Goal: Task Accomplishment & Management: Manage account settings

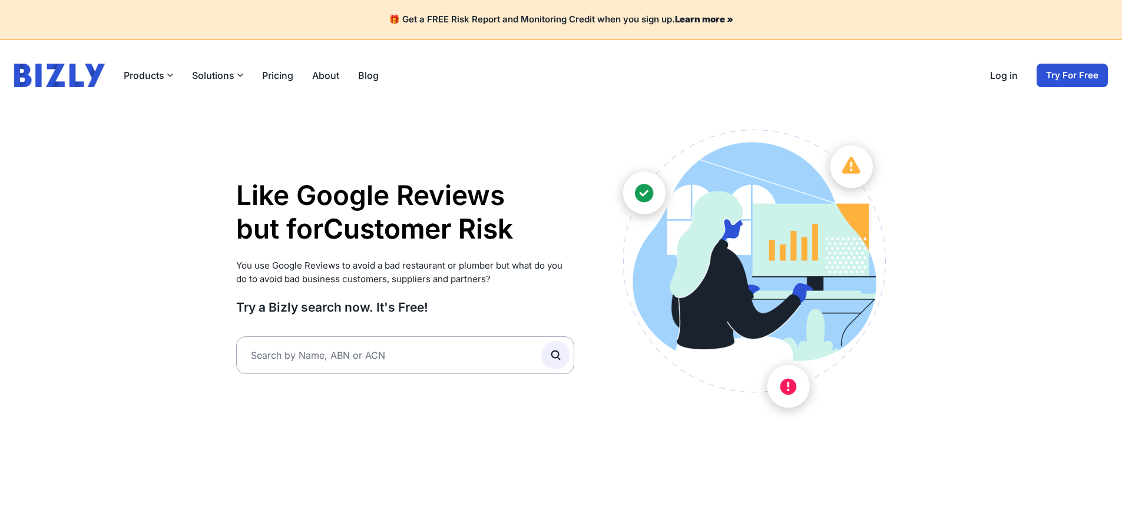
click at [1013, 80] on link "Log in" at bounding box center [1004, 75] width 28 height 14
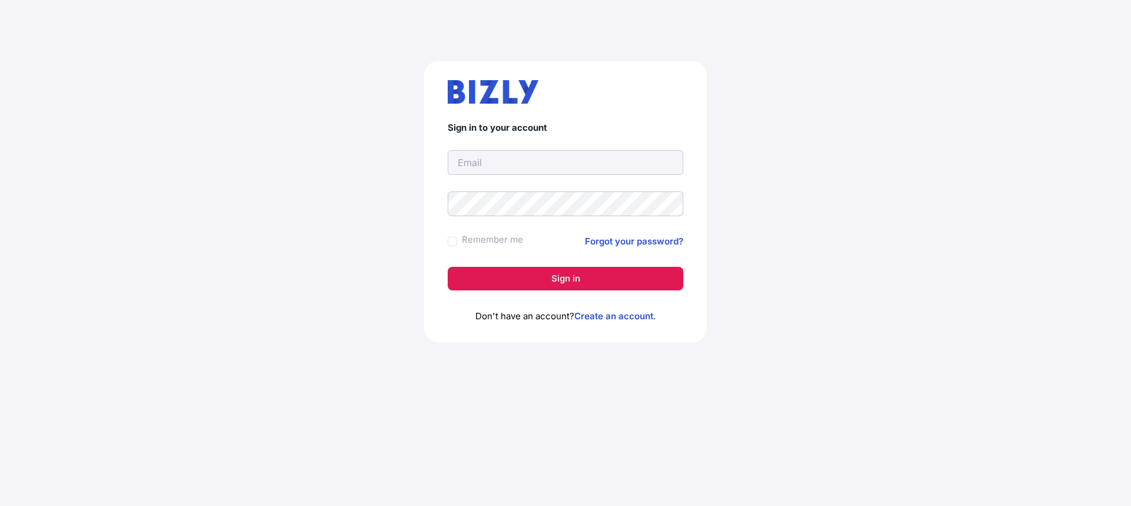
type input "[EMAIL_ADDRESS][DOMAIN_NAME]"
click at [597, 264] on form "Sign in to your account [EMAIL_ADDRESS][DOMAIN_NAME] Remember me Forgot your pa…" at bounding box center [566, 207] width 236 height 168
click at [591, 283] on button "Sign in" at bounding box center [566, 279] width 236 height 24
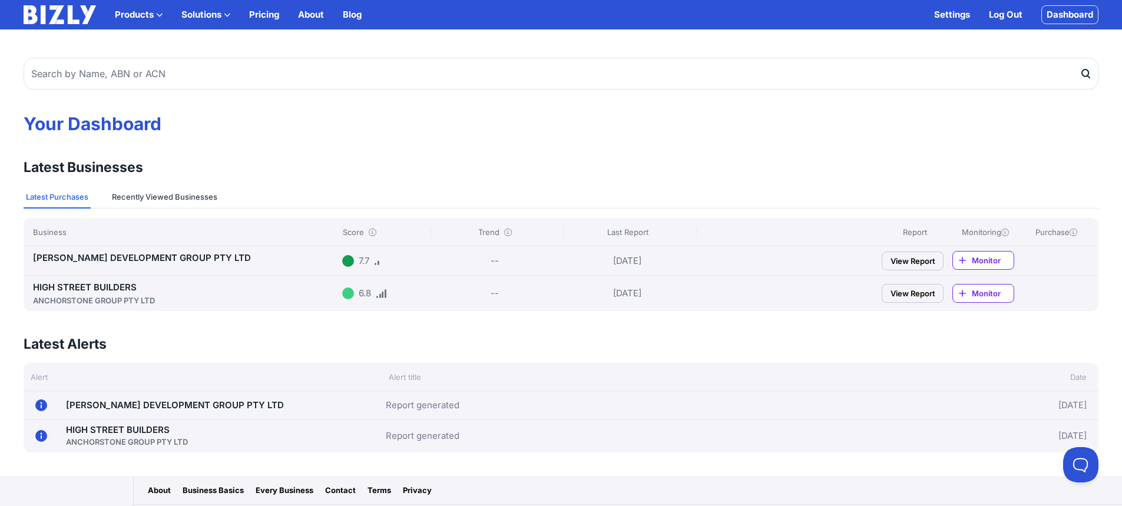
click at [151, 196] on button "Recently Viewed Businesses" at bounding box center [165, 197] width 110 height 22
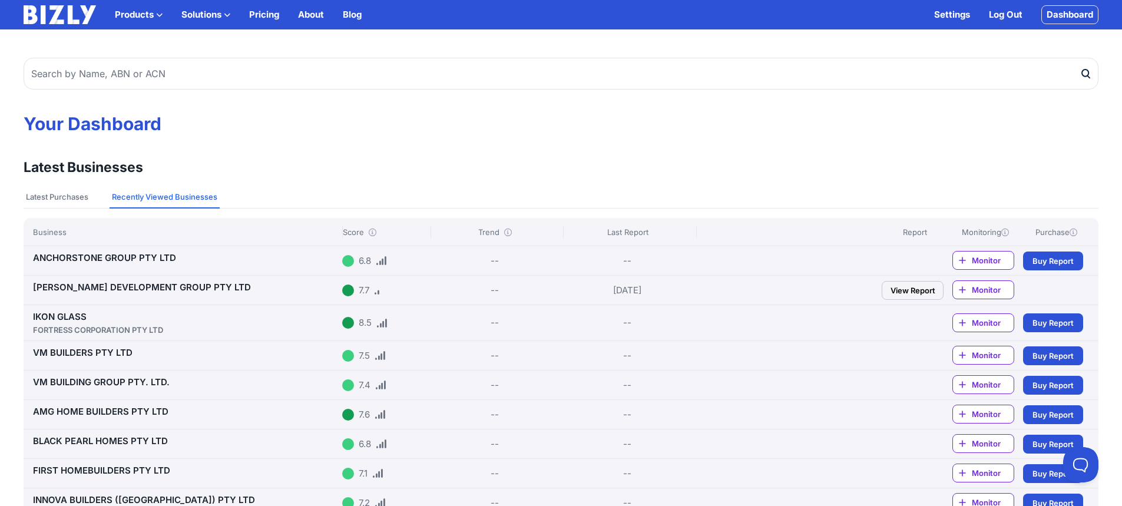
click at [92, 257] on link "ANCHORSTONE GROUP PTY LTD" at bounding box center [104, 257] width 143 height 11
click at [200, 286] on link "TINGEY DEVELOPMENT GROUP PTY LTD" at bounding box center [142, 287] width 218 height 11
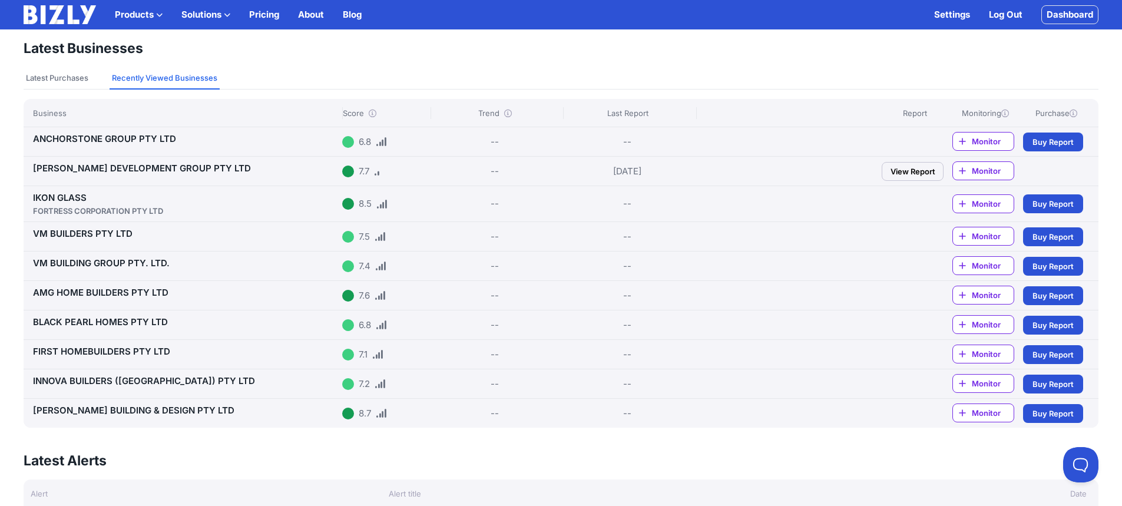
scroll to position [114, 0]
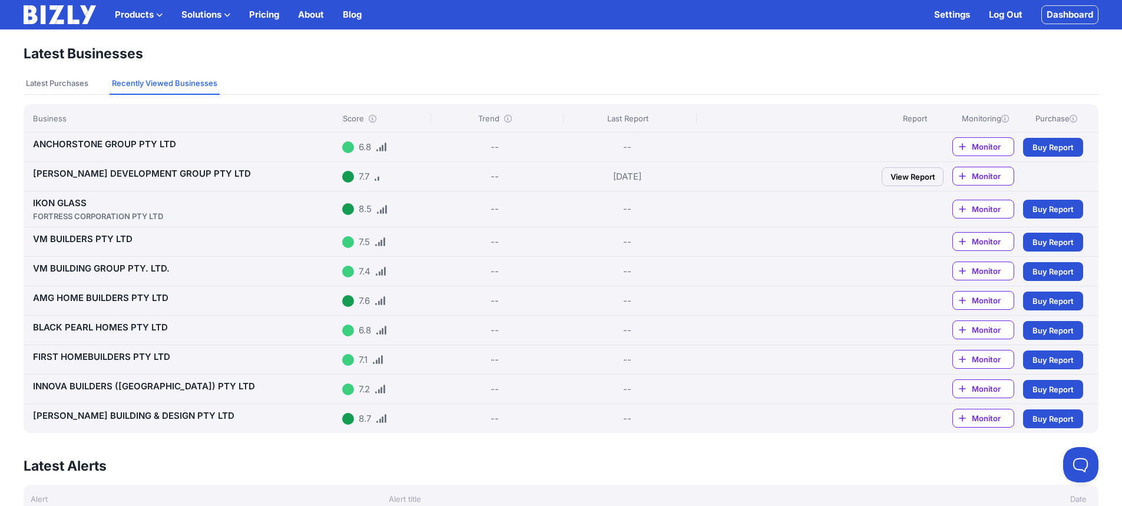
click at [166, 325] on link "BLACK PEARL HOMES PTY LTD" at bounding box center [100, 327] width 135 height 11
click at [88, 351] on link "FIRST HOMEBUILDERS PTY LTD" at bounding box center [101, 356] width 137 height 11
click at [110, 418] on link "PAPALIA BUILDING & DESIGN PTY LTD" at bounding box center [133, 415] width 201 height 11
click at [80, 81] on button "Latest Purchases" at bounding box center [57, 83] width 67 height 22
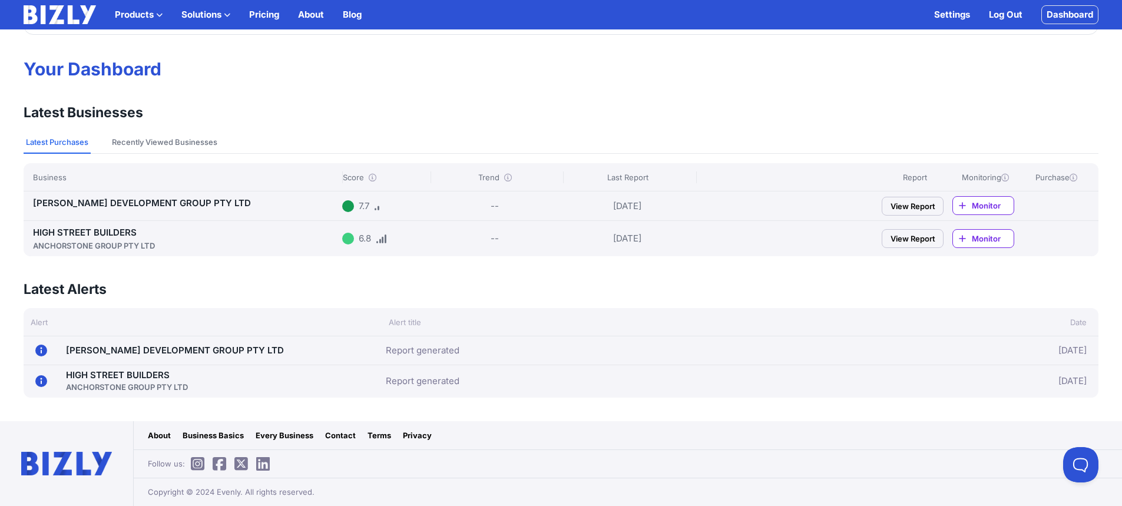
scroll to position [55, 0]
click at [94, 244] on div "ANCHORSTONE GROUP PTY LTD" at bounding box center [185, 246] width 305 height 12
click at [160, 203] on link "TINGEY DEVELOPMENT GROUP PTY LTD" at bounding box center [142, 202] width 218 height 11
click at [130, 233] on link "HIGH STREET BUILDERS ANCHORSTONE GROUP PTY LTD" at bounding box center [185, 239] width 305 height 25
click at [150, 209] on div "TINGEY DEVELOPMENT GROUP PTY LTD" at bounding box center [185, 203] width 305 height 14
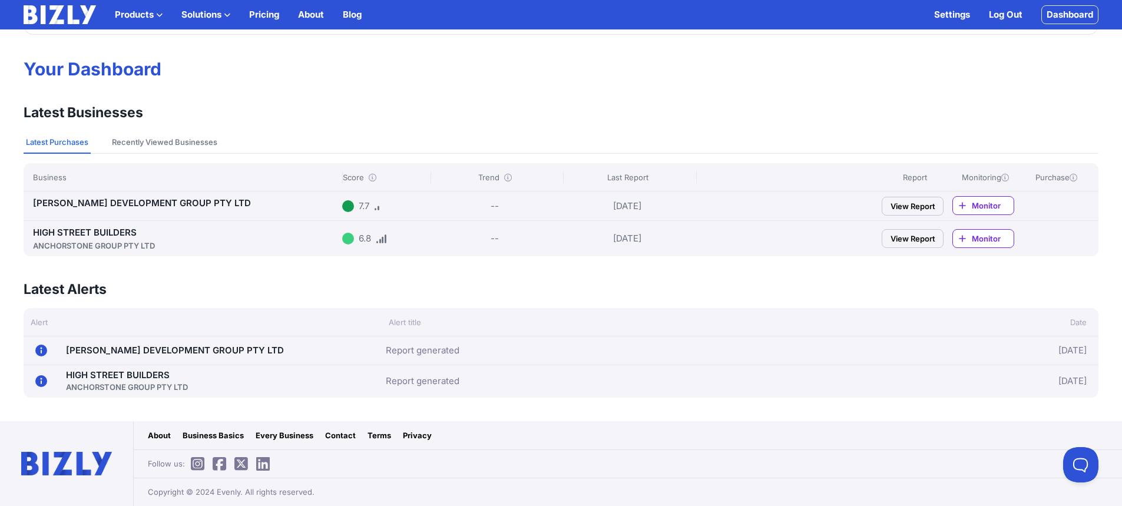
click at [181, 204] on link "TINGEY DEVELOPMENT GROUP PTY LTD" at bounding box center [142, 202] width 218 height 11
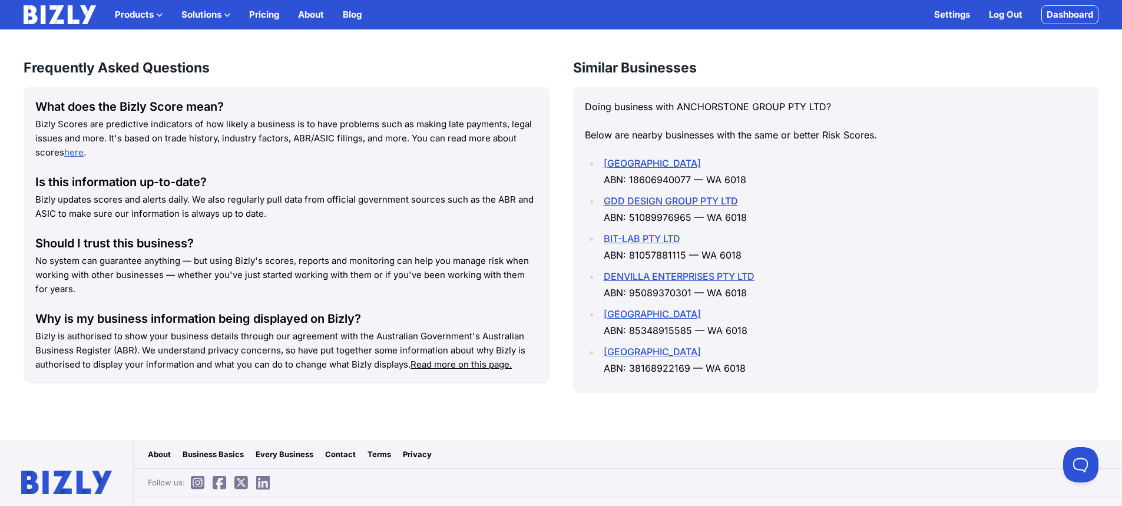
scroll to position [1374, 0]
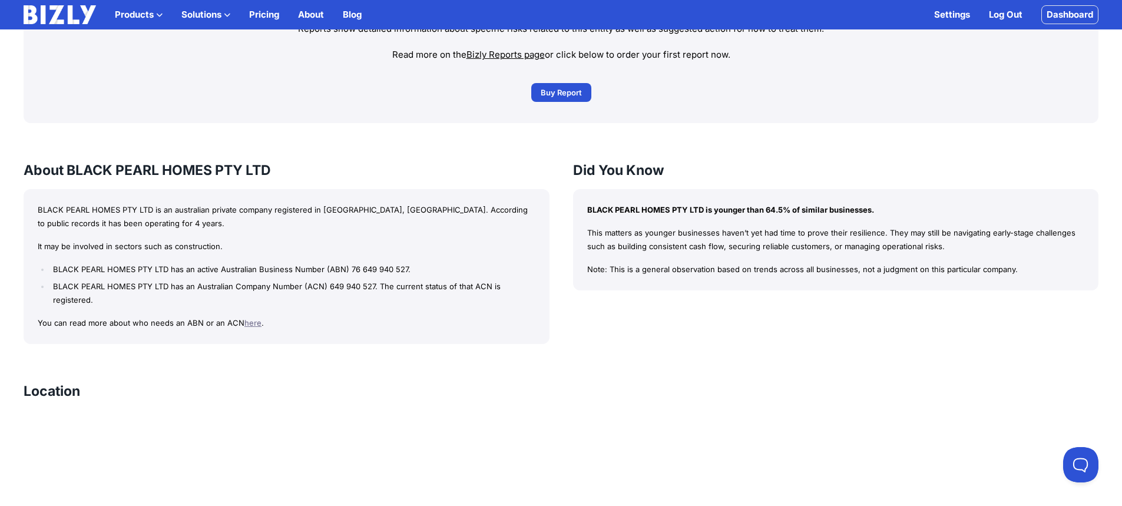
scroll to position [884, 0]
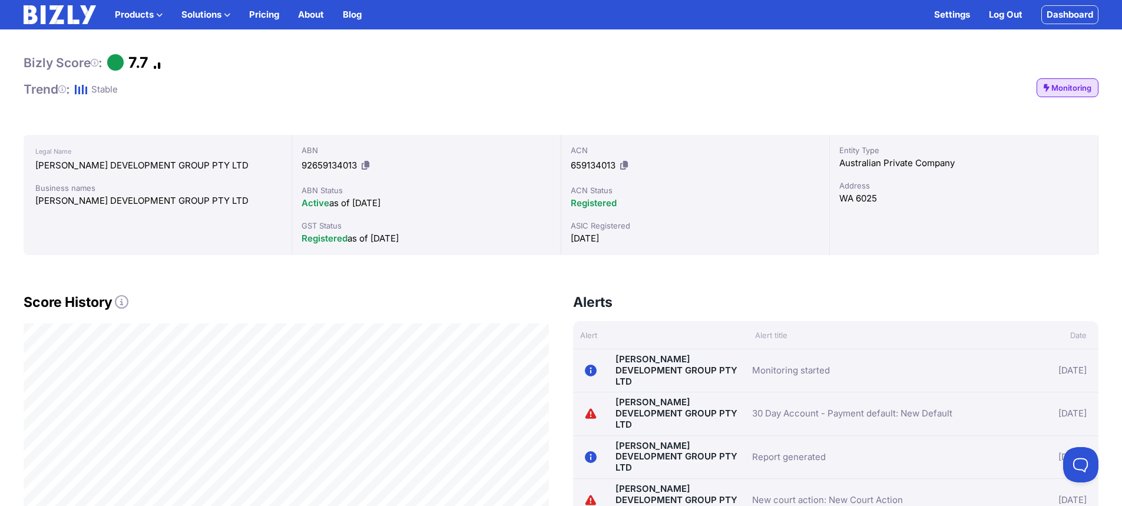
scroll to position [236, 0]
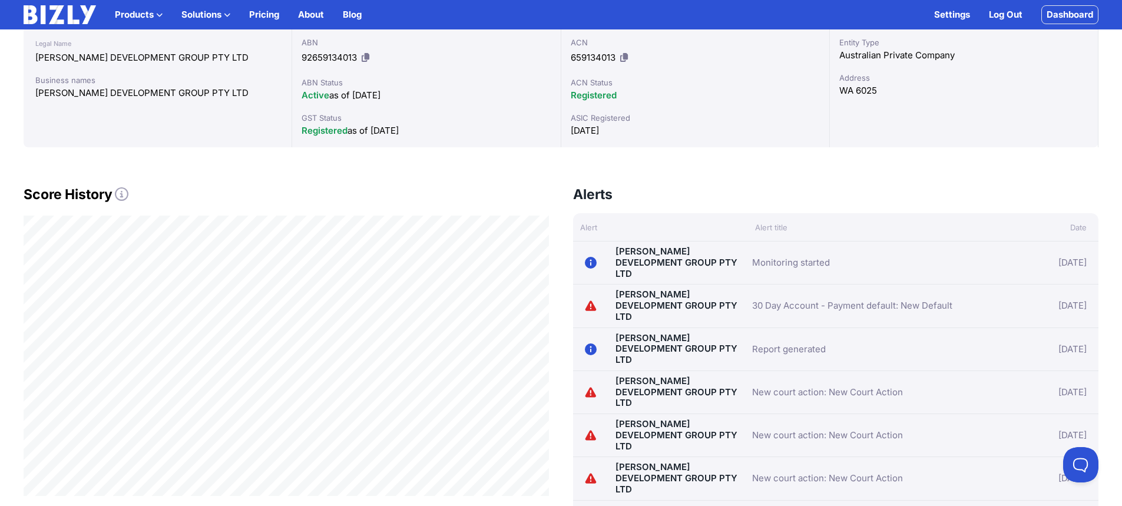
click at [669, 289] on link "[PERSON_NAME] DEVELOPMENT GROUP PTY LTD" at bounding box center [677, 306] width 122 height 34
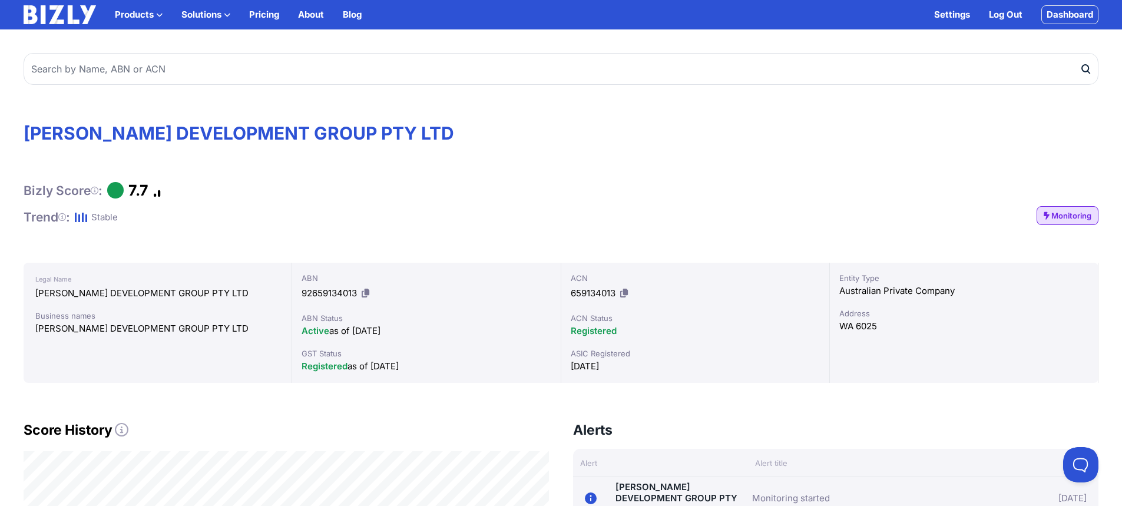
click at [1071, 217] on span "Monitoring" at bounding box center [1071, 216] width 40 height 12
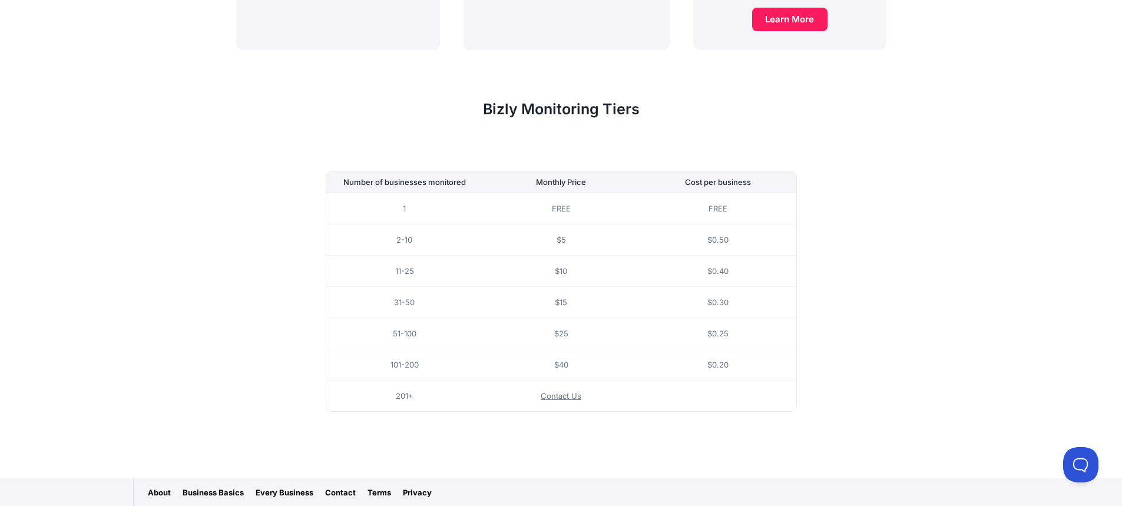
scroll to position [684, 0]
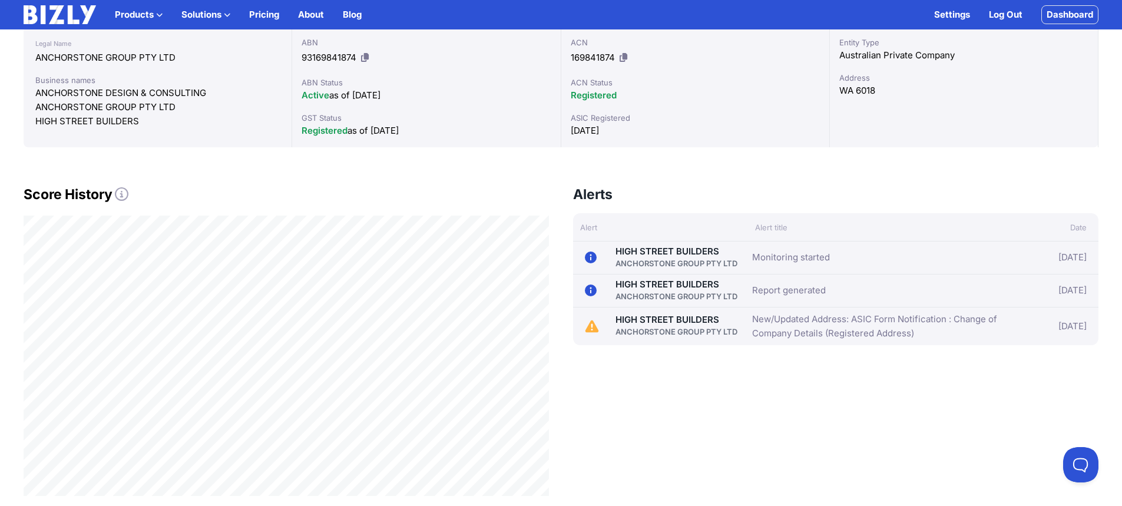
click at [593, 327] on icon at bounding box center [591, 326] width 13 height 12
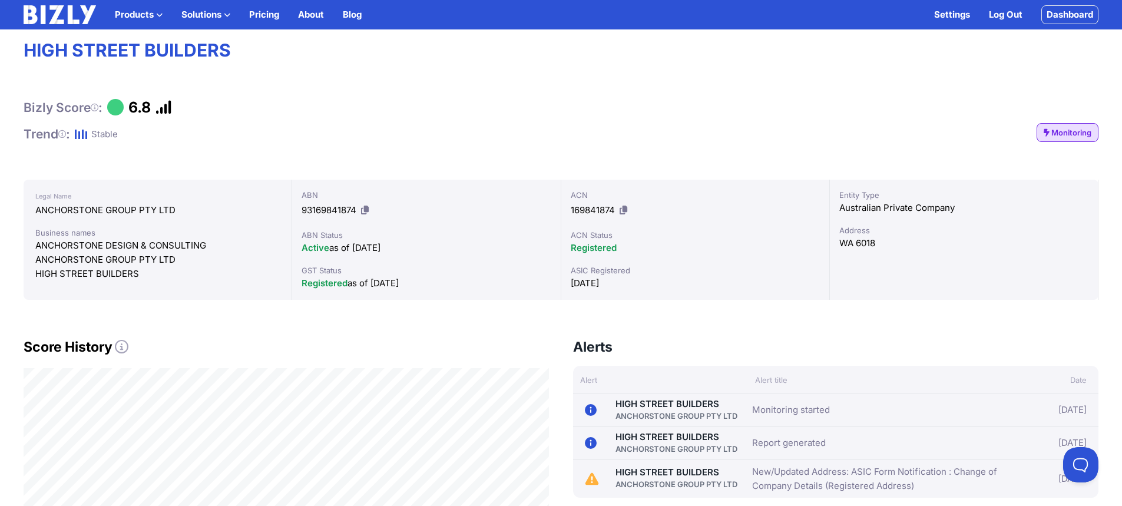
scroll to position [59, 0]
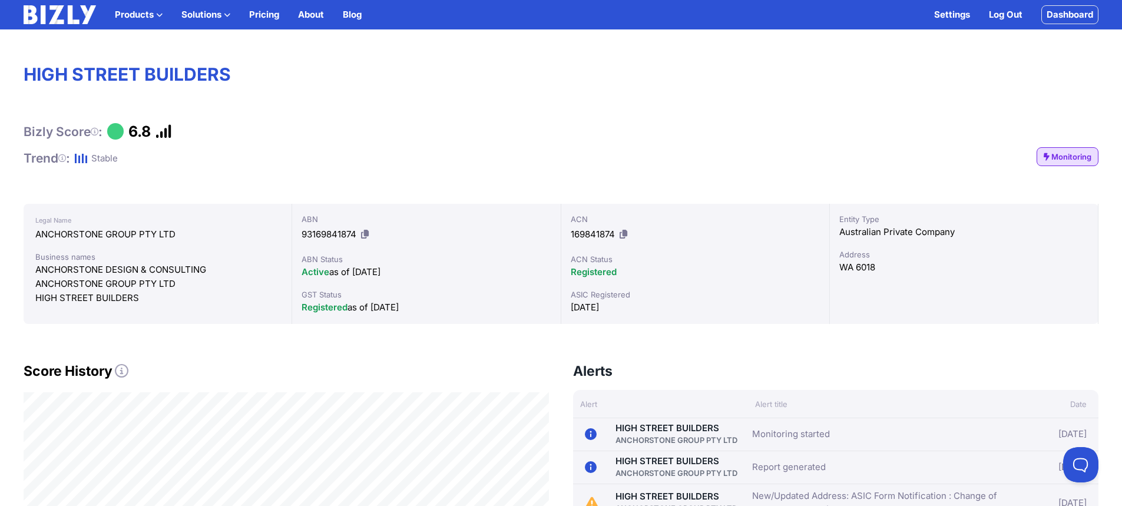
click at [943, 15] on link "Settings" at bounding box center [952, 15] width 36 height 14
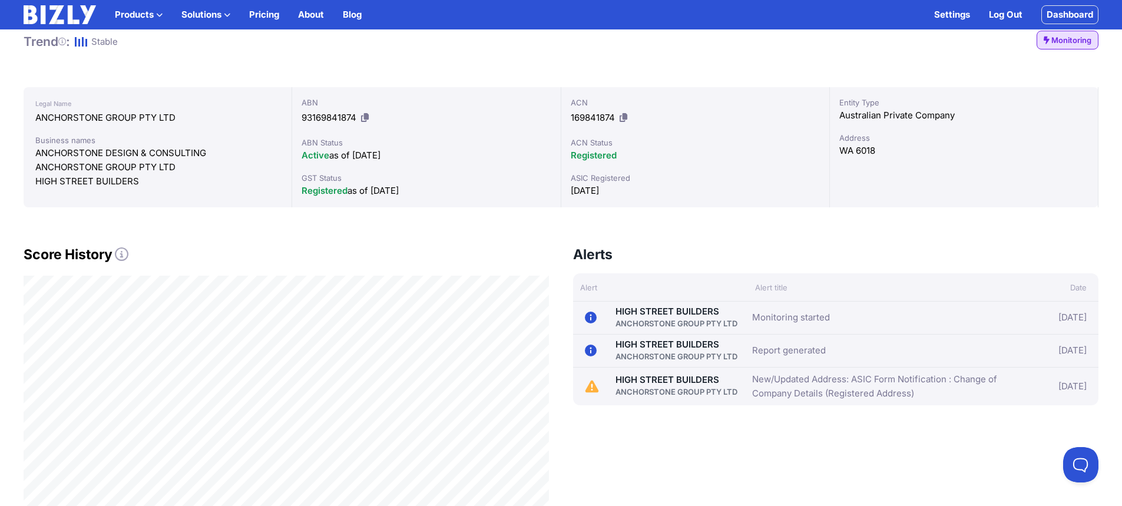
scroll to position [177, 0]
click at [590, 349] on circle at bounding box center [591, 349] width 12 height 12
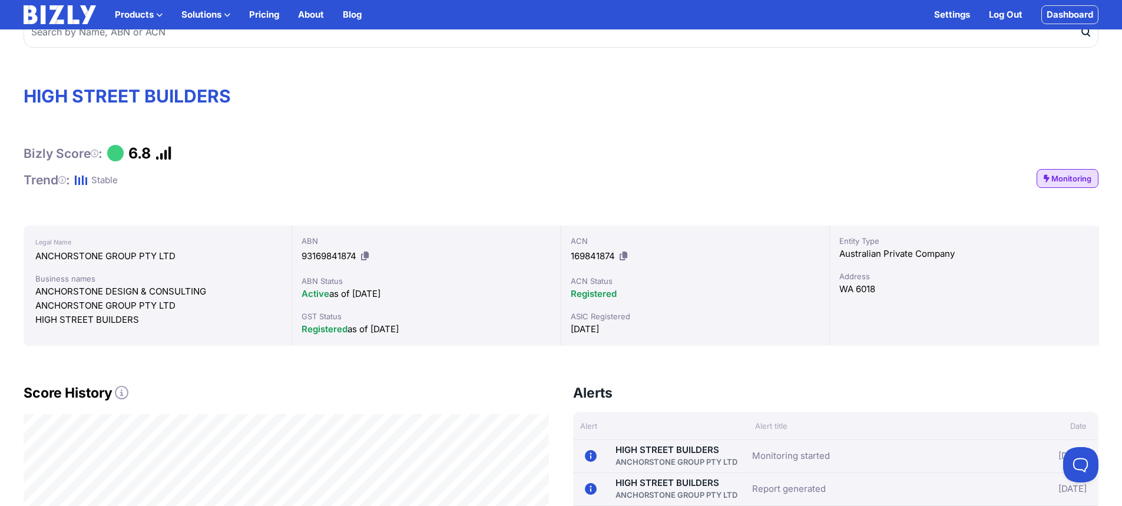
scroll to position [0, 0]
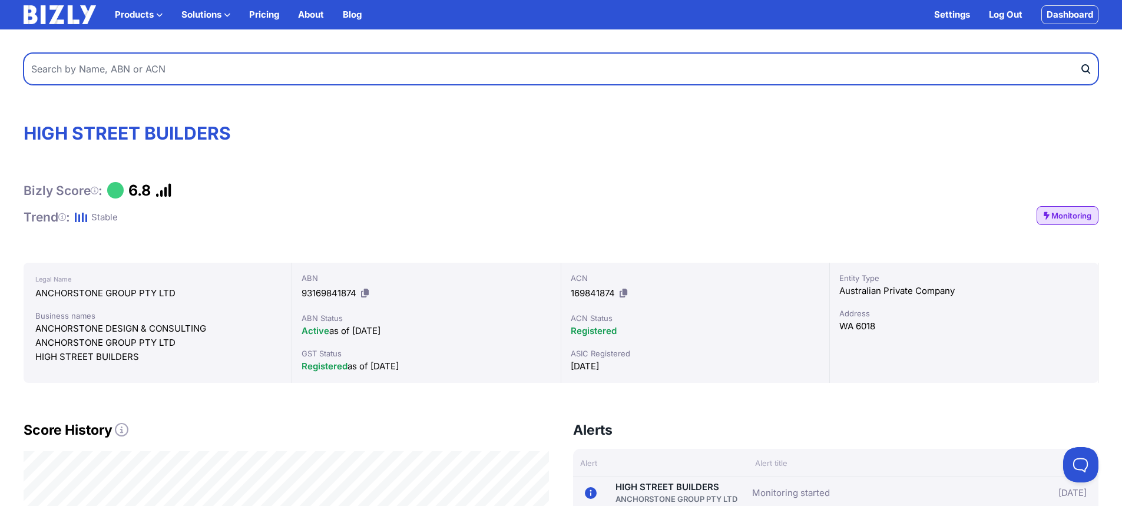
click at [143, 72] on input "text" at bounding box center [561, 69] width 1075 height 32
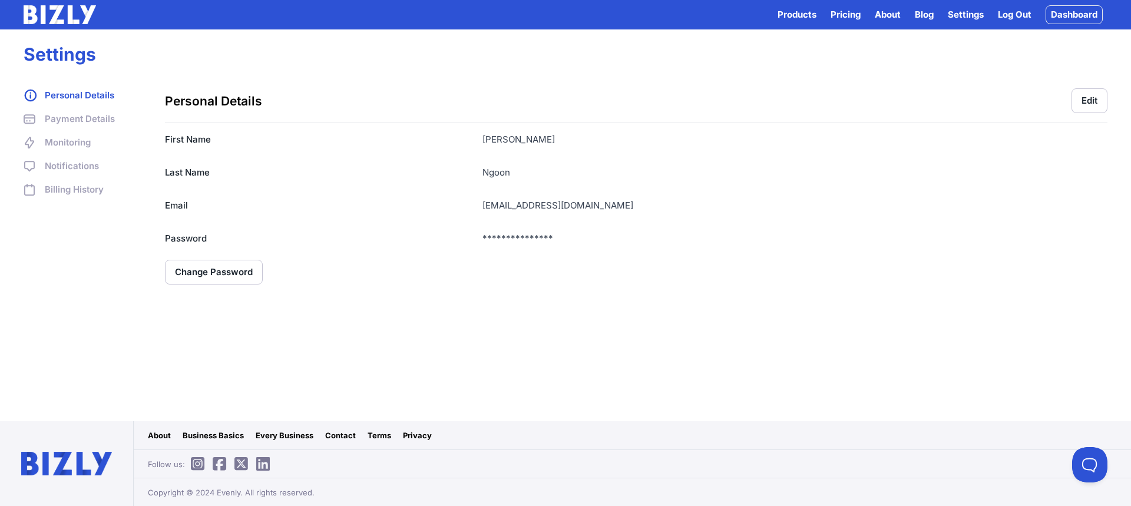
click at [85, 168] on link "Notifications" at bounding box center [83, 166] width 118 height 14
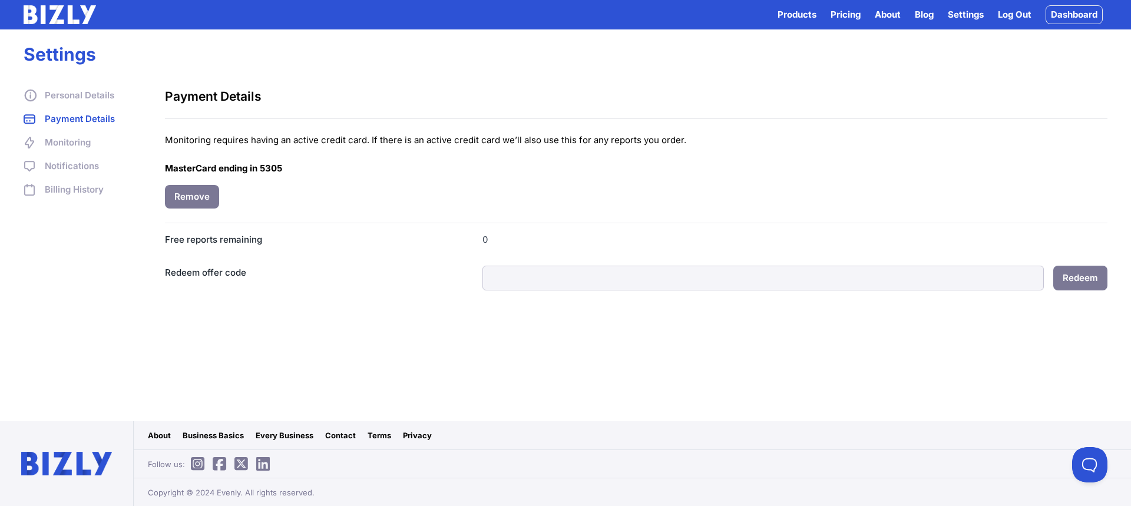
click at [82, 139] on link "Monitoring" at bounding box center [83, 142] width 118 height 14
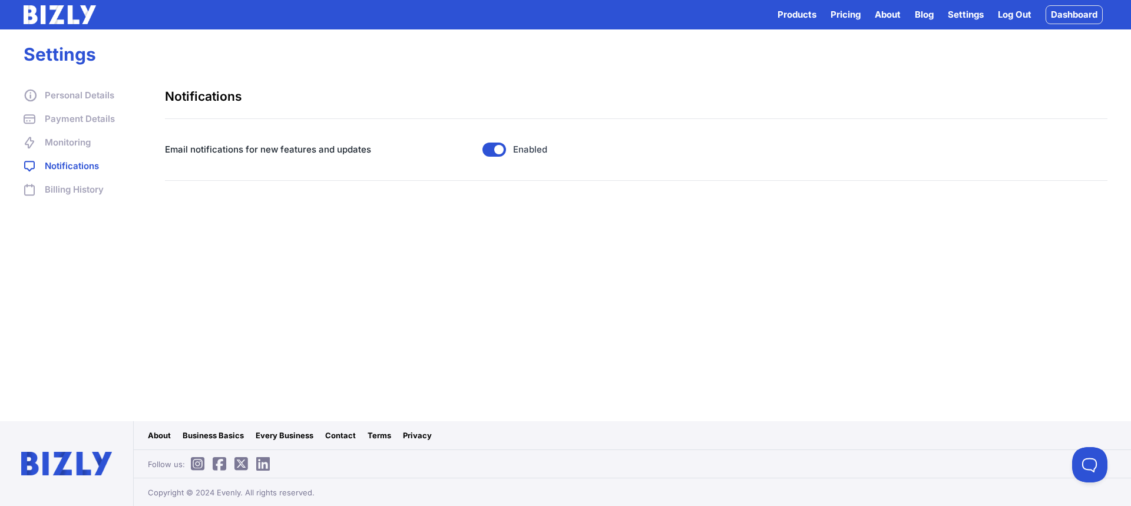
click at [86, 186] on link "Billing History" at bounding box center [83, 190] width 118 height 14
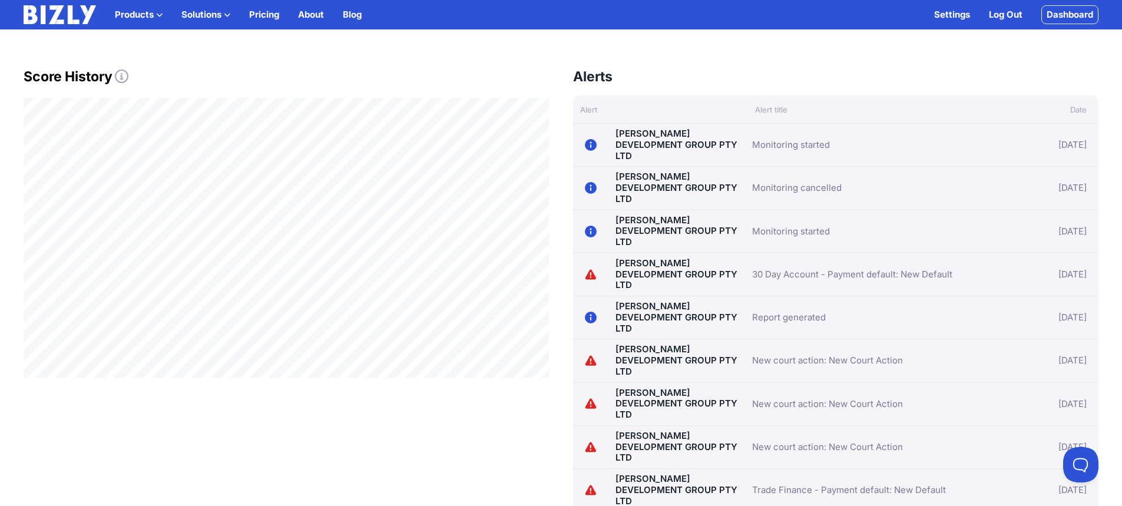
click at [125, 79] on icon at bounding box center [122, 77] width 14 height 14
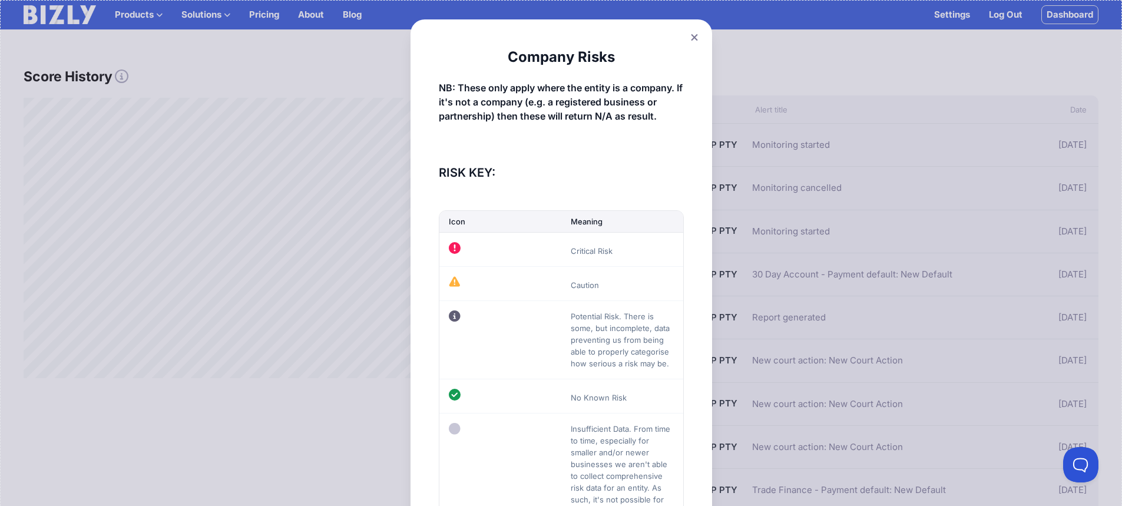
click at [164, 127] on div "Company Risks NB: These only apply where the entity is a company. If it's not a…" at bounding box center [561, 313] width 1122 height 627
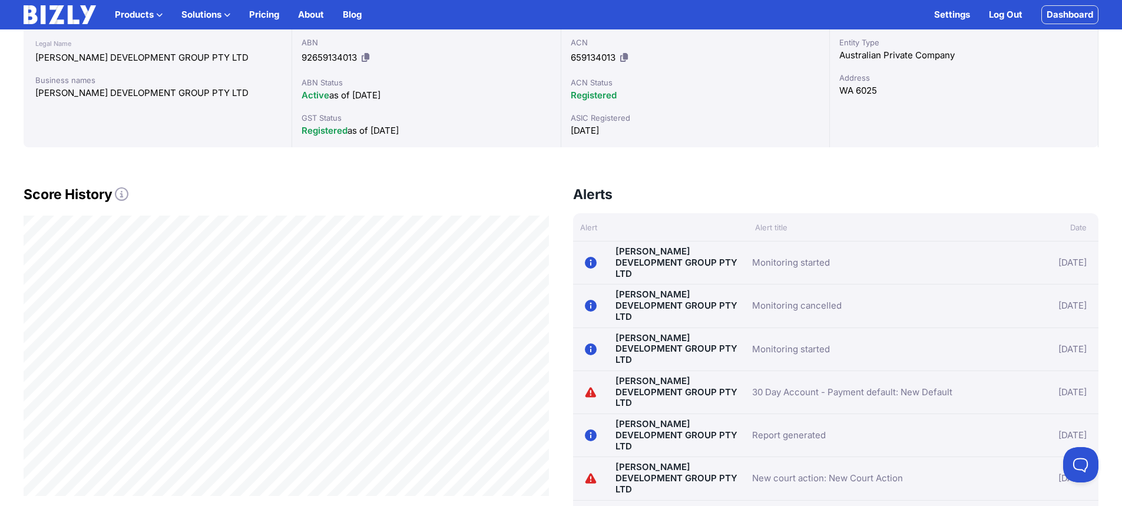
scroll to position [295, 0]
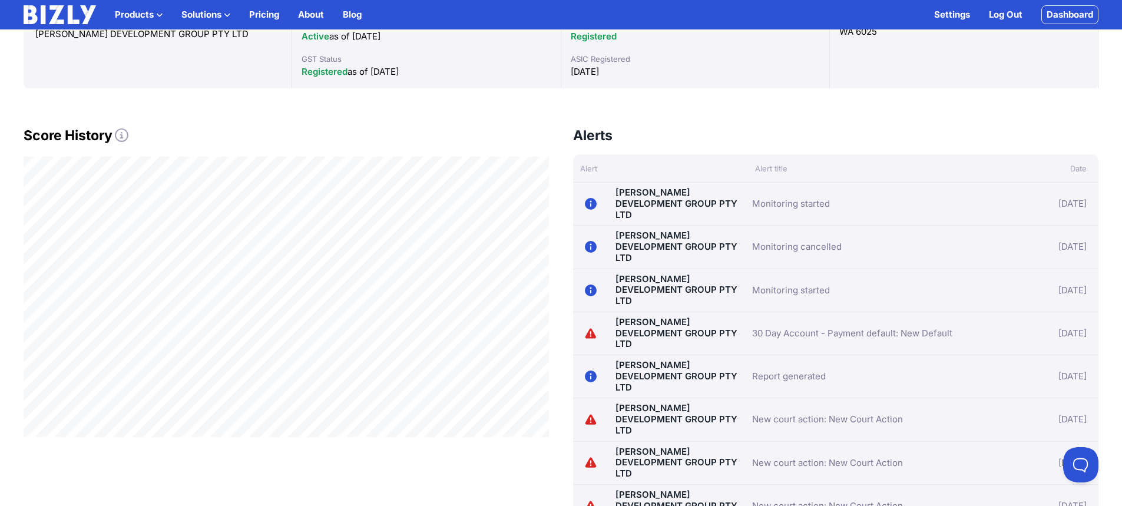
click at [789, 326] on link "30 Day Account - Payment default: New Default" at bounding box center [852, 333] width 200 height 14
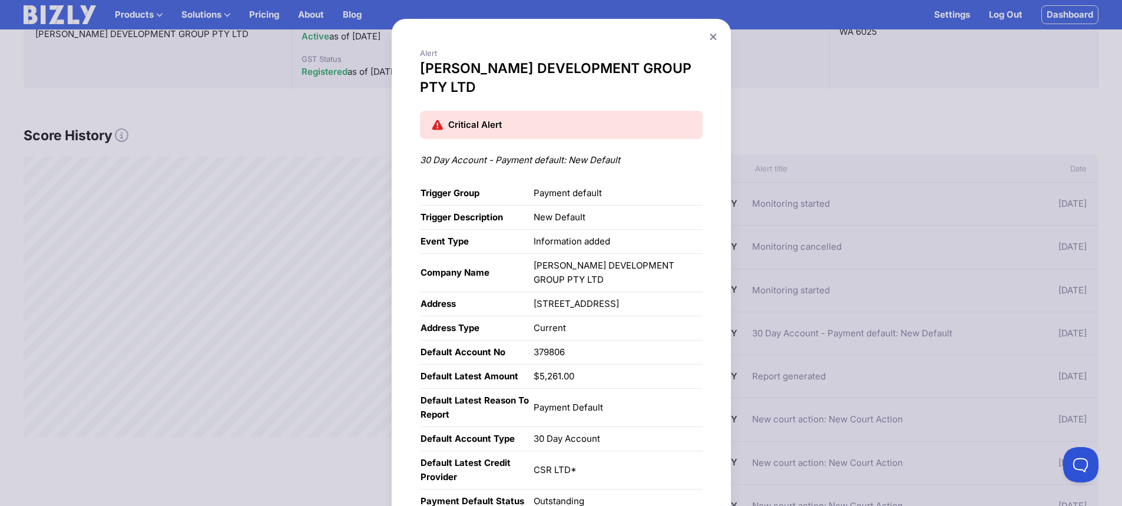
click at [796, 296] on div "Alert TINGEY DEVELOPMENT GROUP PTY LTD Critical Alert 30 Day Account - Payment …" at bounding box center [561, 323] width 1122 height 647
click at [711, 37] on icon at bounding box center [713, 37] width 7 height 8
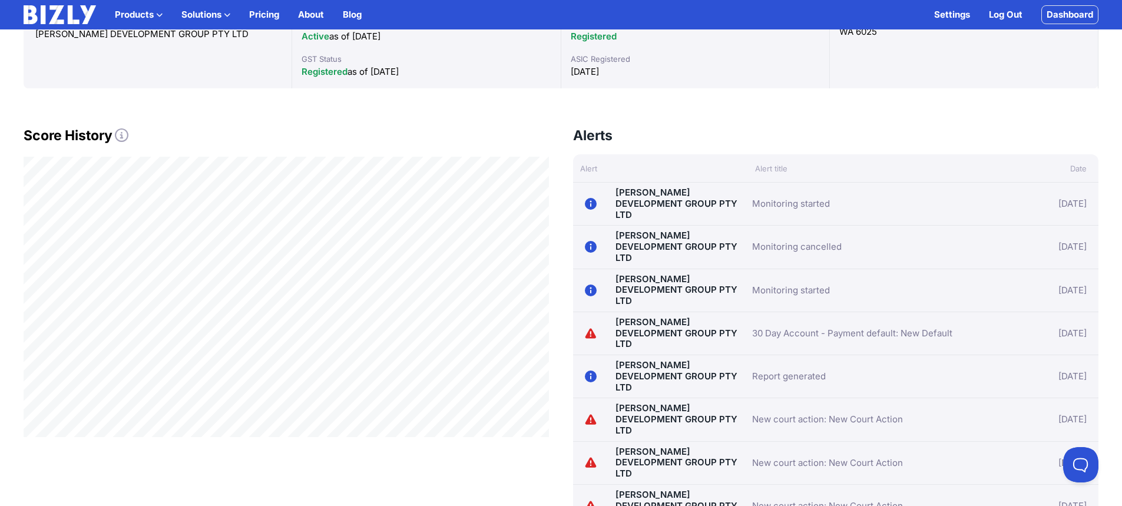
click at [791, 326] on link "30 Day Account - Payment default: New Default" at bounding box center [852, 333] width 200 height 14
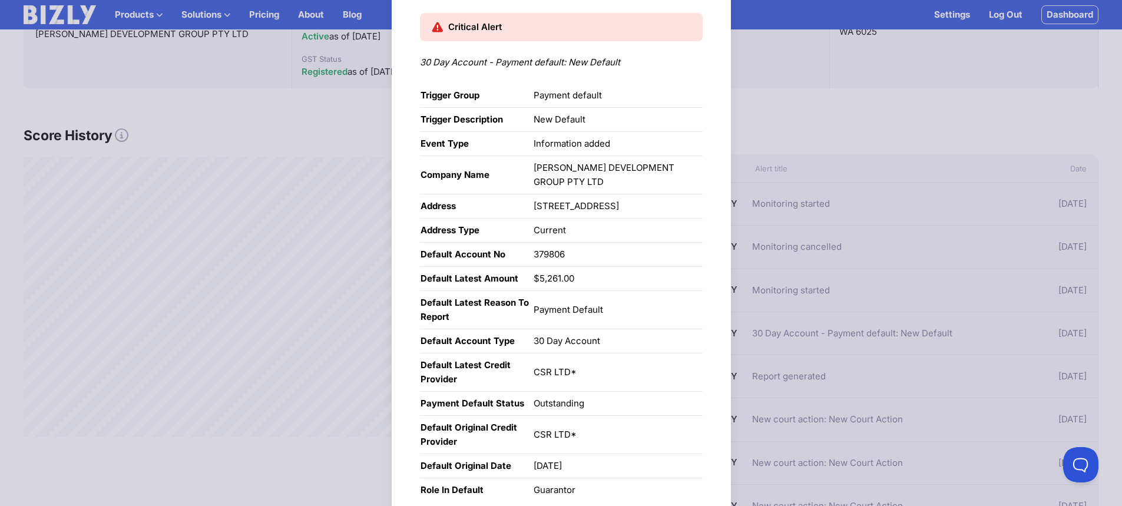
scroll to position [136, 0]
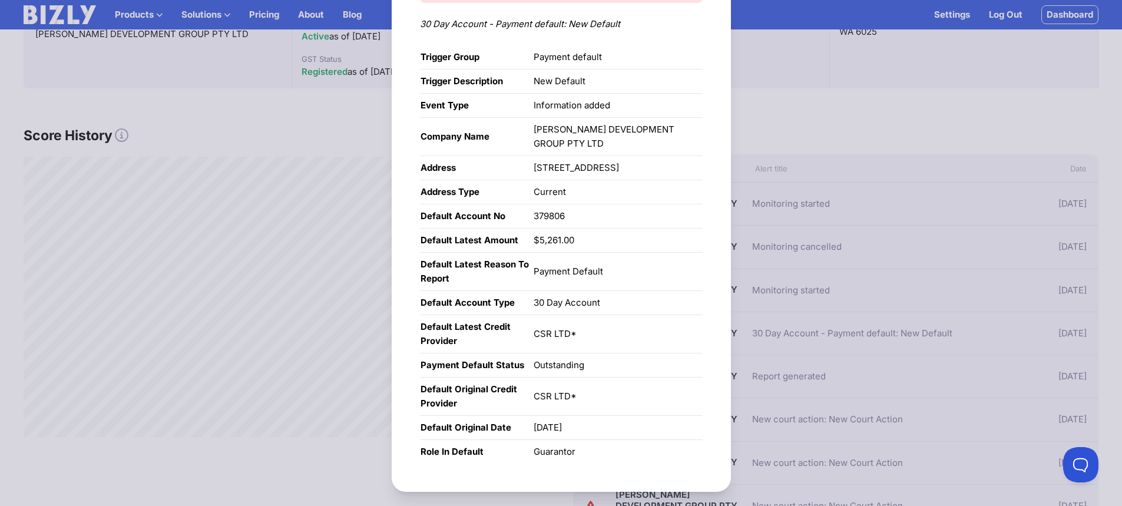
click at [828, 275] on div "Alert TINGEY DEVELOPMENT GROUP PTY LTD Critical Alert 30 Day Account - Payment …" at bounding box center [561, 187] width 1122 height 647
click at [711, 29] on div "Alert TINGEY DEVELOPMENT GROUP PTY LTD Critical Alert 30 Day Account - Payment …" at bounding box center [561, 187] width 339 height 609
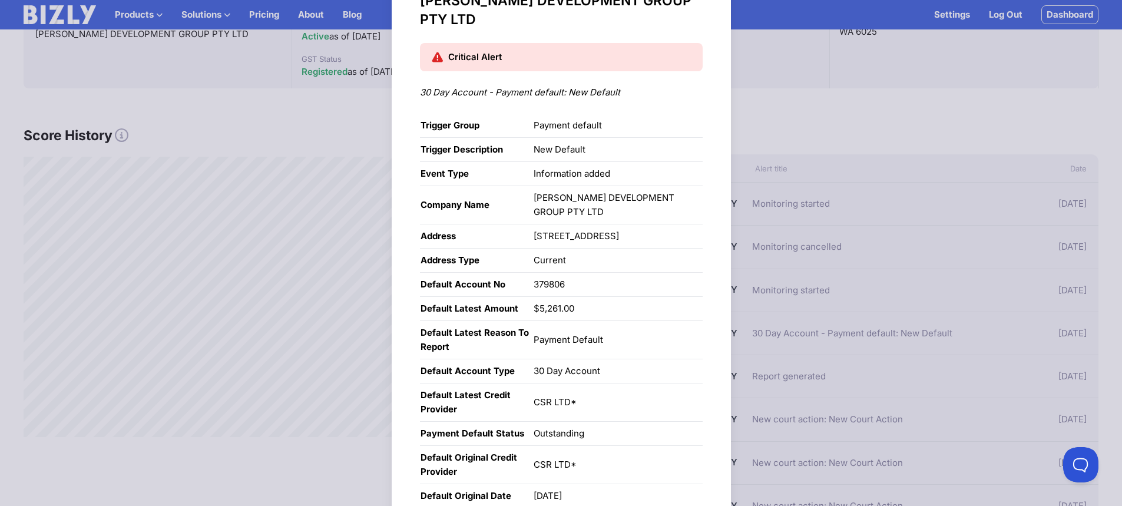
scroll to position [0, 0]
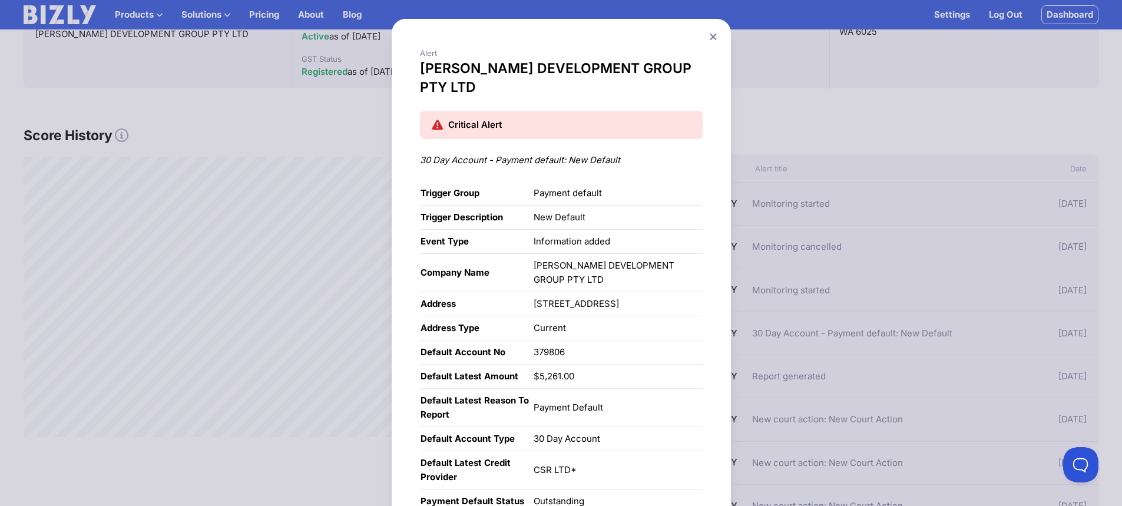
click at [712, 32] on button at bounding box center [713, 36] width 16 height 17
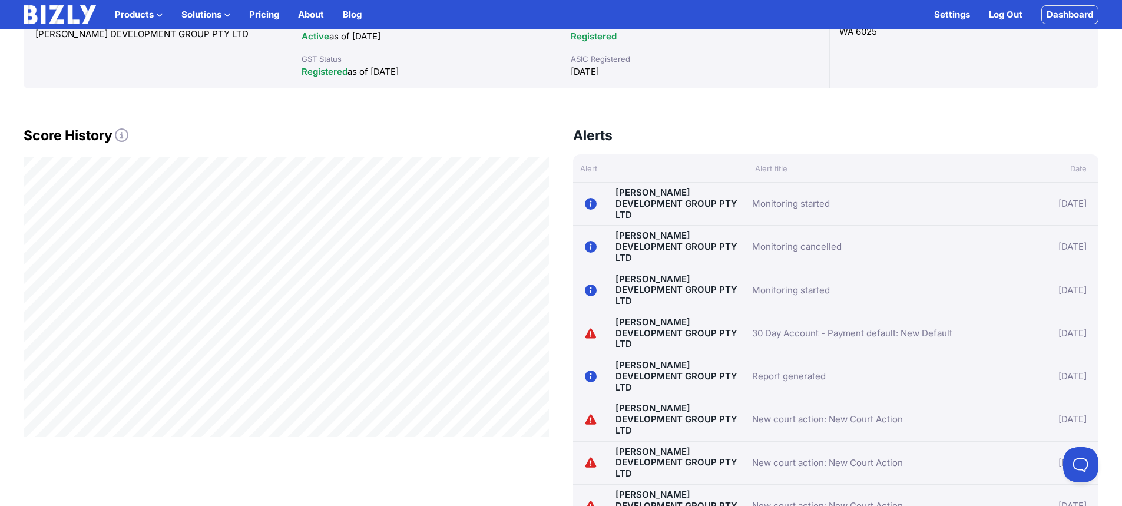
click at [703, 403] on div "[PERSON_NAME] DEVELOPMENT GROUP PTY LTD" at bounding box center [679, 419] width 146 height 33
click at [704, 402] on link "[PERSON_NAME] DEVELOPMENT GROUP PTY LTD" at bounding box center [677, 419] width 122 height 34
click at [663, 316] on link "[PERSON_NAME] DEVELOPMENT GROUP PTY LTD" at bounding box center [677, 333] width 122 height 34
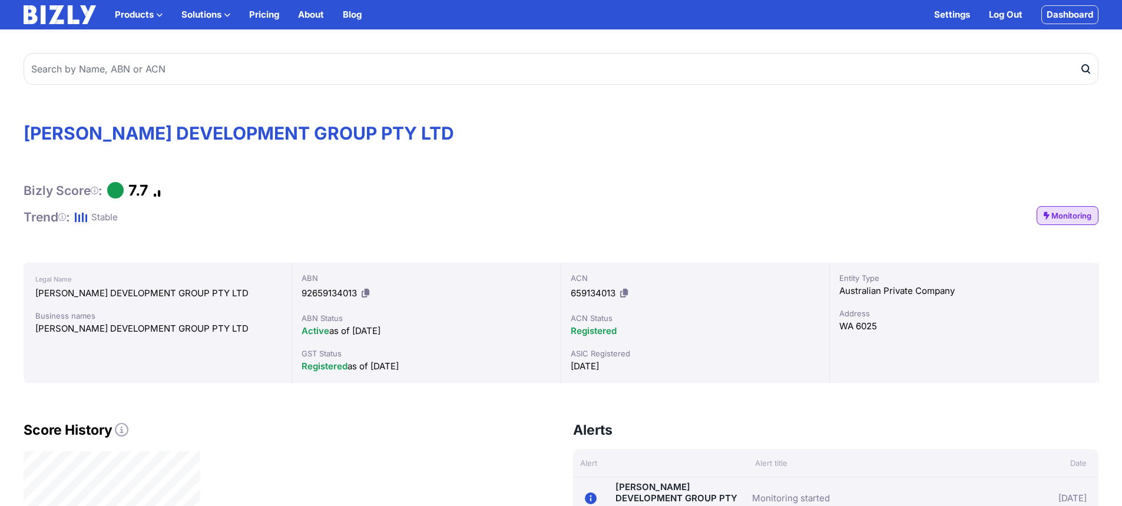
click at [777, 293] on div "ACN 659134013" at bounding box center [695, 287] width 249 height 31
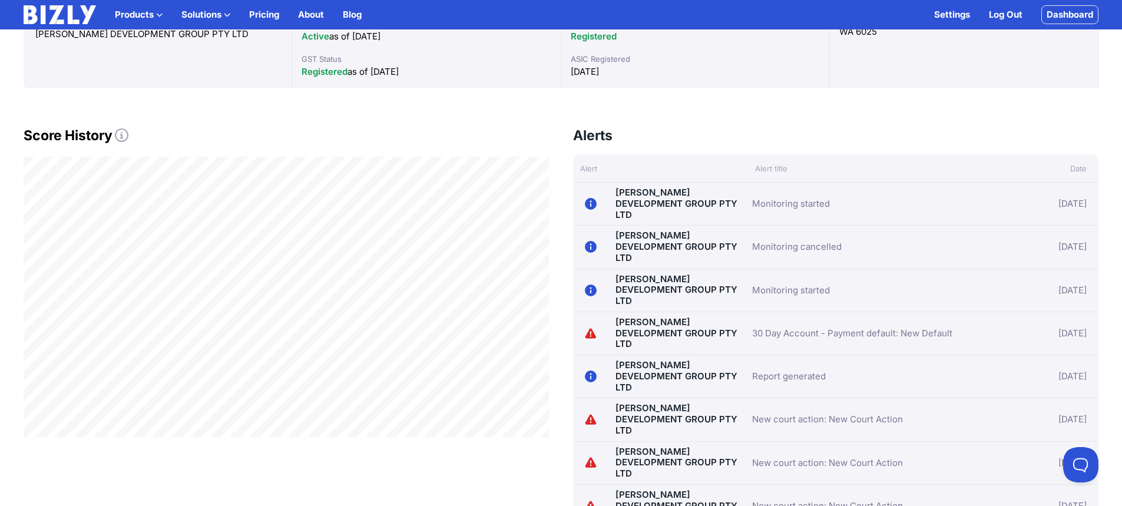
click at [590, 328] on icon at bounding box center [590, 333] width 11 height 10
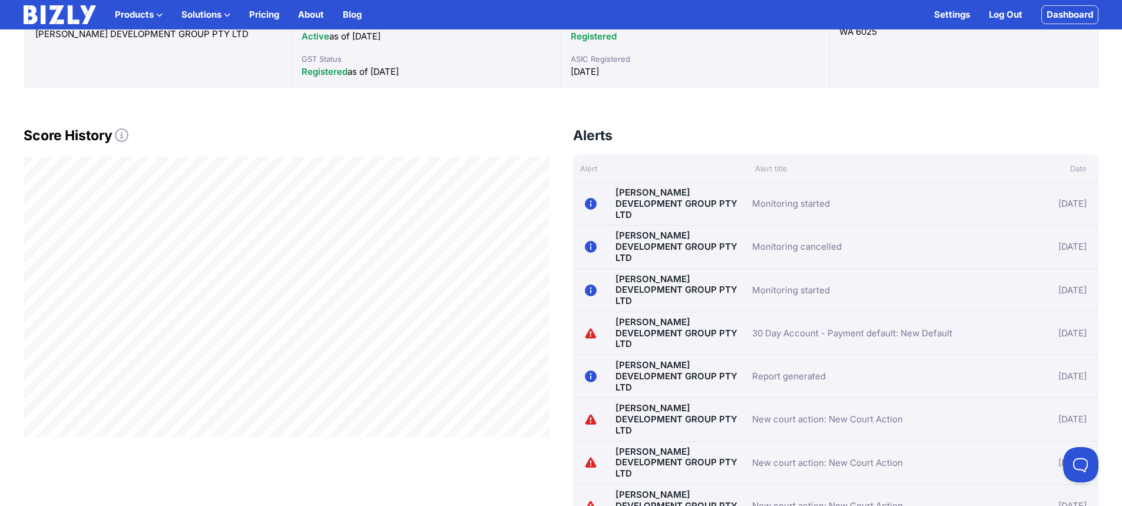
click at [637, 316] on link "[PERSON_NAME] DEVELOPMENT GROUP PTY LTD" at bounding box center [677, 333] width 122 height 34
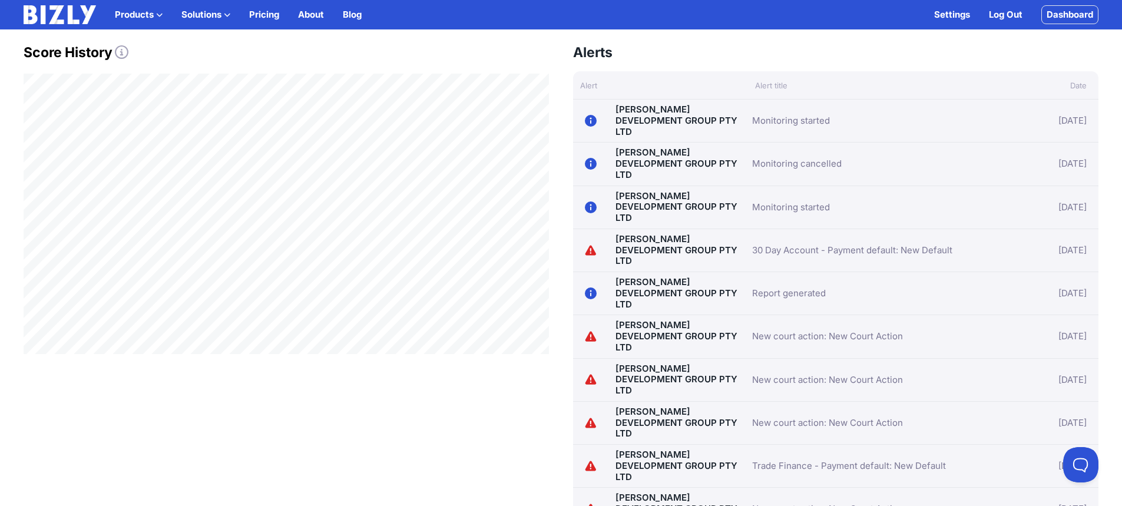
scroll to position [277, 0]
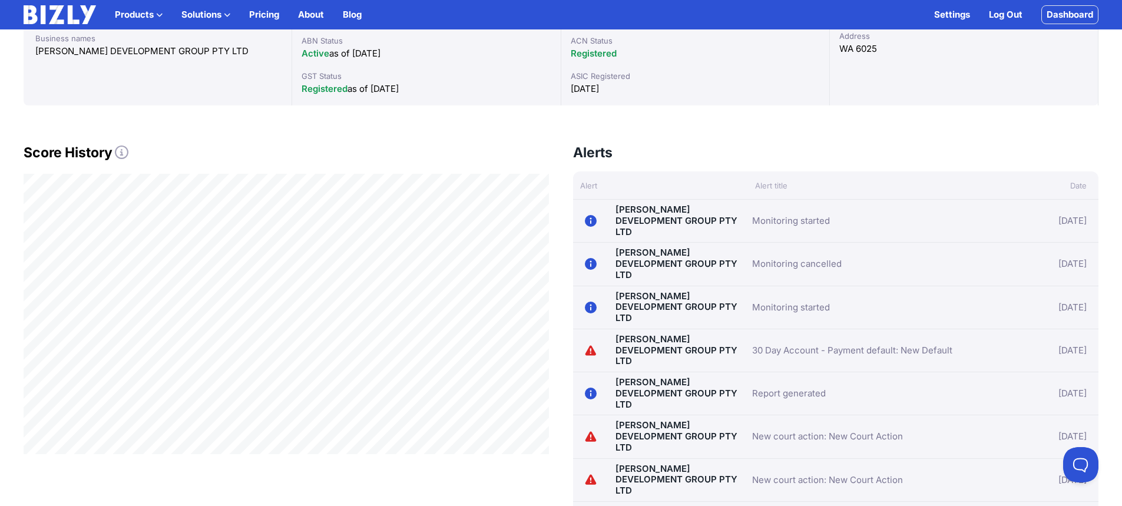
click at [671, 333] on link "[PERSON_NAME] DEVELOPMENT GROUP PTY LTD" at bounding box center [677, 350] width 122 height 34
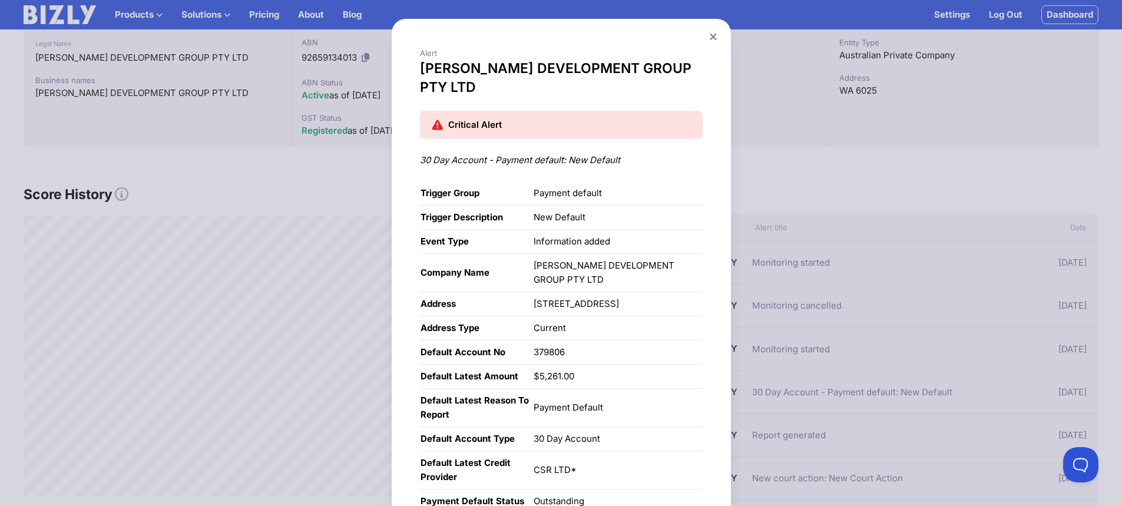
click at [710, 32] on button at bounding box center [713, 36] width 16 height 17
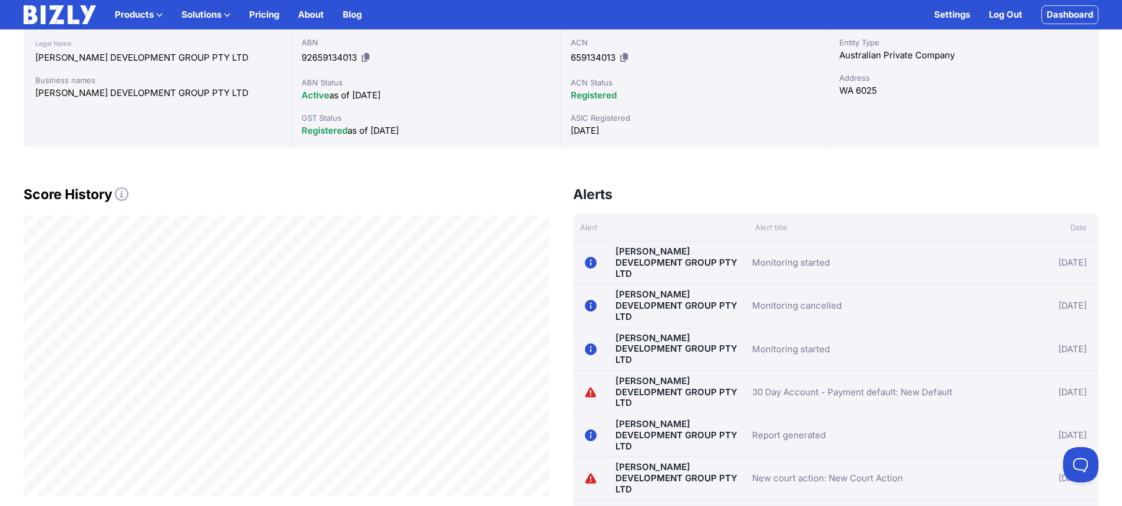
scroll to position [295, 0]
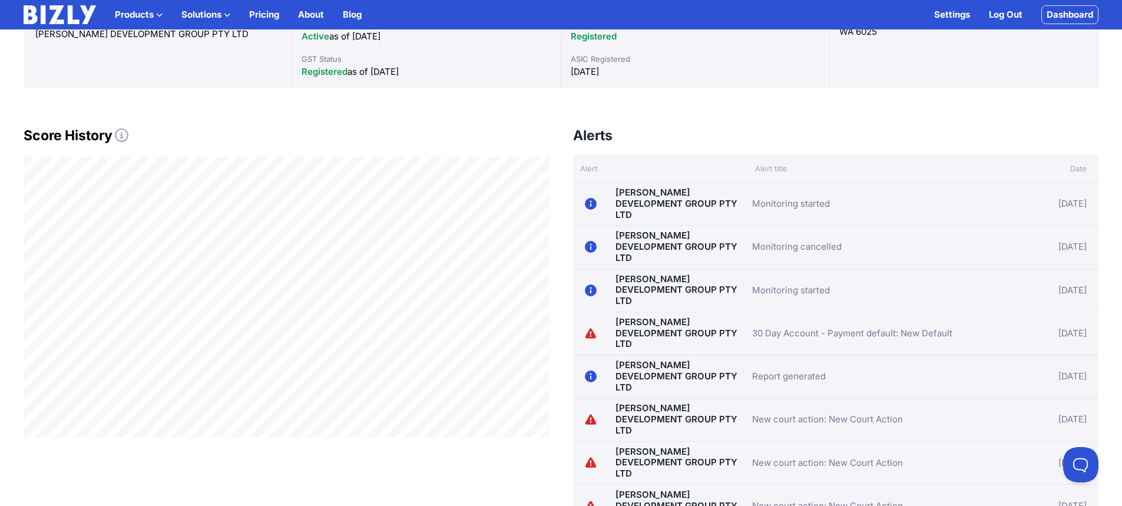
click at [780, 412] on link "New court action: New Court Action" at bounding box center [827, 419] width 151 height 14
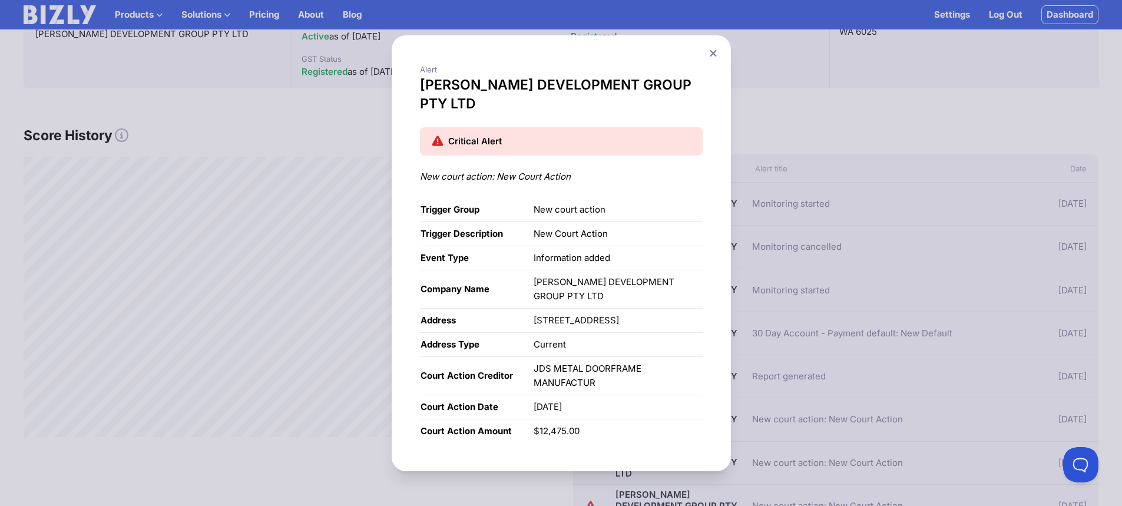
click at [713, 54] on button at bounding box center [713, 53] width 16 height 17
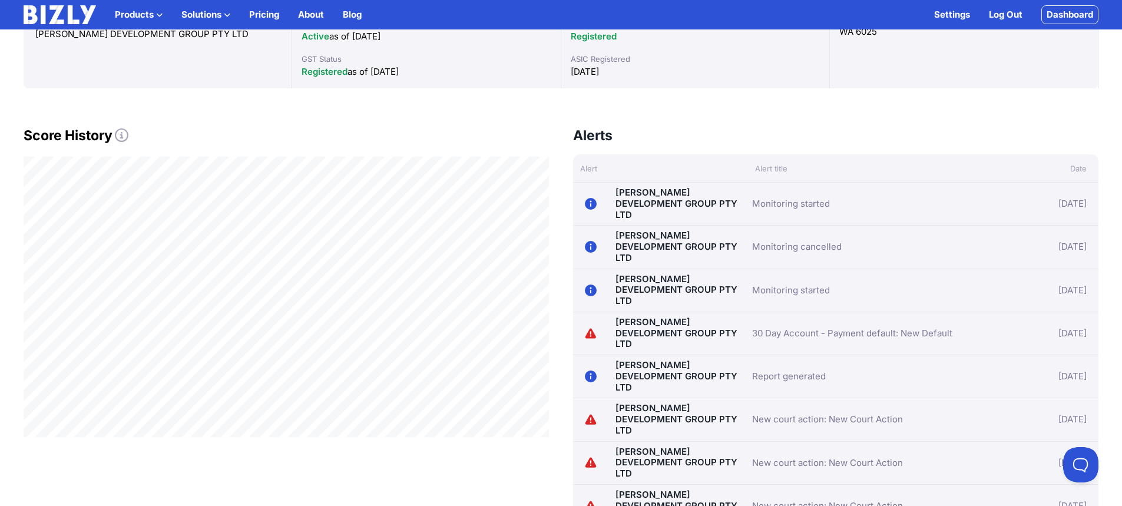
click at [778, 369] on link "Report generated" at bounding box center [789, 376] width 74 height 14
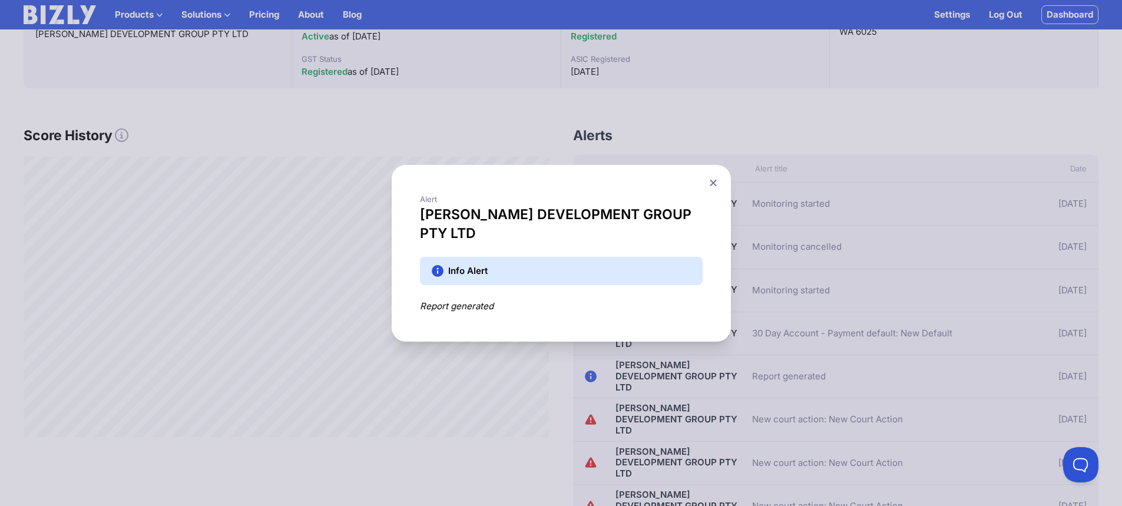
click at [713, 191] on button at bounding box center [713, 182] width 16 height 17
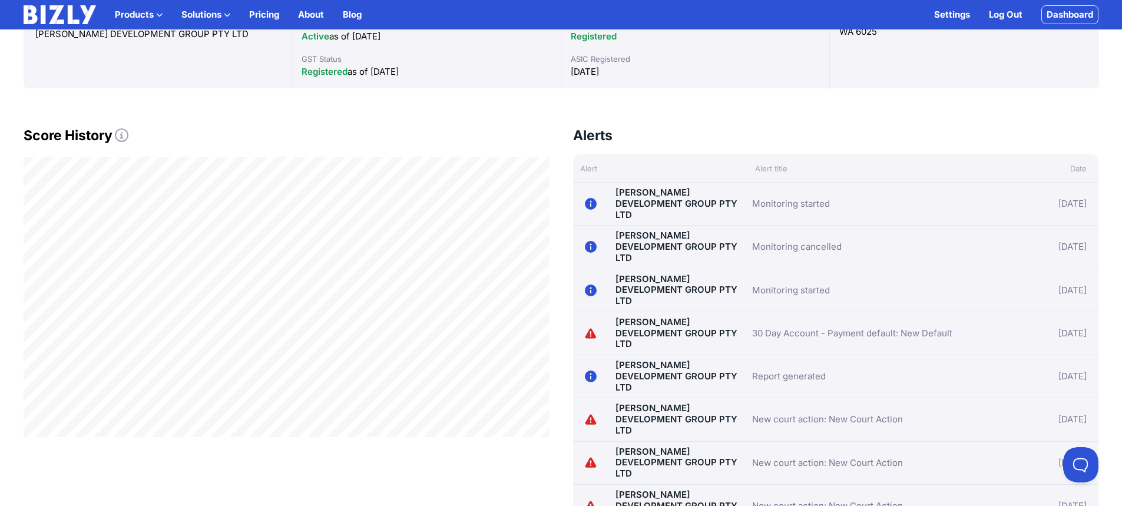
click at [818, 200] on link "Monitoring started" at bounding box center [791, 204] width 78 height 14
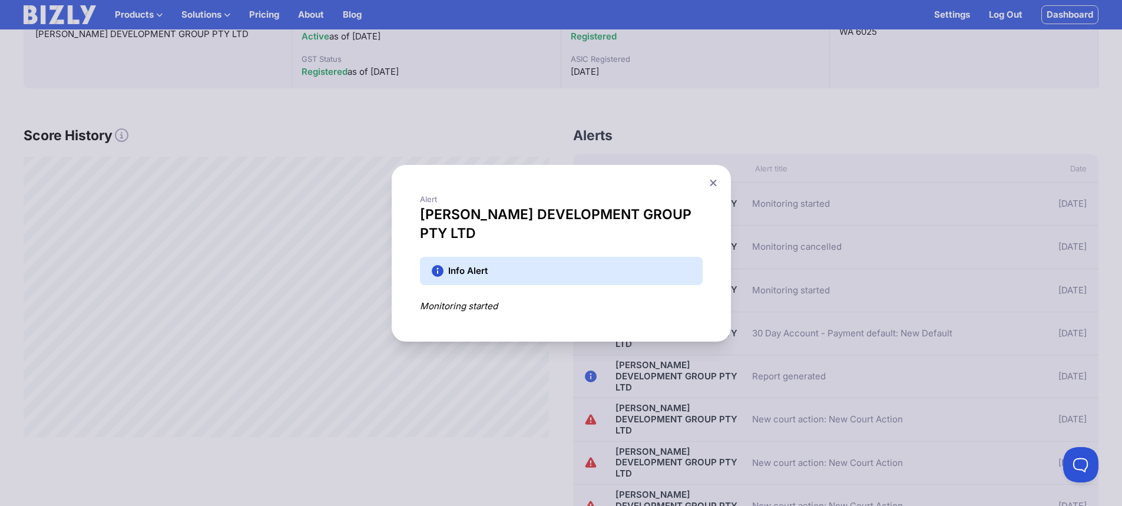
click at [716, 186] on icon at bounding box center [713, 182] width 6 height 6
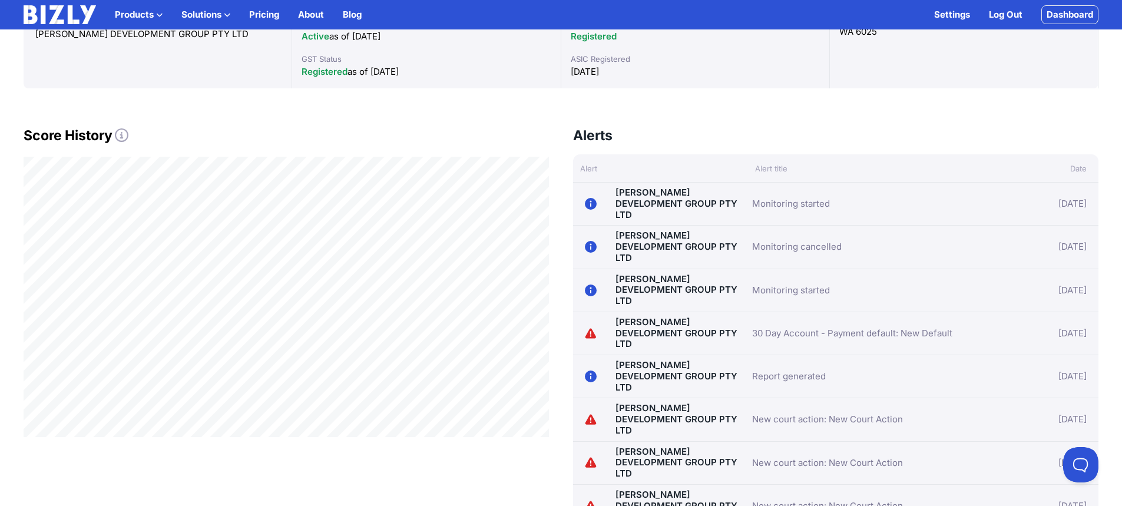
click at [805, 412] on link "New court action: New Court Action" at bounding box center [827, 419] width 151 height 14
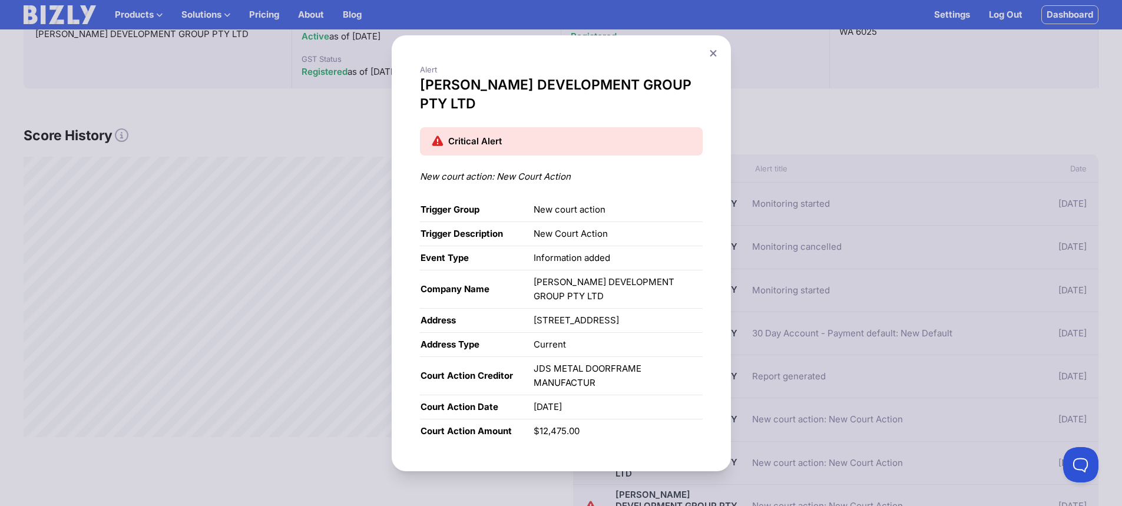
click at [716, 56] on icon at bounding box center [713, 52] width 6 height 6
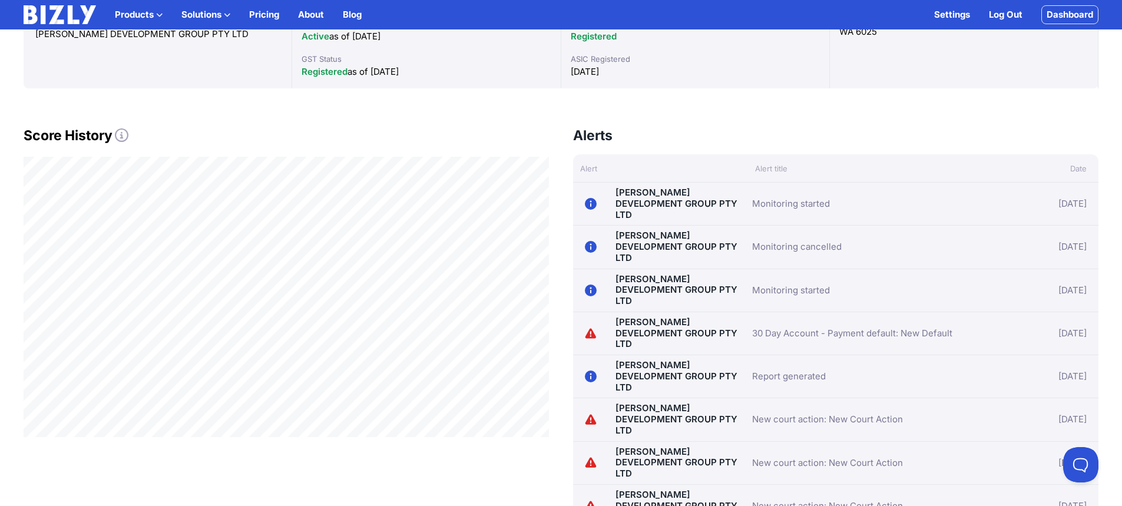
click at [844, 412] on link "New court action: New Court Action" at bounding box center [827, 419] width 151 height 14
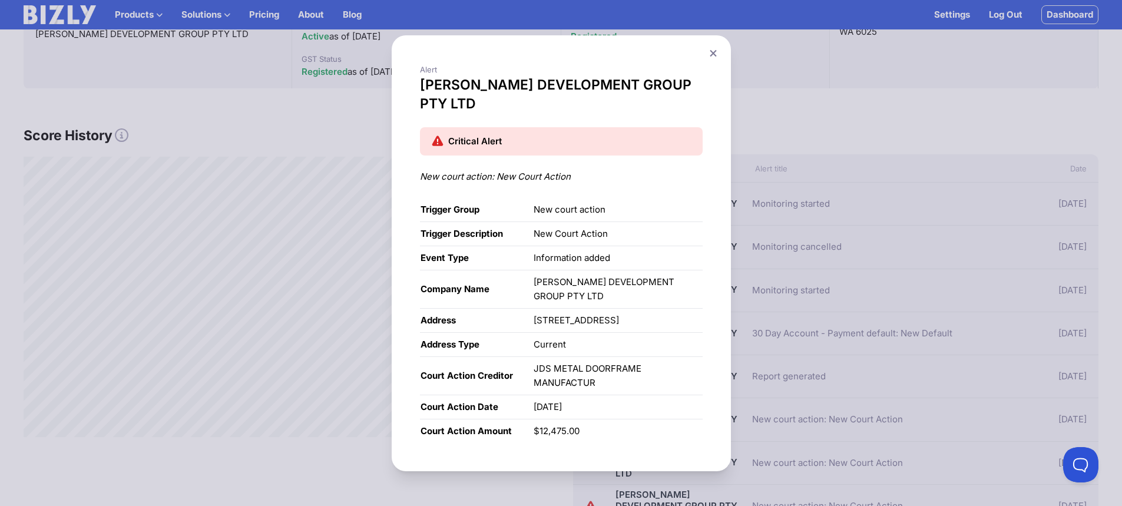
click at [716, 56] on icon at bounding box center [713, 52] width 6 height 6
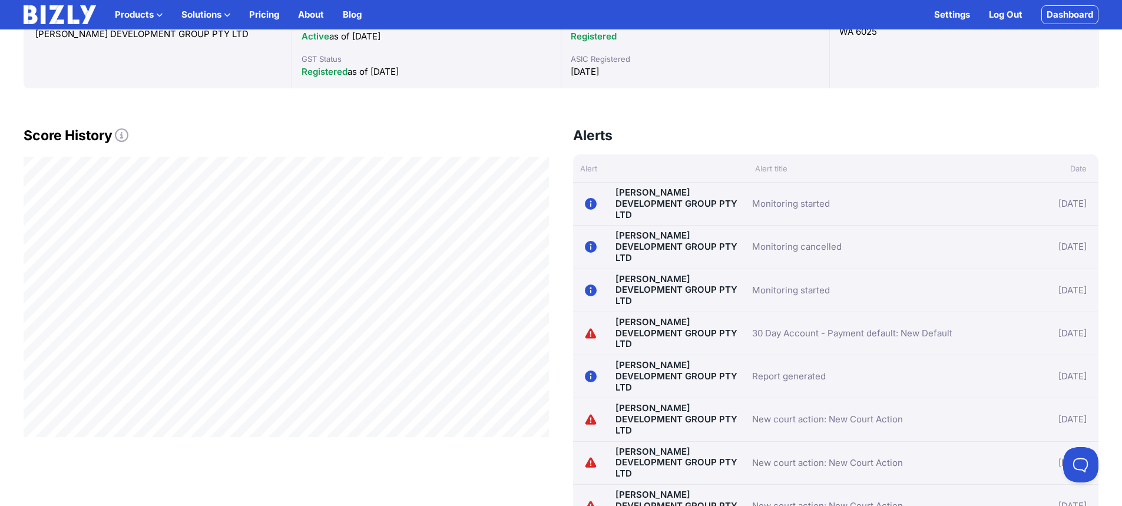
click at [855, 456] on link "New court action: New Court Action" at bounding box center [827, 463] width 151 height 14
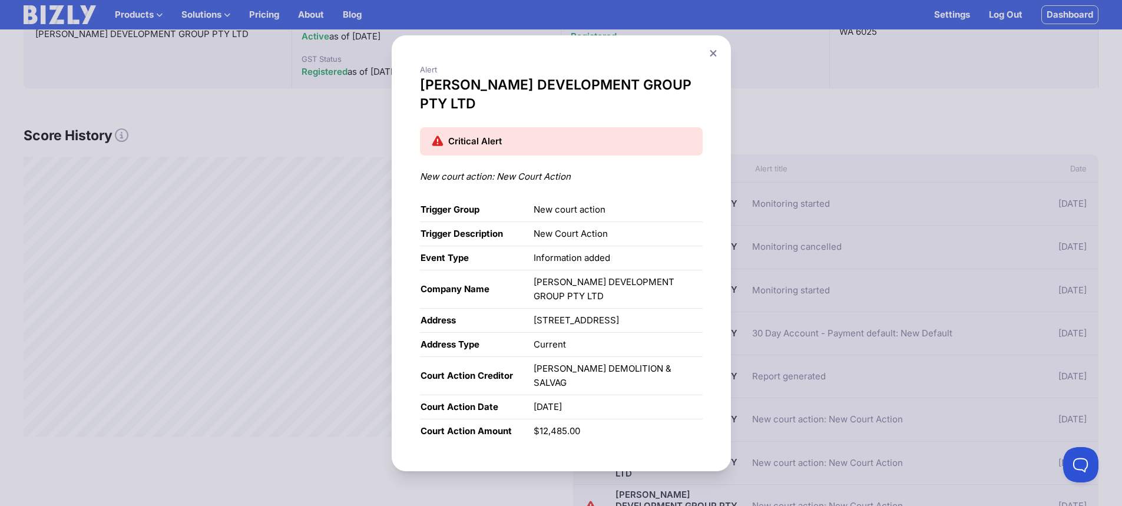
click at [716, 57] on icon at bounding box center [713, 53] width 7 height 8
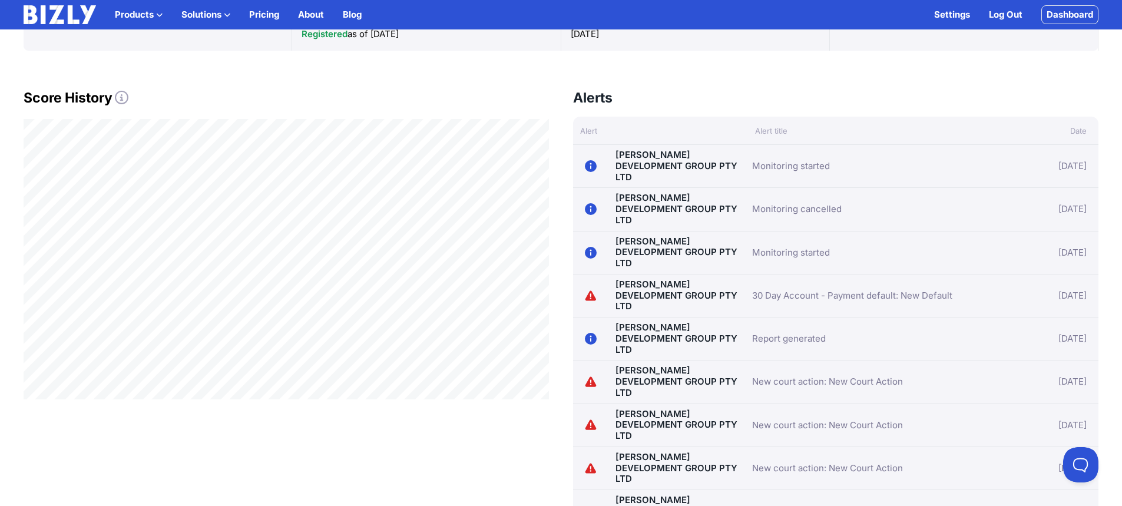
scroll to position [353, 0]
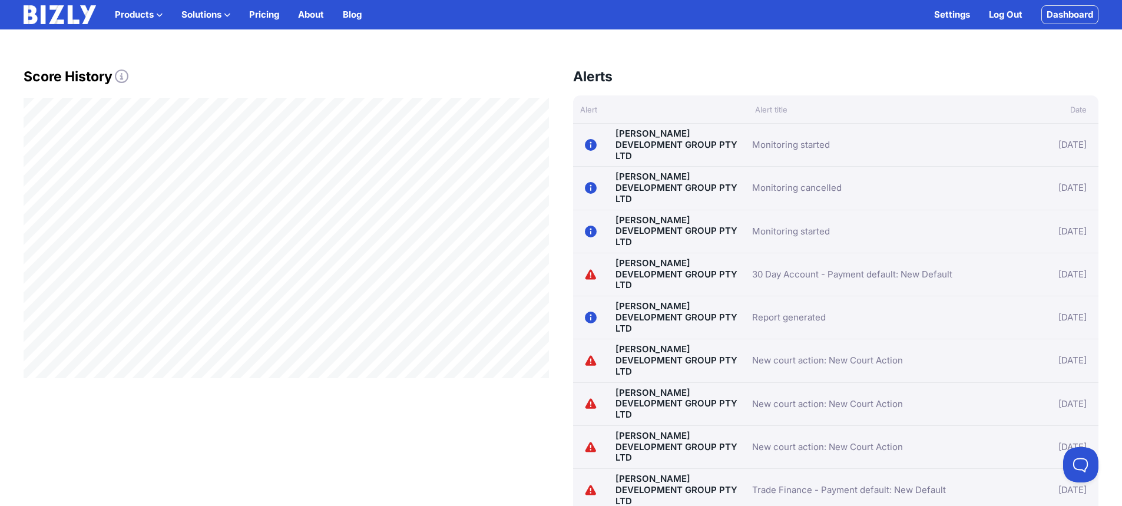
click at [802, 440] on link "New court action: New Court Action" at bounding box center [827, 447] width 151 height 14
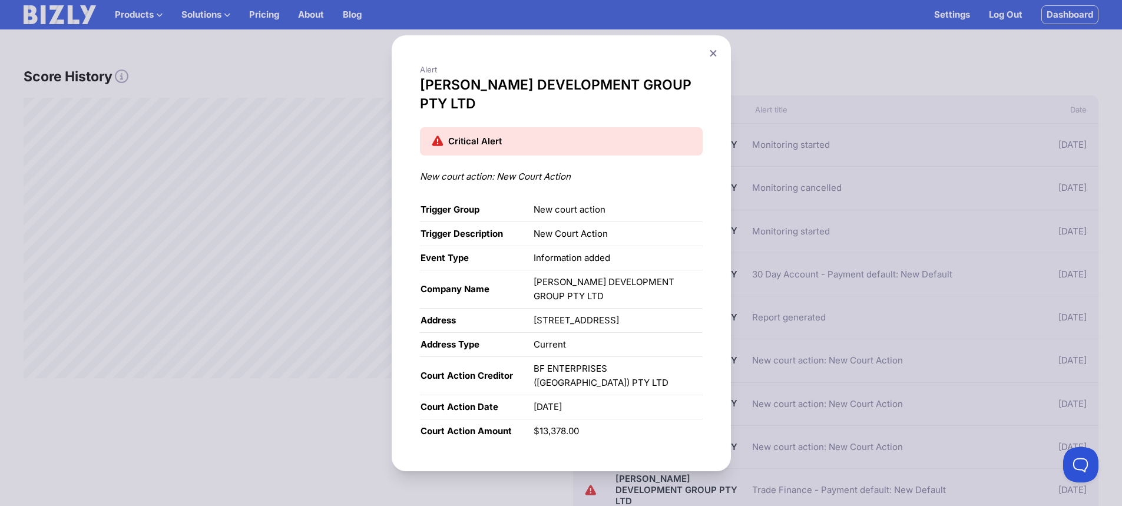
click at [716, 57] on icon at bounding box center [713, 53] width 7 height 8
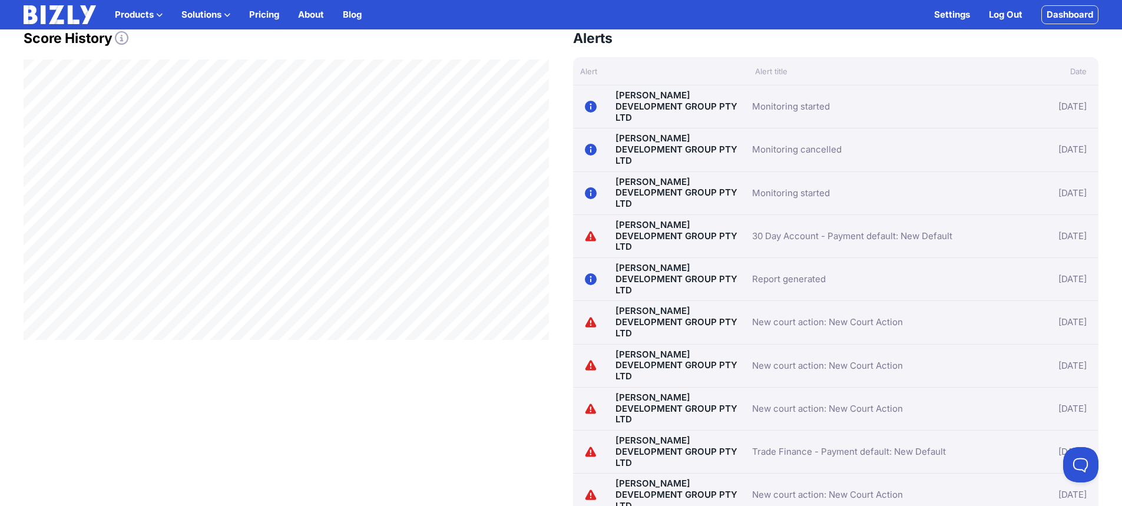
scroll to position [412, 0]
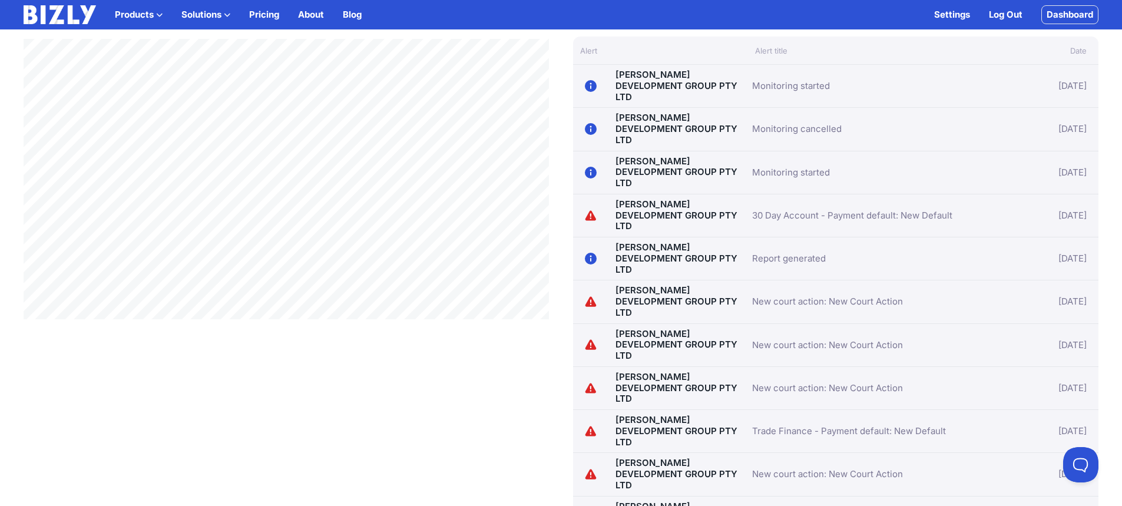
click at [821, 424] on link "Trade Finance - Payment default: New Default" at bounding box center [849, 431] width 194 height 14
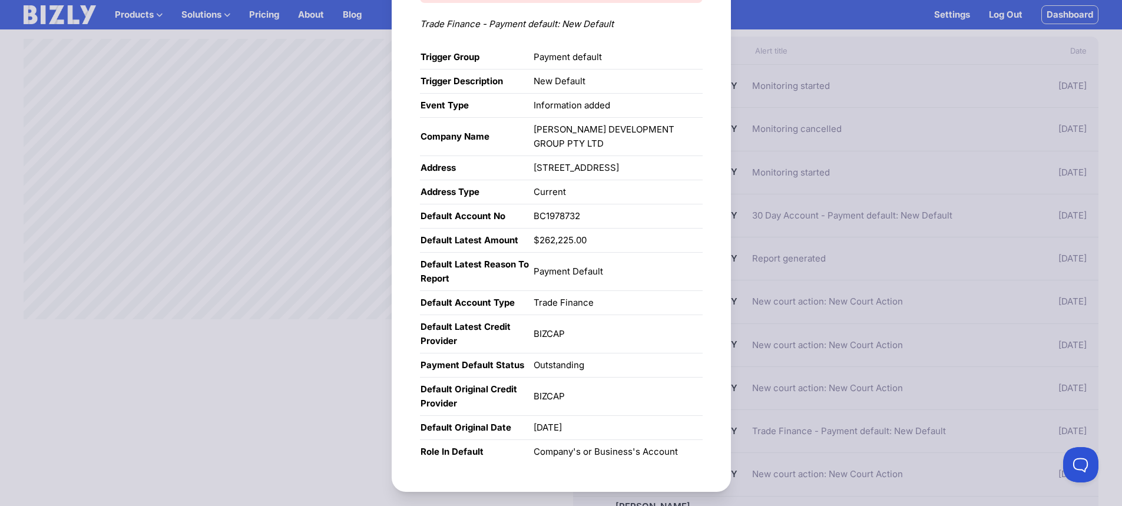
scroll to position [77, 0]
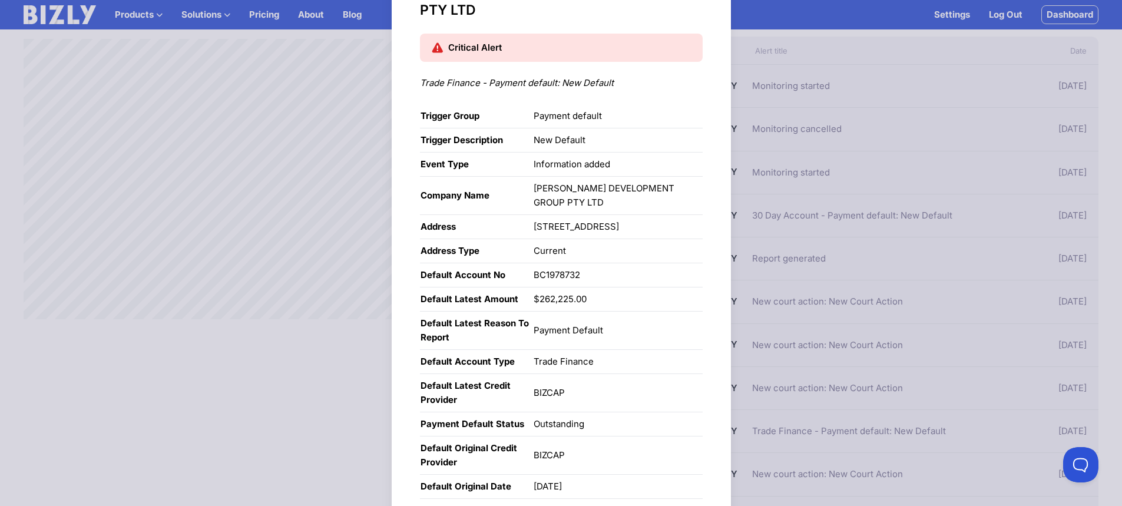
click at [800, 359] on div "Alert TINGEY DEVELOPMENT GROUP PTY LTD Critical Alert Trade Finance - Payment d…" at bounding box center [561, 246] width 1122 height 647
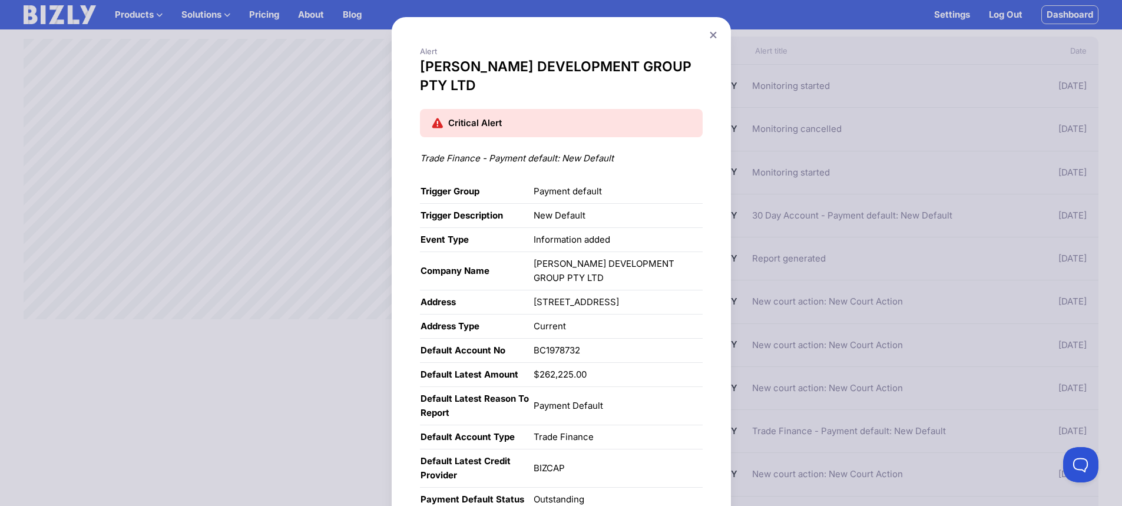
scroll to position [0, 0]
click at [714, 39] on icon at bounding box center [713, 37] width 7 height 8
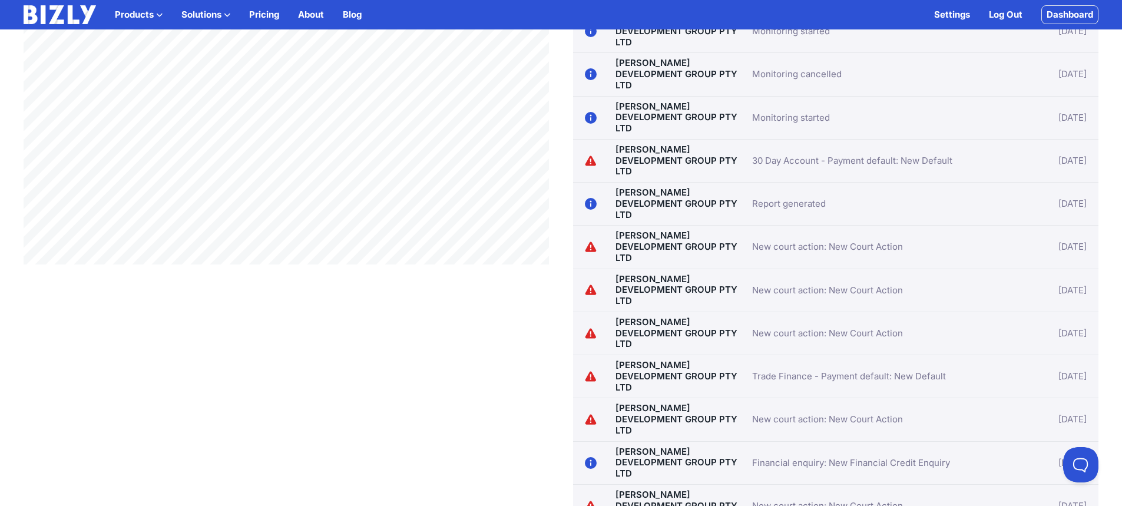
scroll to position [530, 0]
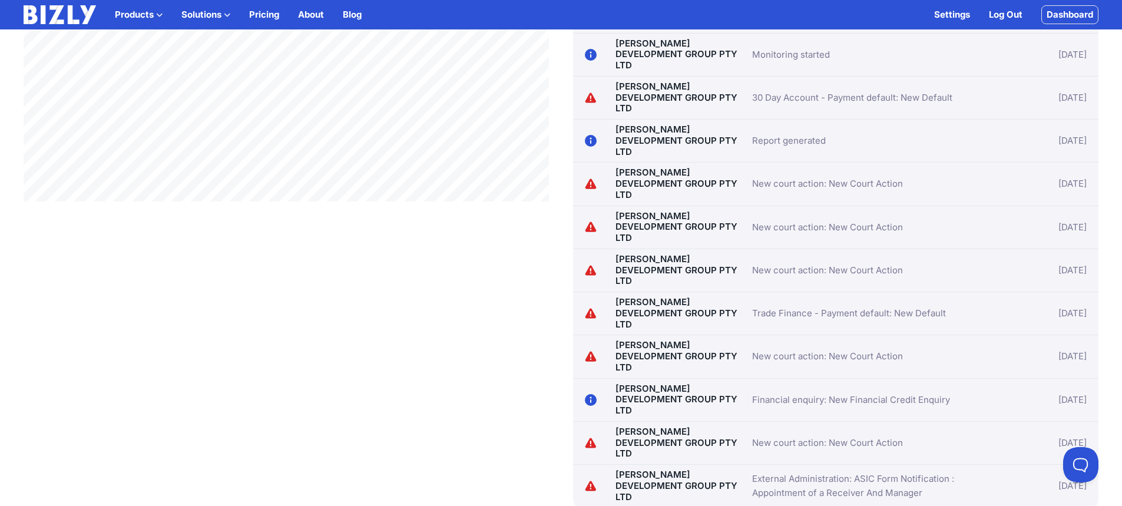
click at [794, 349] on link "New court action: New Court Action" at bounding box center [827, 356] width 151 height 14
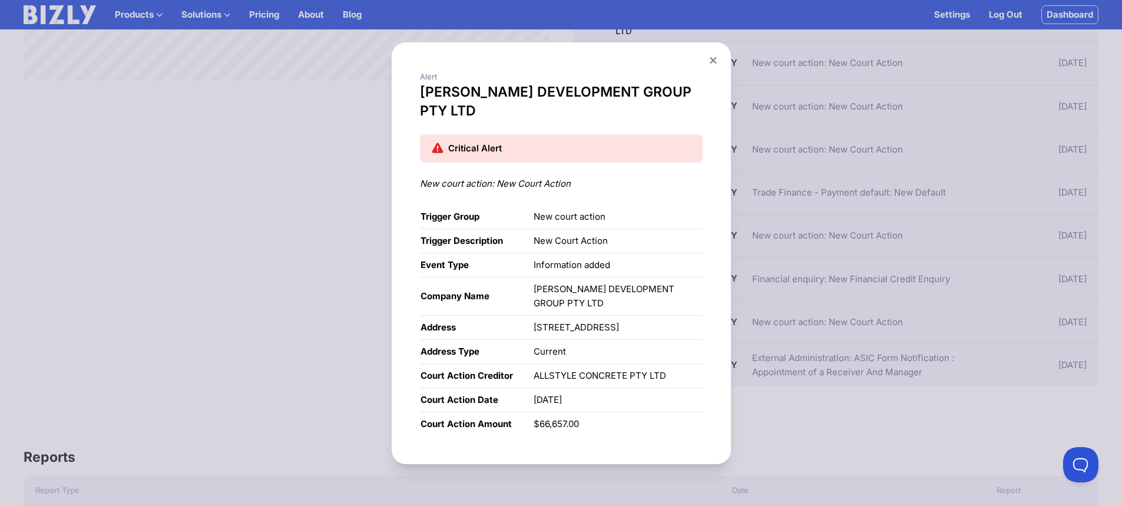
scroll to position [589, 0]
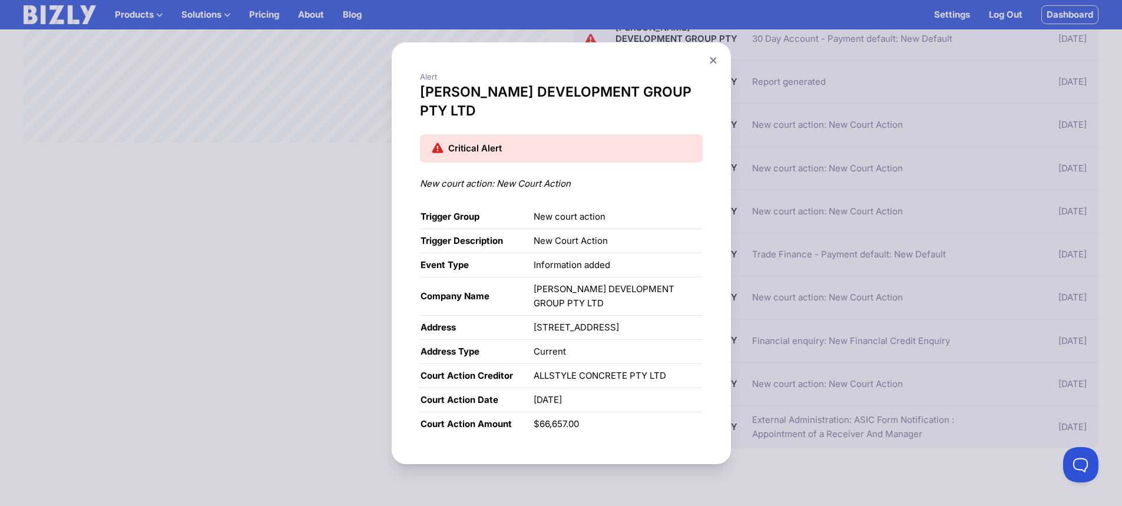
click at [713, 66] on button at bounding box center [713, 60] width 16 height 17
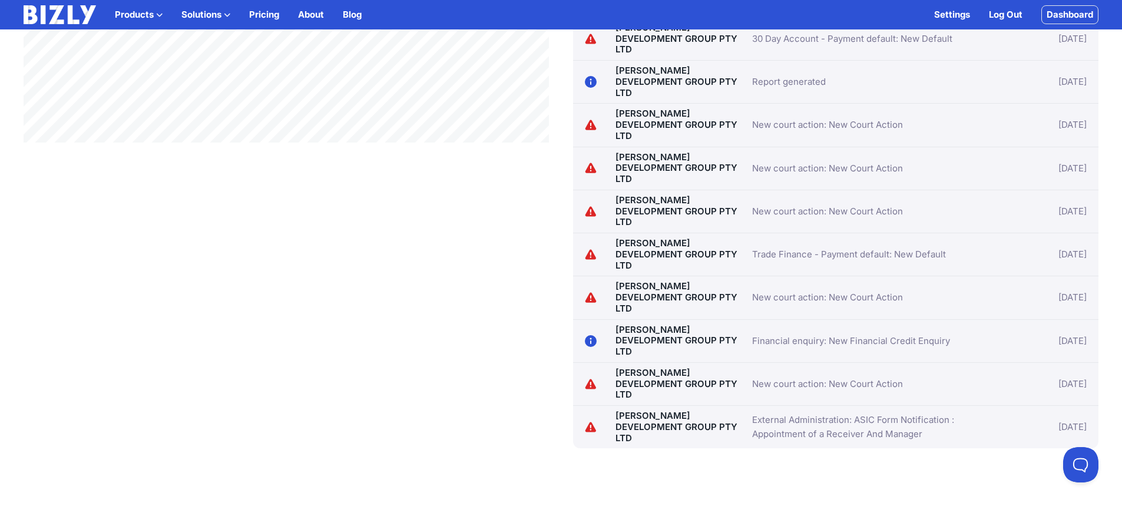
click at [773, 413] on link "External Administration: ASIC Form Notification : Appointment of a Receiver And…" at bounding box center [877, 427] width 251 height 28
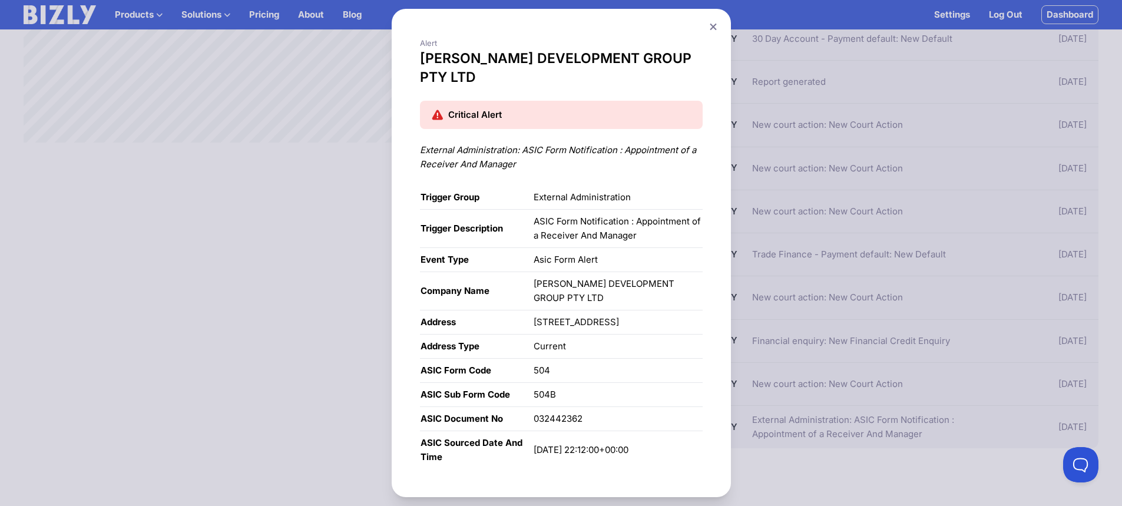
scroll to position [15, 0]
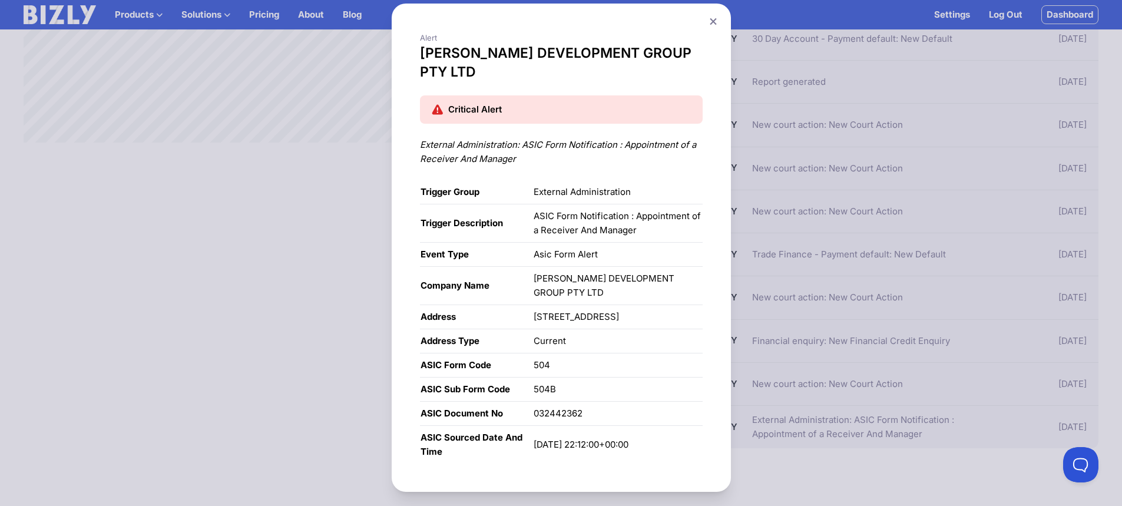
click at [925, 387] on div "Alert TINGEY DEVELOPMENT GROUP PTY LTD Critical Alert External Administration: …" at bounding box center [561, 248] width 1122 height 526
click at [708, 22] on button at bounding box center [713, 21] width 16 height 17
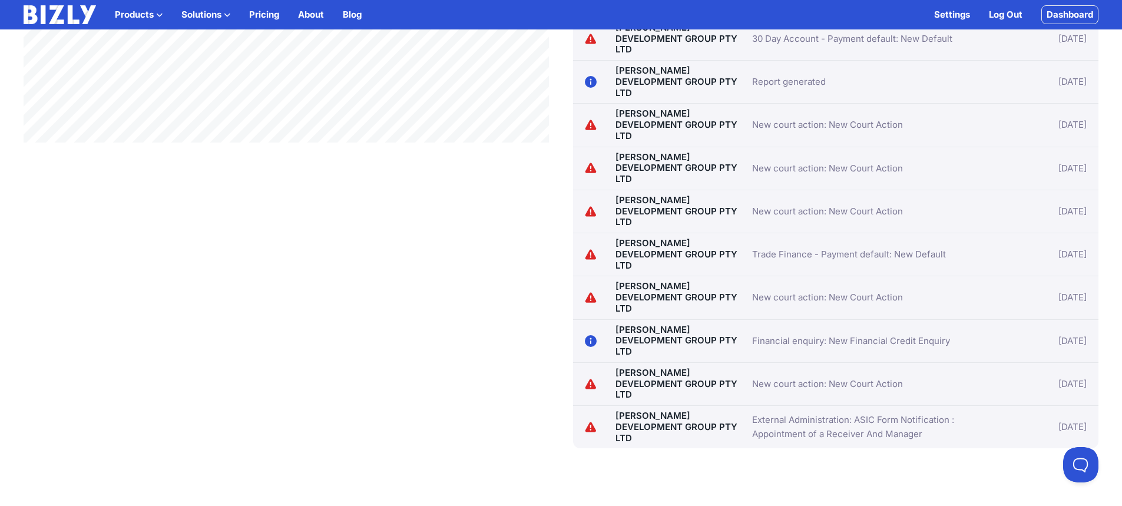
click at [881, 377] on link "New court action: New Court Action" at bounding box center [827, 384] width 151 height 14
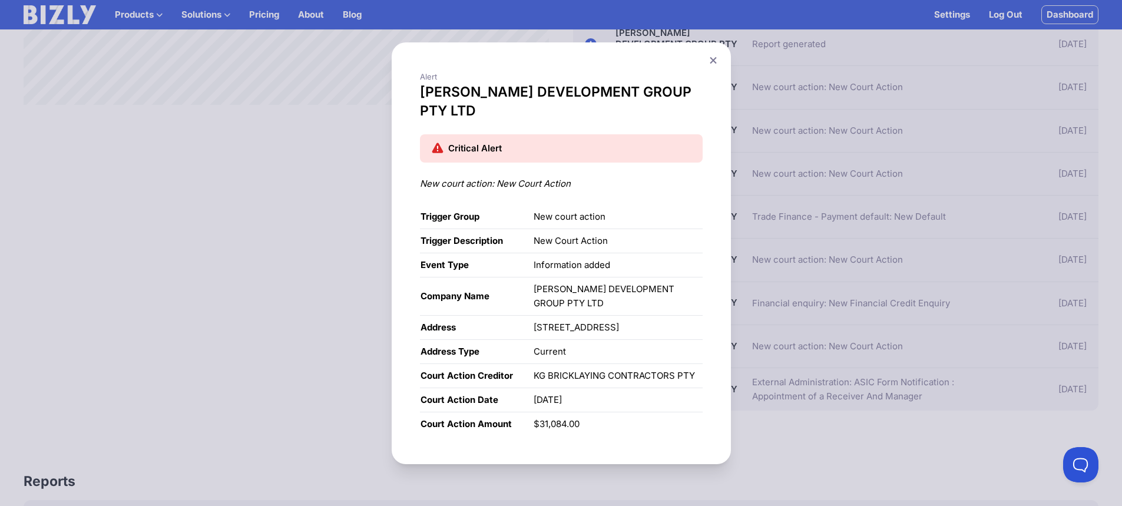
scroll to position [589, 0]
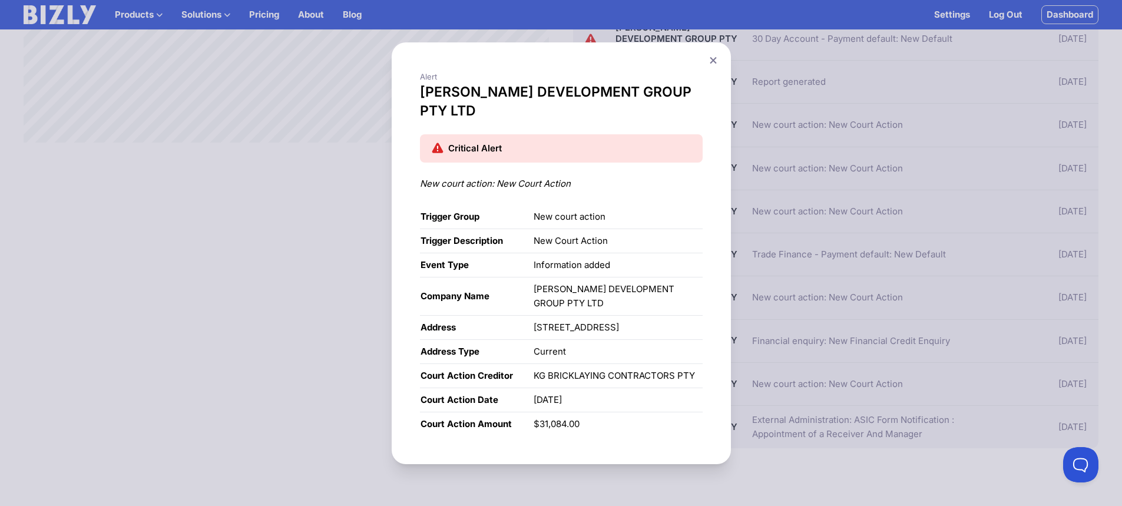
click at [716, 62] on icon at bounding box center [713, 60] width 6 height 6
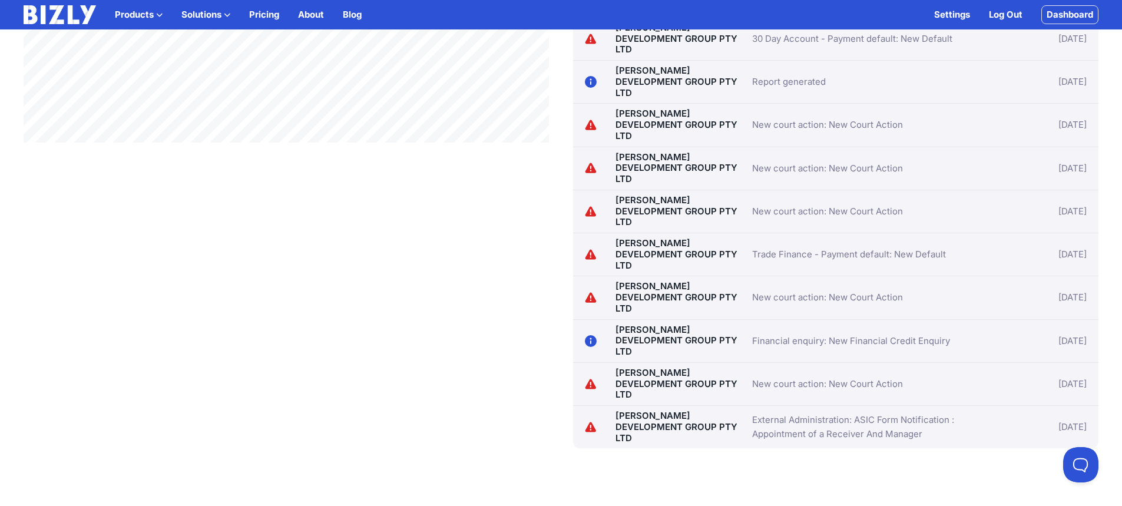
click at [776, 334] on link "Financial enquiry: New Financial Credit Enquiry" at bounding box center [851, 341] width 198 height 14
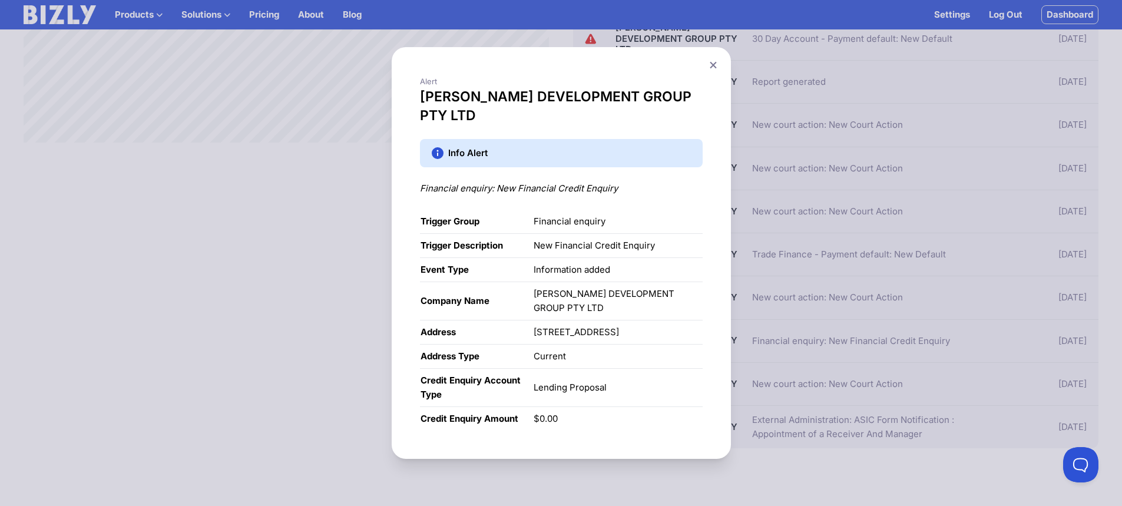
click at [717, 69] on icon at bounding box center [713, 65] width 7 height 8
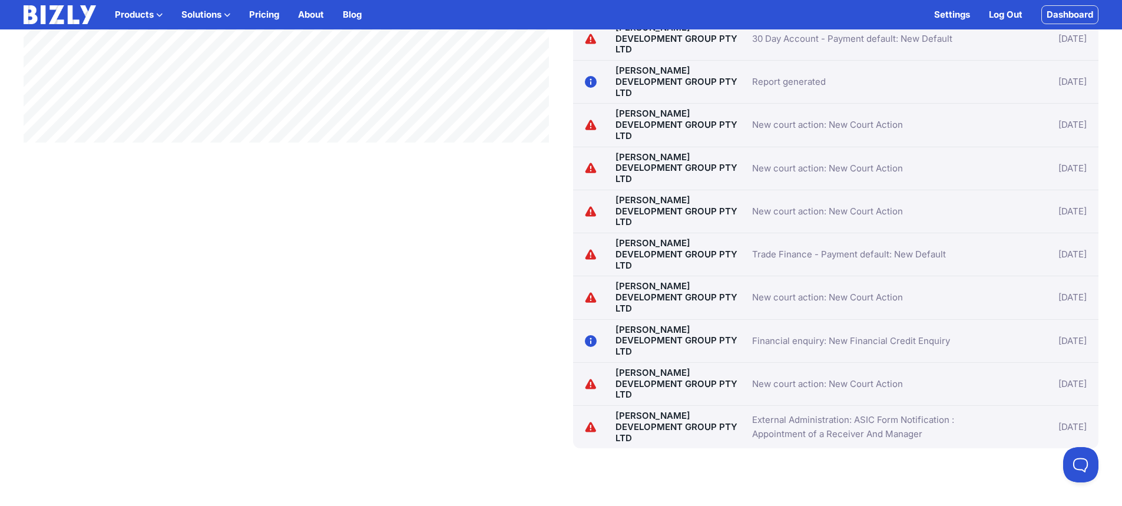
click at [814, 290] on link "New court action: New Court Action" at bounding box center [827, 297] width 151 height 14
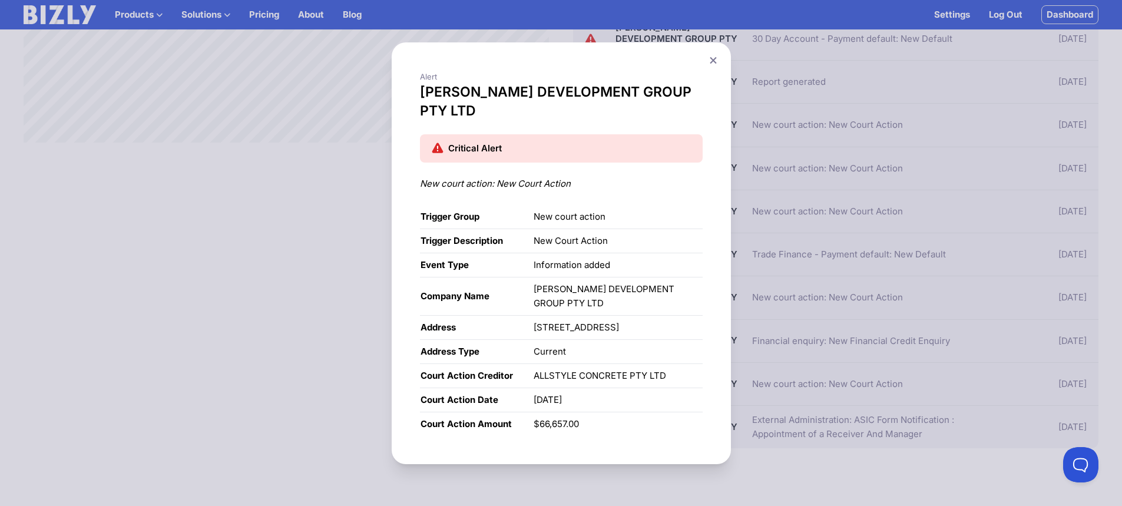
click at [716, 63] on icon at bounding box center [713, 60] width 6 height 6
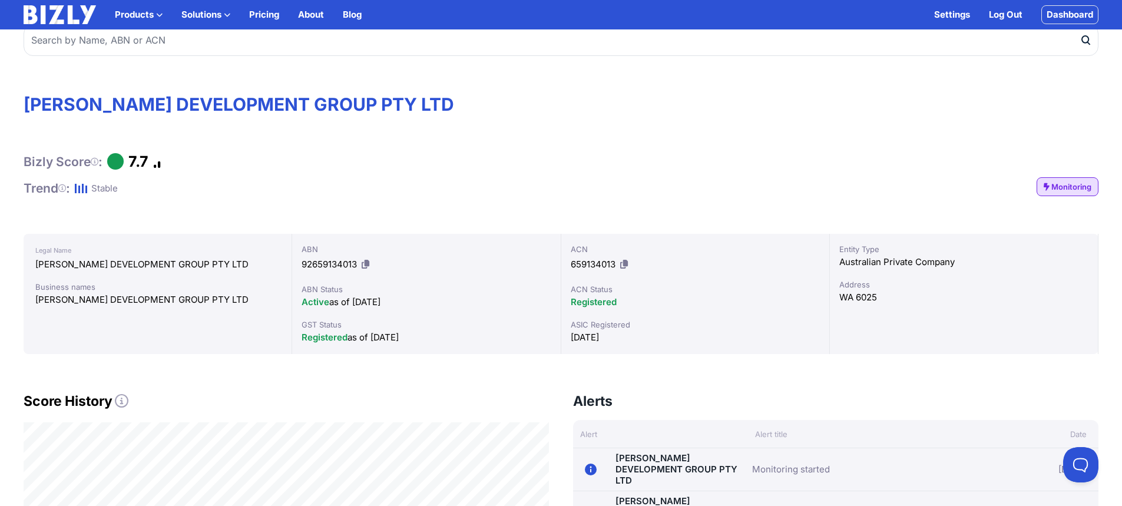
scroll to position [0, 0]
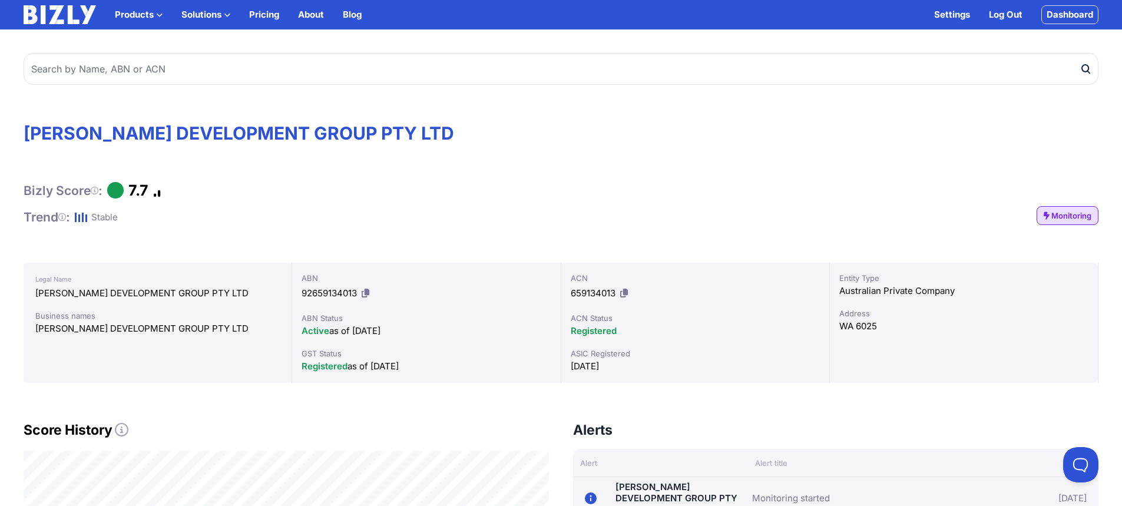
click at [1079, 221] on span "Monitoring" at bounding box center [1071, 216] width 40 height 12
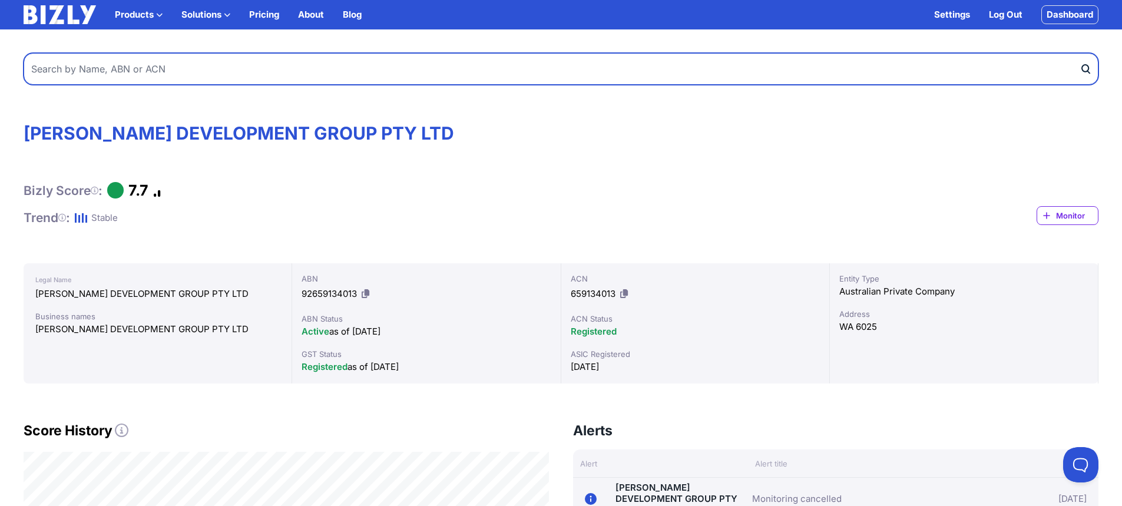
click at [145, 78] on input "text" at bounding box center [561, 69] width 1075 height 32
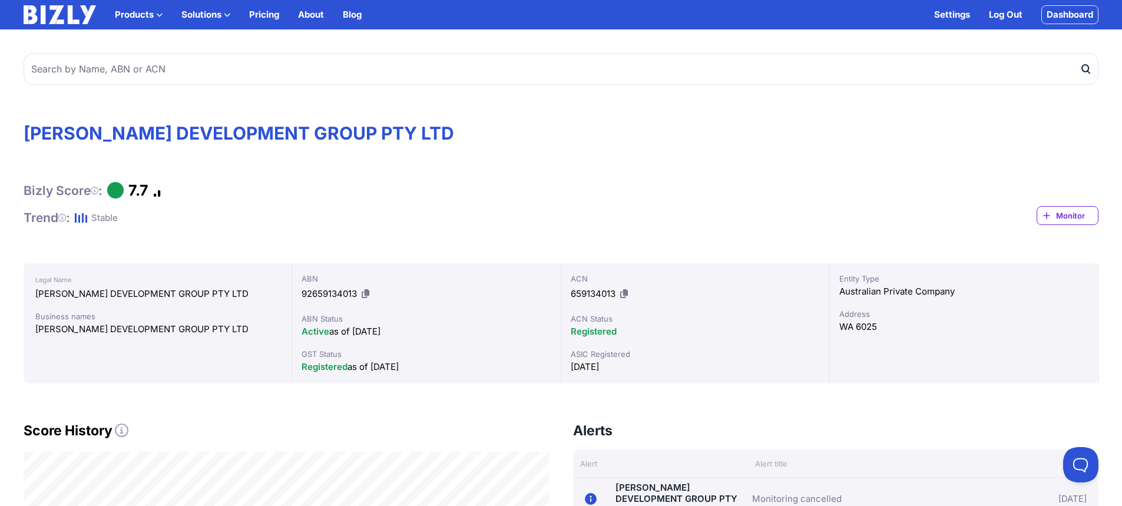
click at [1077, 23] on link "Dashboard" at bounding box center [1069, 14] width 57 height 19
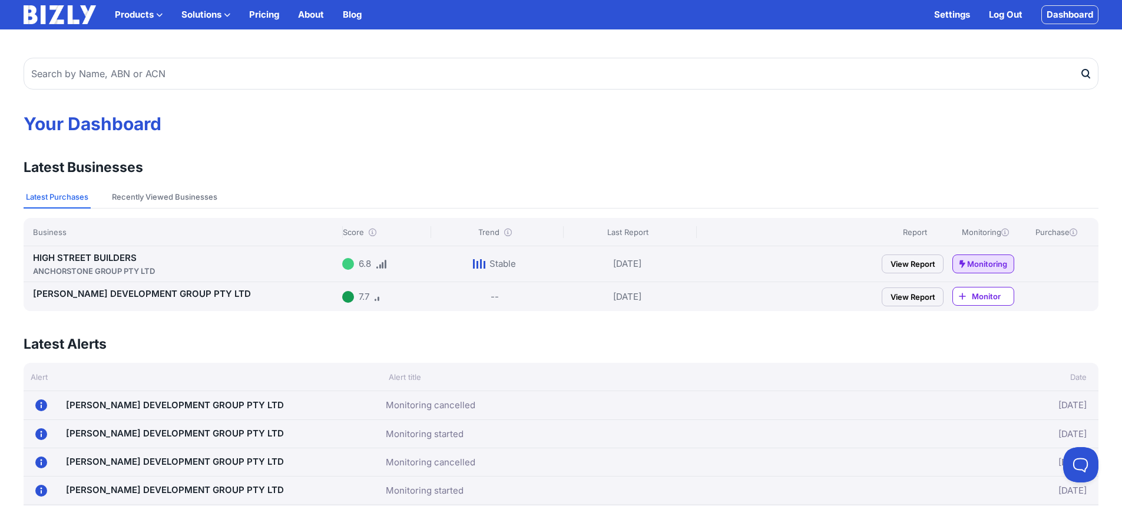
click at [157, 268] on div "ANCHORSTONE GROUP PTY LTD" at bounding box center [185, 271] width 305 height 12
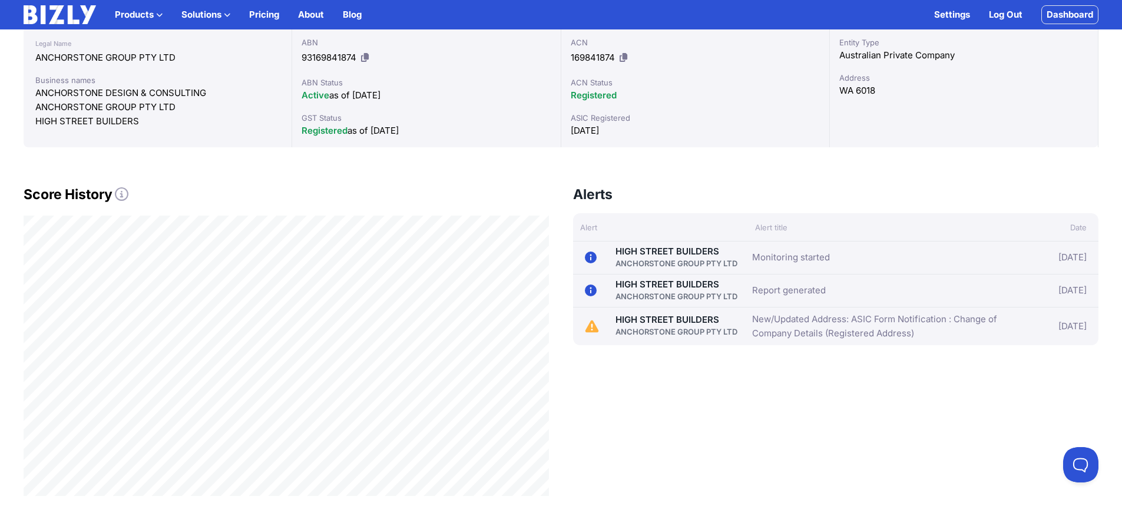
click at [869, 320] on link "New/Updated Address: ASIC Form Notification : Change of Company Details (Regist…" at bounding box center [877, 326] width 251 height 28
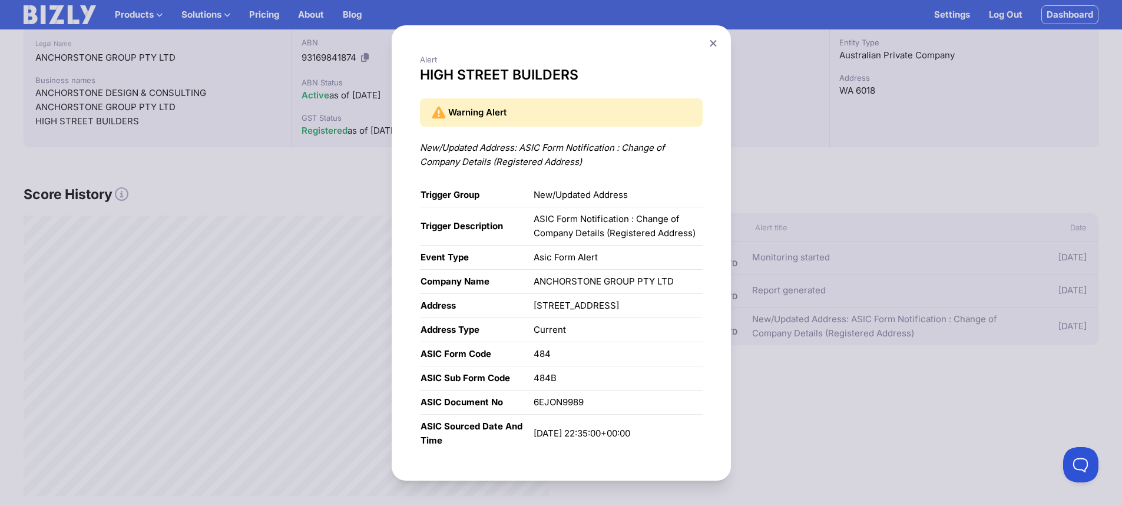
click at [617, 148] on div "New/Updated Address: ASIC Form Notification : Change of Company Details (Regist…" at bounding box center [561, 155] width 283 height 28
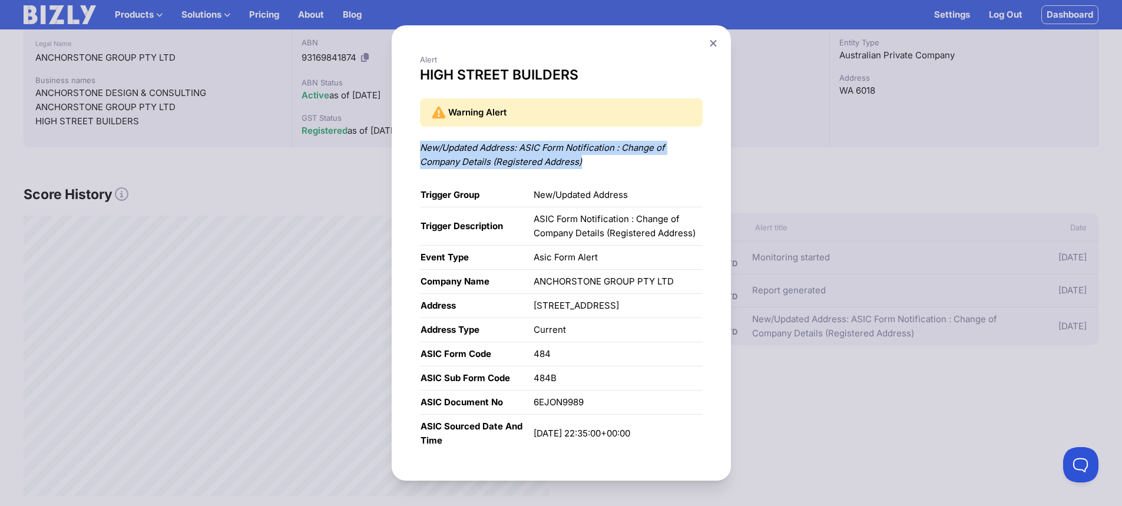
click at [617, 148] on div "New/Updated Address: ASIC Form Notification : Change of Company Details (Regist…" at bounding box center [561, 155] width 283 height 28
click at [657, 147] on div "New/Updated Address: ASIC Form Notification : Change of Company Details (Regist…" at bounding box center [561, 155] width 283 height 28
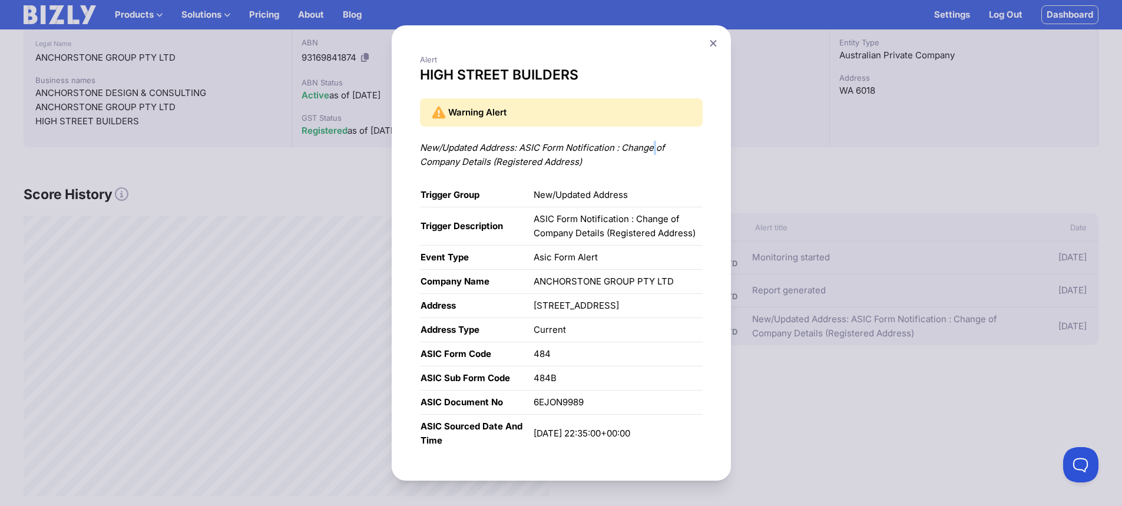
click at [657, 147] on div "New/Updated Address: ASIC Form Notification : Change of Company Details (Regist…" at bounding box center [561, 155] width 283 height 28
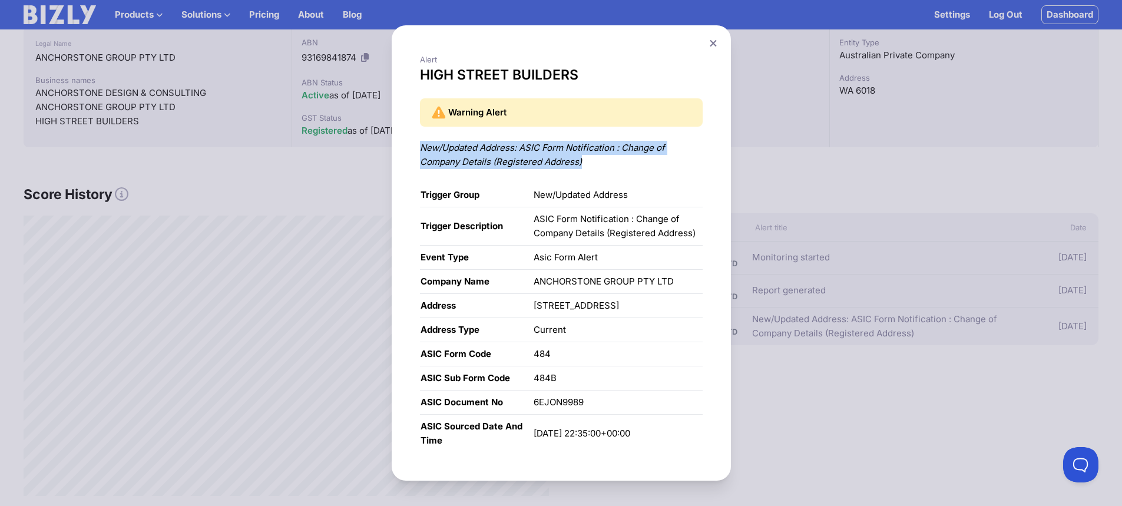
click at [657, 147] on div "New/Updated Address: ASIC Form Notification : Change of Company Details (Regist…" at bounding box center [561, 155] width 283 height 28
click at [608, 166] on div "New/Updated Address: ASIC Form Notification : Change of Company Details (Regist…" at bounding box center [561, 155] width 283 height 28
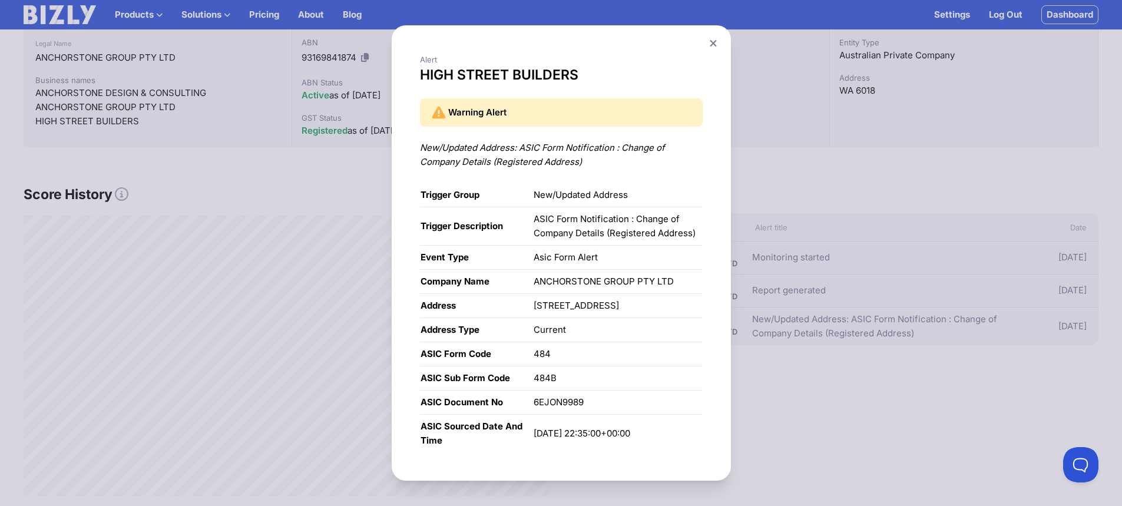
click at [608, 166] on div "New/Updated Address: ASIC Form Notification : Change of Company Details (Regist…" at bounding box center [561, 155] width 283 height 28
click at [540, 166] on div "New/Updated Address: ASIC Form Notification : Change of Company Details (Regist…" at bounding box center [561, 155] width 283 height 28
click at [572, 153] on div "New/Updated Address: ASIC Form Notification : Change of Company Details (Regist…" at bounding box center [561, 155] width 283 height 28
click at [716, 42] on icon at bounding box center [713, 43] width 6 height 6
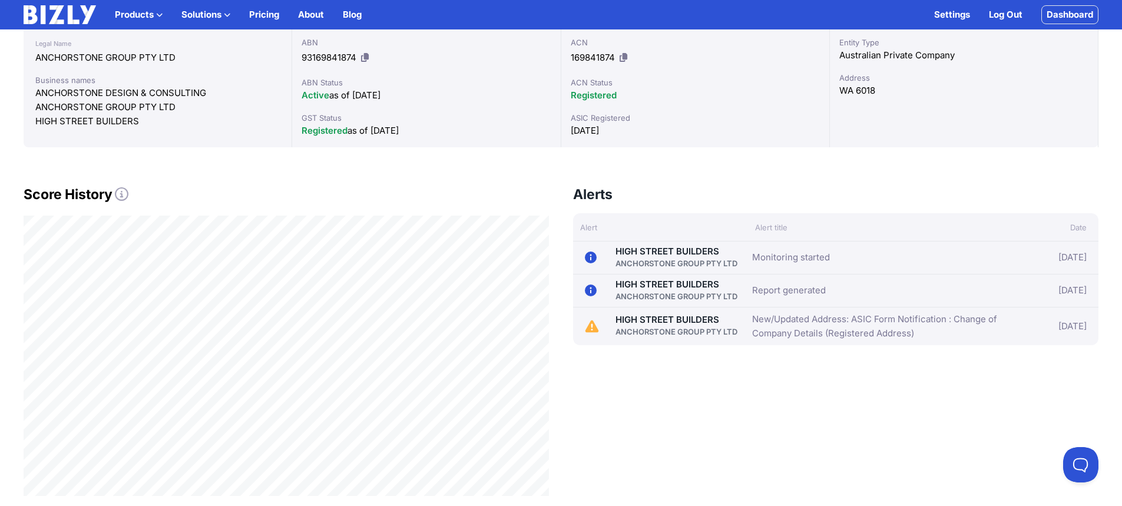
scroll to position [59, 0]
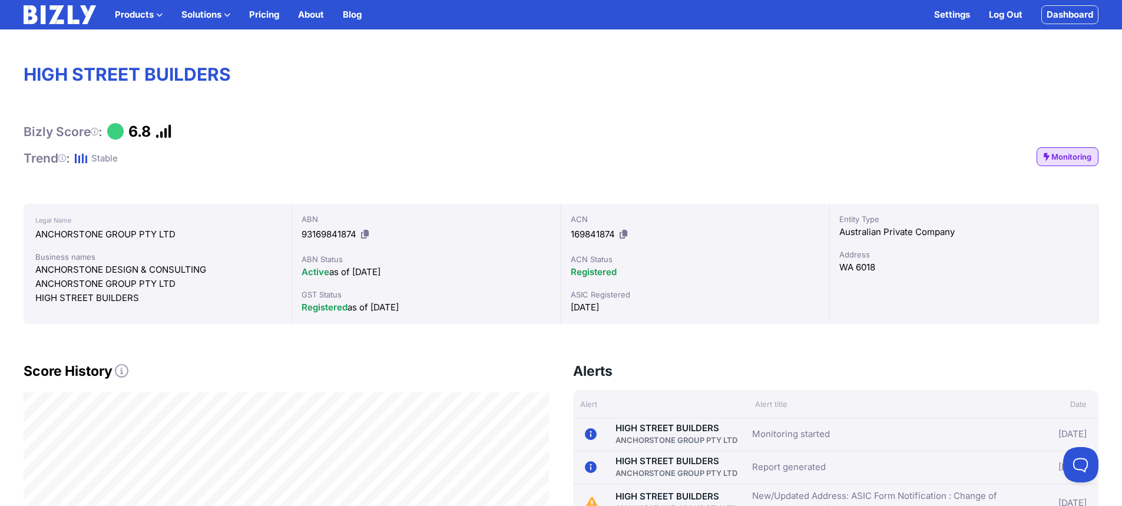
click at [1067, 21] on link "Dashboard" at bounding box center [1069, 14] width 57 height 19
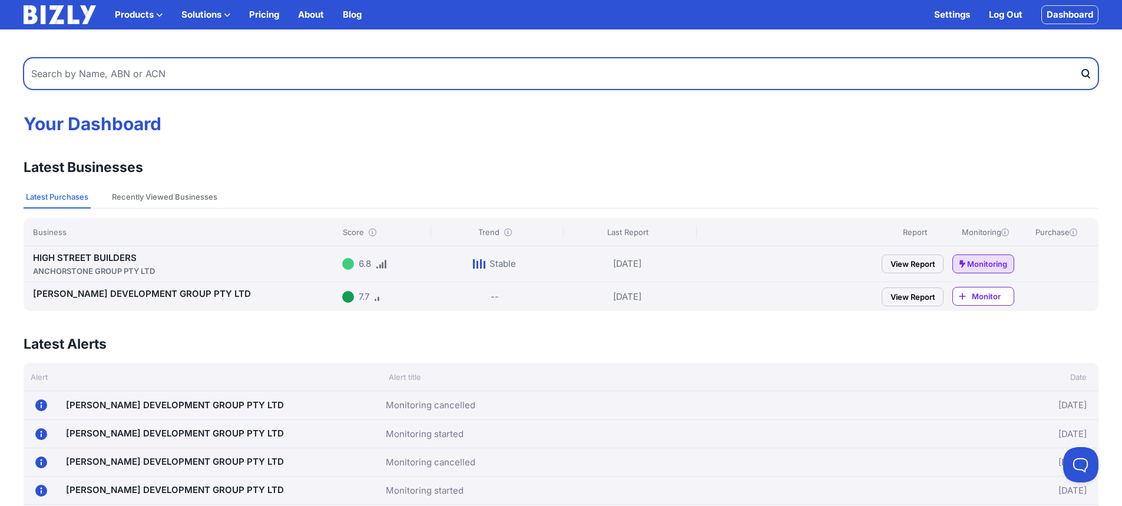
click at [118, 70] on input "text" at bounding box center [561, 74] width 1075 height 32
type input "i"
type input "t"
type input "ford building co"
click at [1080, 58] on button "submit" at bounding box center [1089, 74] width 19 height 32
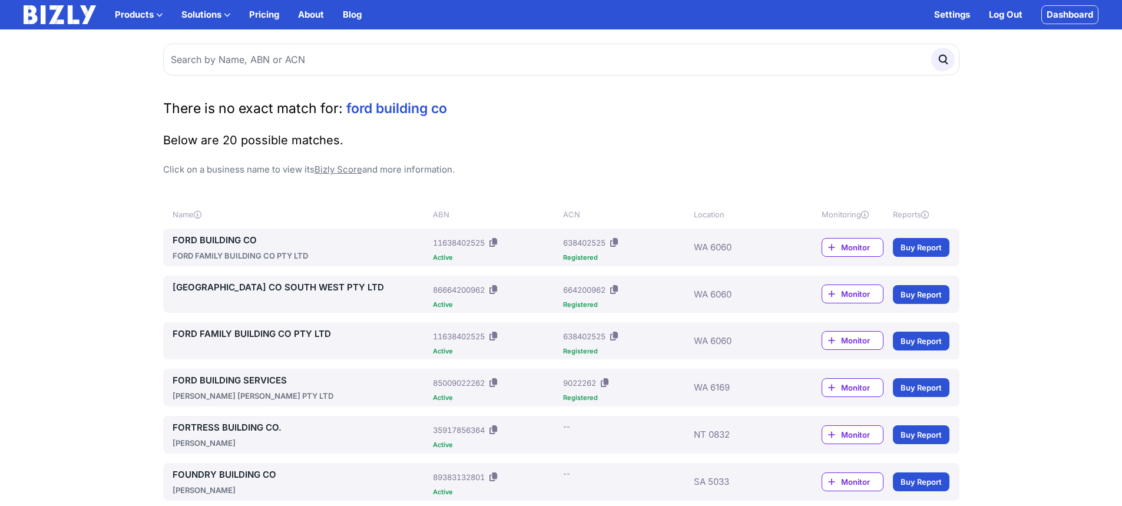
click at [229, 240] on link "FORD BUILDING CO" at bounding box center [301, 240] width 256 height 14
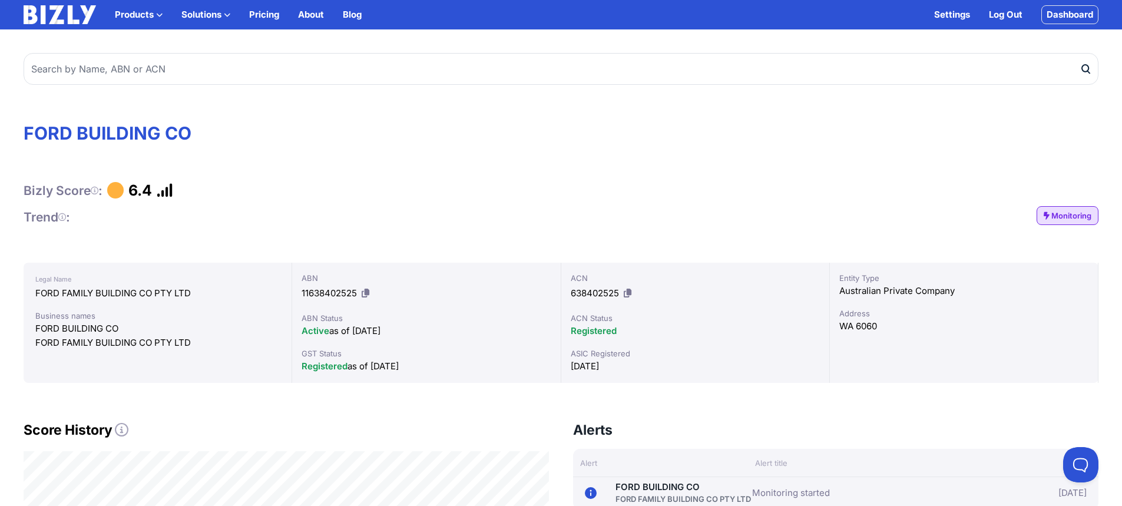
click at [1087, 218] on span "Monitoring" at bounding box center [1071, 216] width 40 height 12
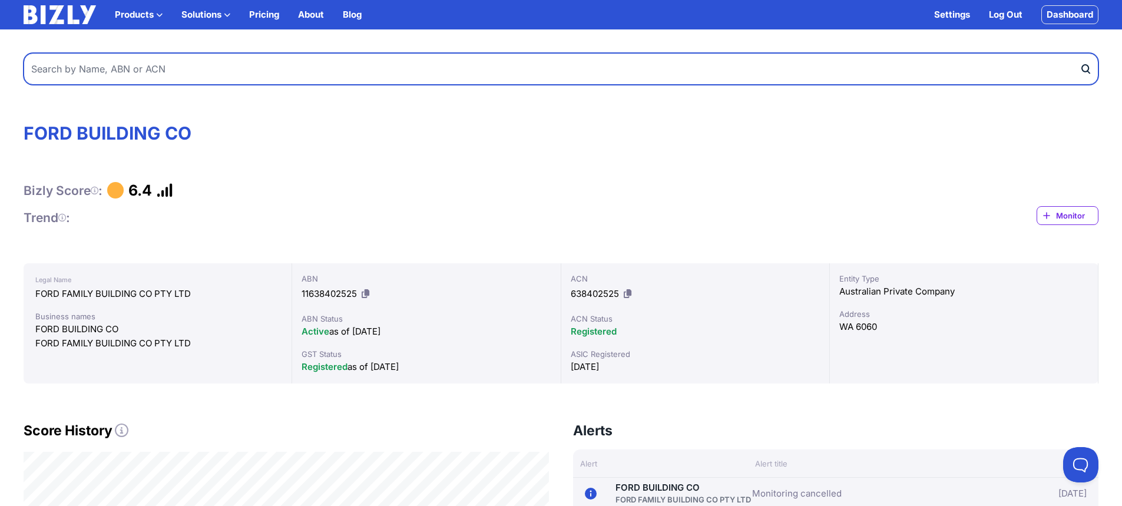
click at [166, 61] on input "text" at bounding box center [561, 69] width 1075 height 32
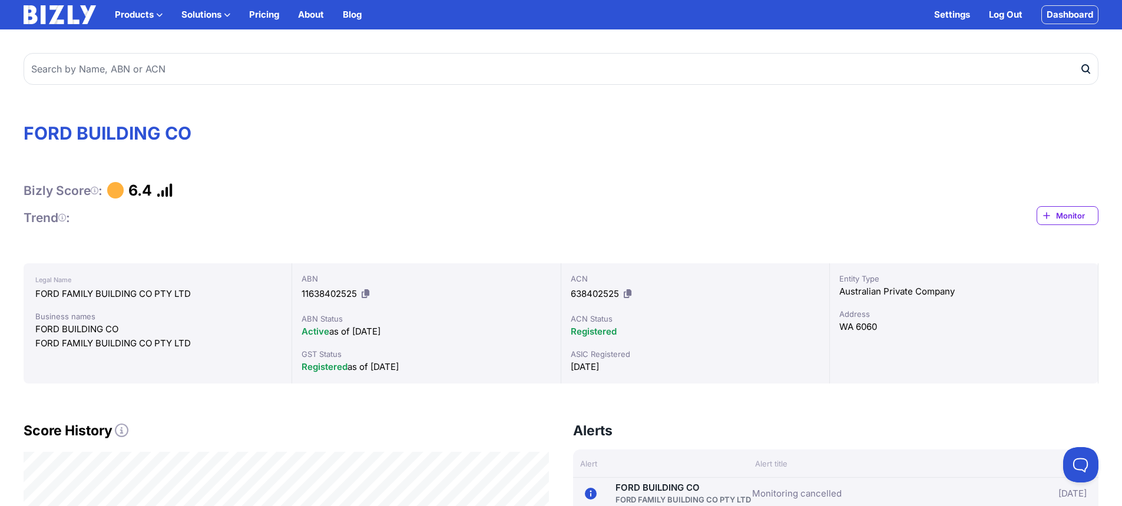
click at [1070, 16] on link "Dashboard" at bounding box center [1069, 14] width 57 height 19
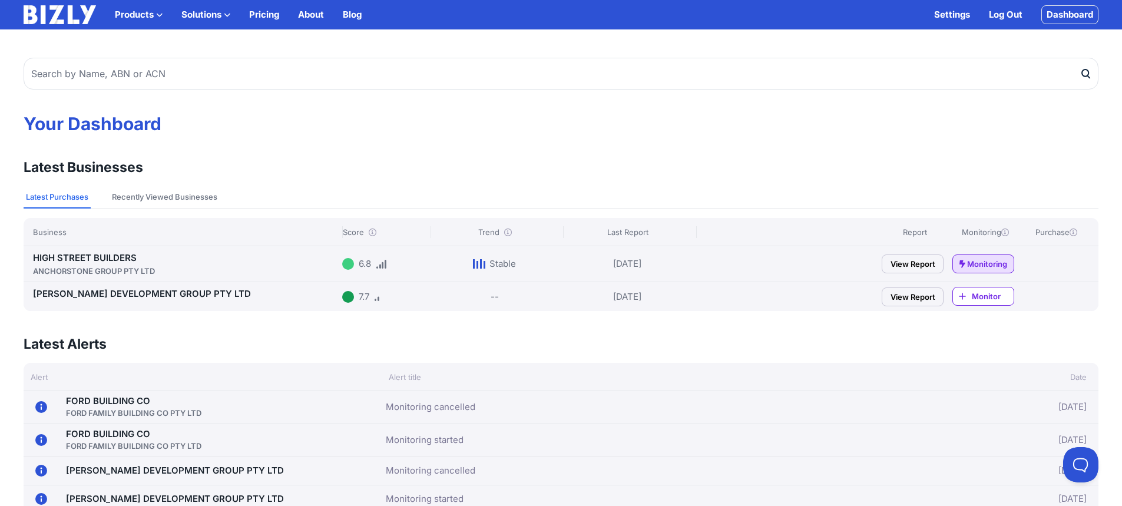
click at [85, 256] on link "HIGH STREET BUILDERS ANCHORSTONE GROUP PTY LTD" at bounding box center [185, 264] width 305 height 25
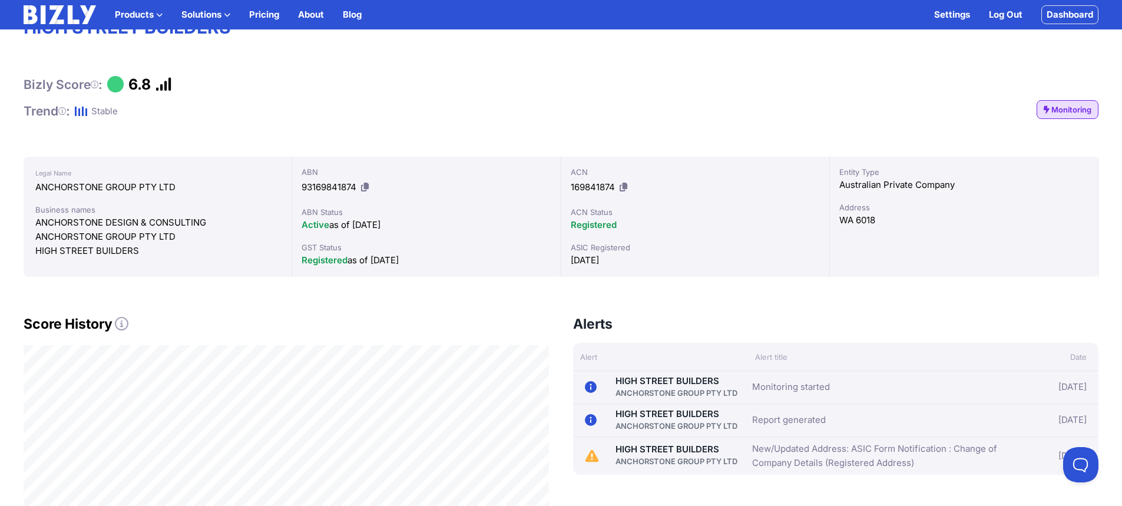
scroll to position [9, 0]
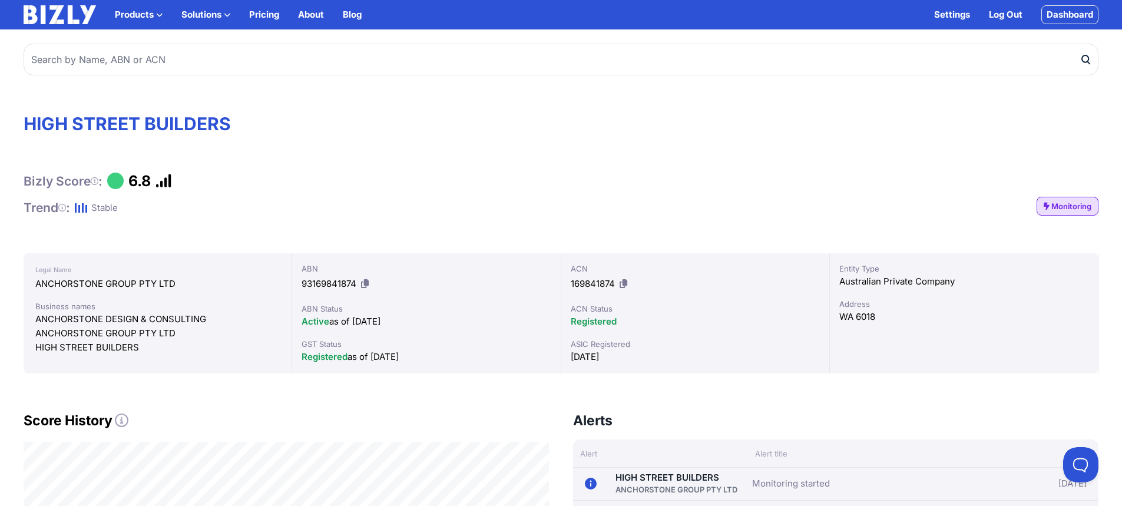
click at [1082, 210] on span "Monitoring" at bounding box center [1071, 206] width 40 height 12
click at [1044, 17] on link "Dashboard" at bounding box center [1069, 14] width 57 height 19
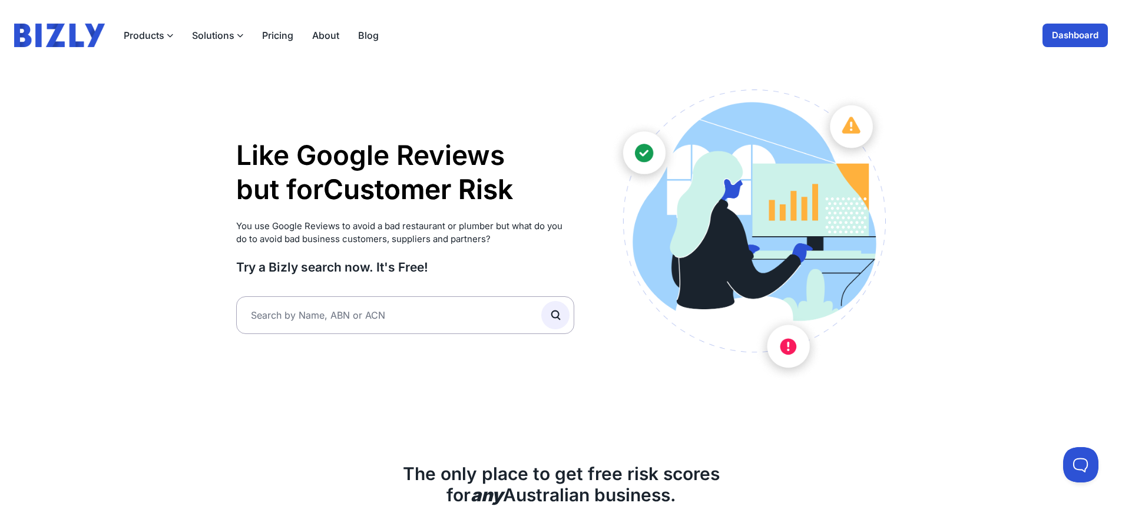
click at [1082, 32] on link "Dashboard" at bounding box center [1075, 36] width 65 height 24
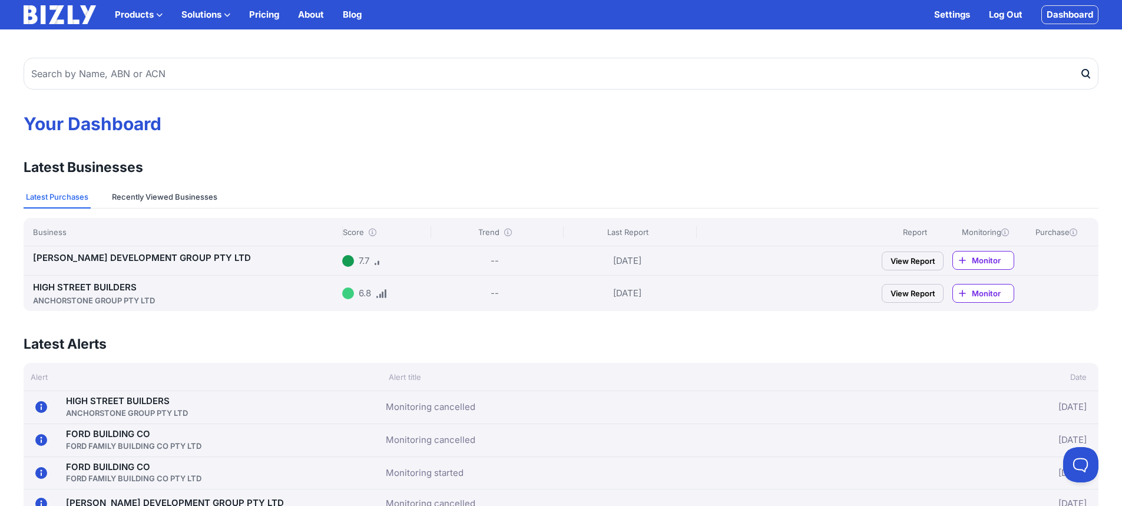
click at [190, 191] on button "Recently Viewed Businesses" at bounding box center [165, 197] width 110 height 22
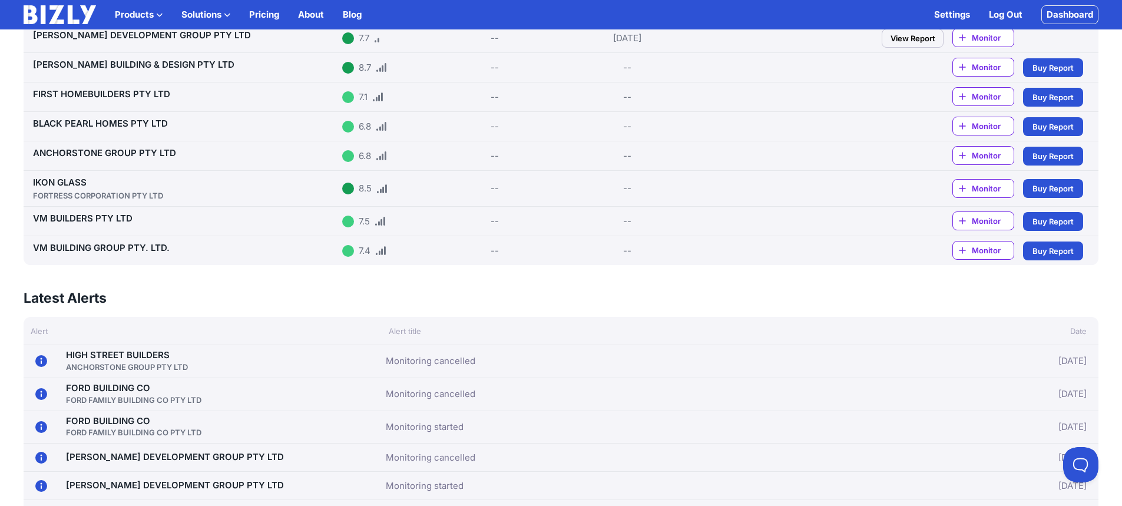
scroll to position [118, 0]
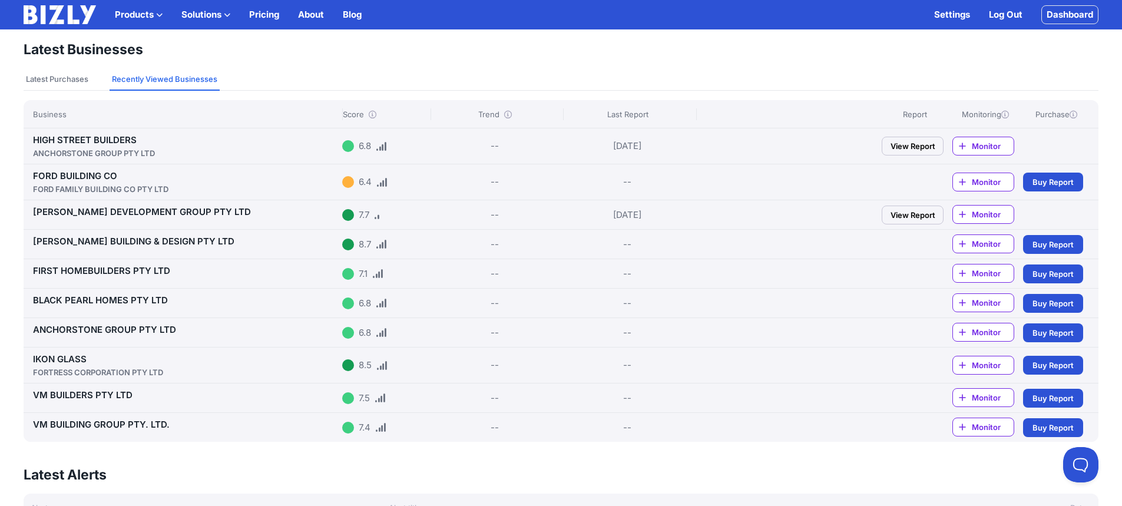
click at [125, 299] on link "BLACK PEARL HOMES PTY LTD" at bounding box center [100, 300] width 135 height 11
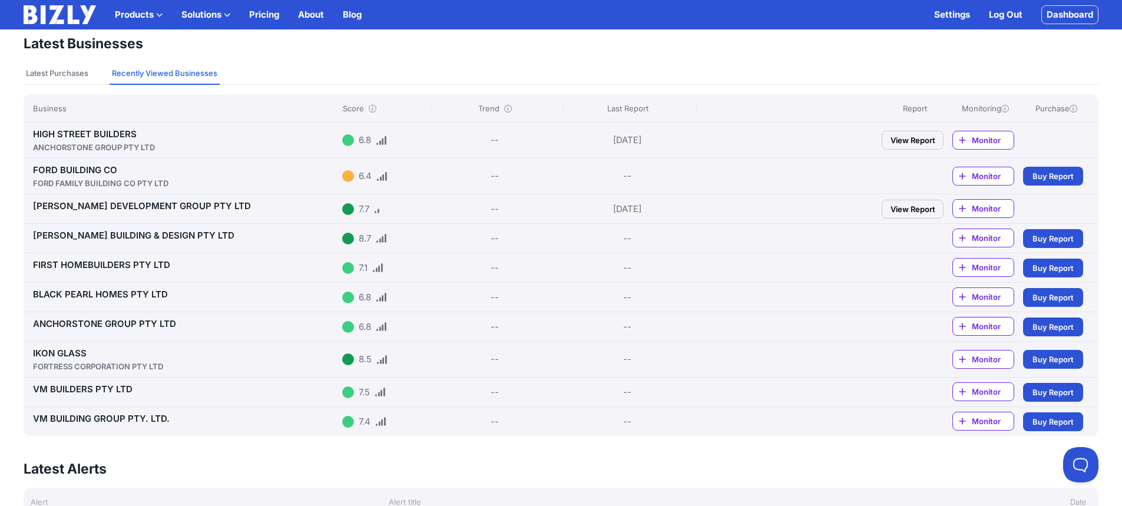
scroll to position [0, 0]
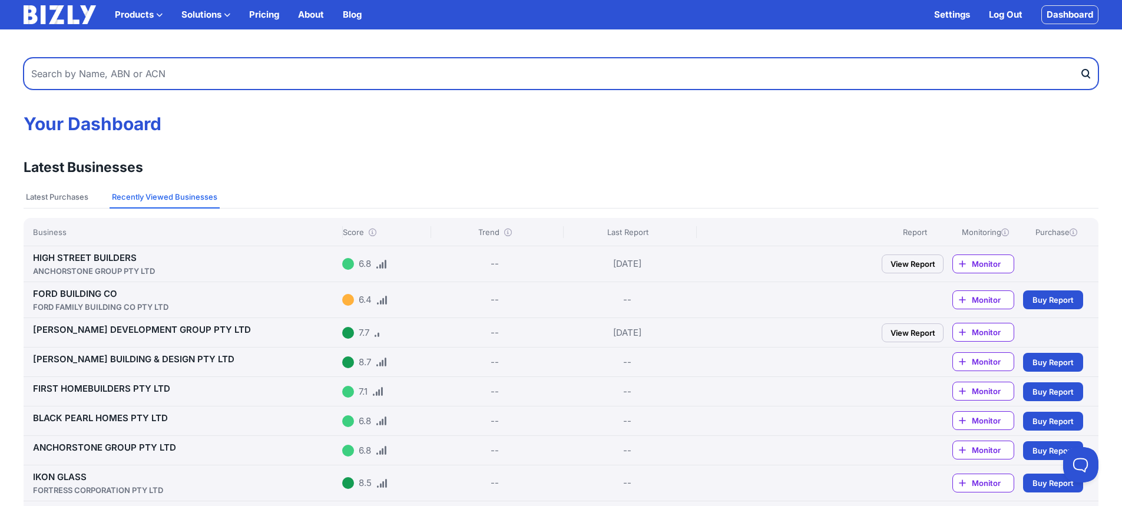
click at [275, 74] on input "text" at bounding box center [561, 74] width 1075 height 32
click at [359, 65] on input "text" at bounding box center [561, 74] width 1075 height 32
paste input "46009433658"
type input "46009433658"
click at [1080, 58] on button "submit" at bounding box center [1089, 74] width 19 height 32
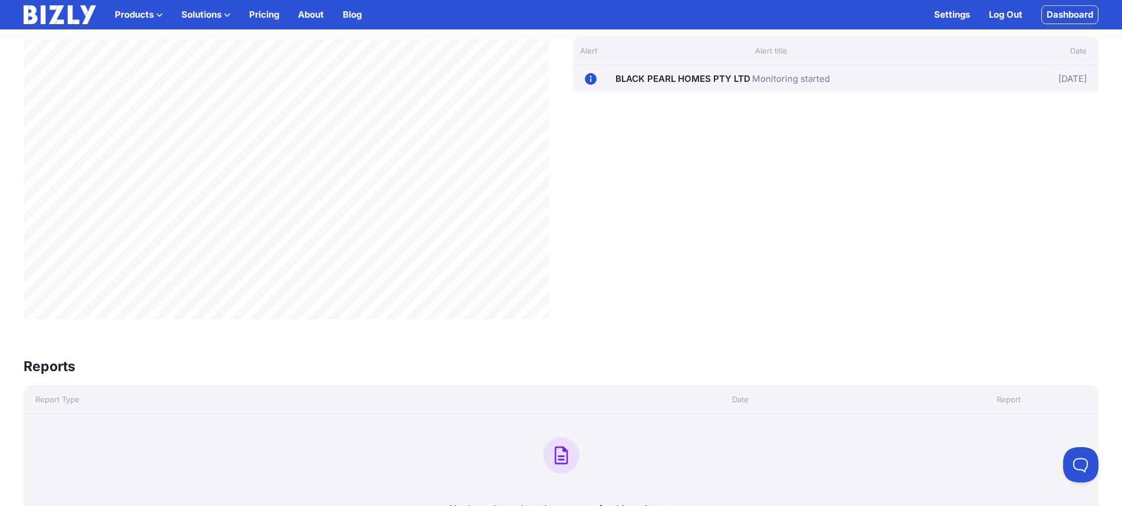
scroll to position [353, 0]
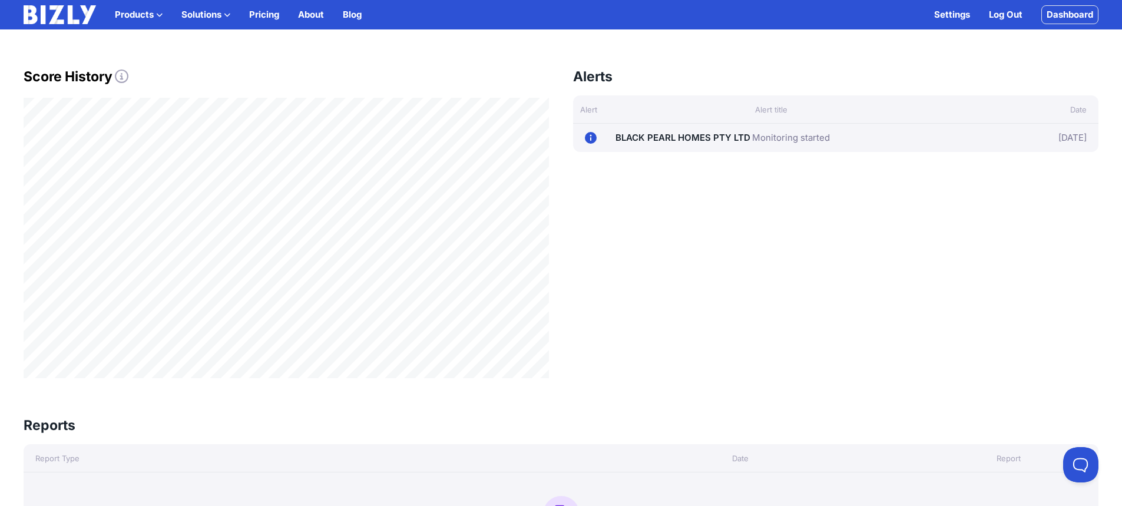
click at [798, 144] on link "Monitoring started" at bounding box center [791, 138] width 78 height 14
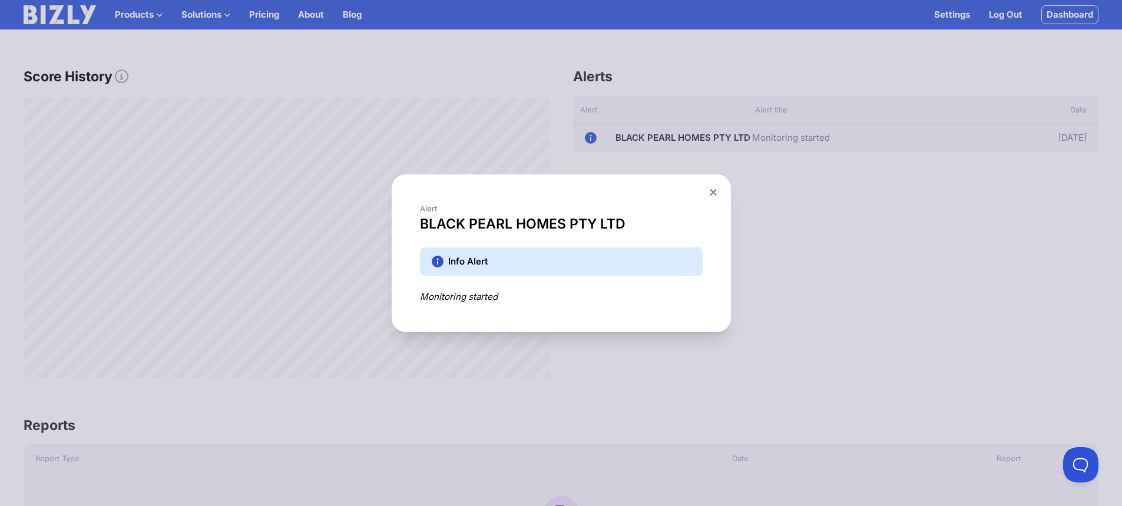
click at [674, 231] on h3 "BLACK PEARL HOMES PTY LTD" at bounding box center [561, 223] width 283 height 19
click at [679, 254] on div "Info Alert" at bounding box center [561, 261] width 283 height 28
click at [717, 193] on icon at bounding box center [713, 192] width 7 height 8
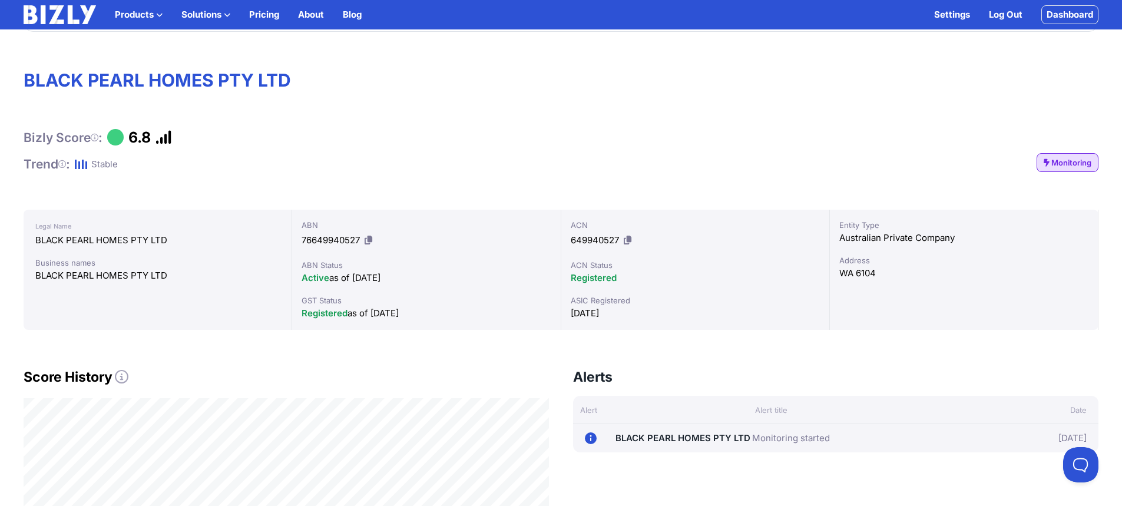
scroll to position [0, 0]
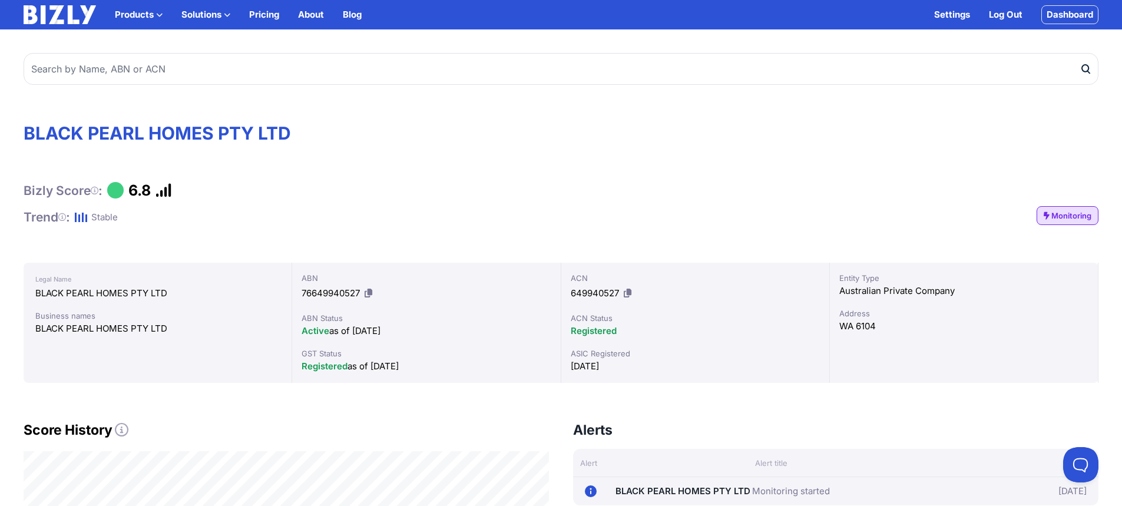
click at [1069, 209] on link "Monitoring" at bounding box center [1068, 215] width 62 height 19
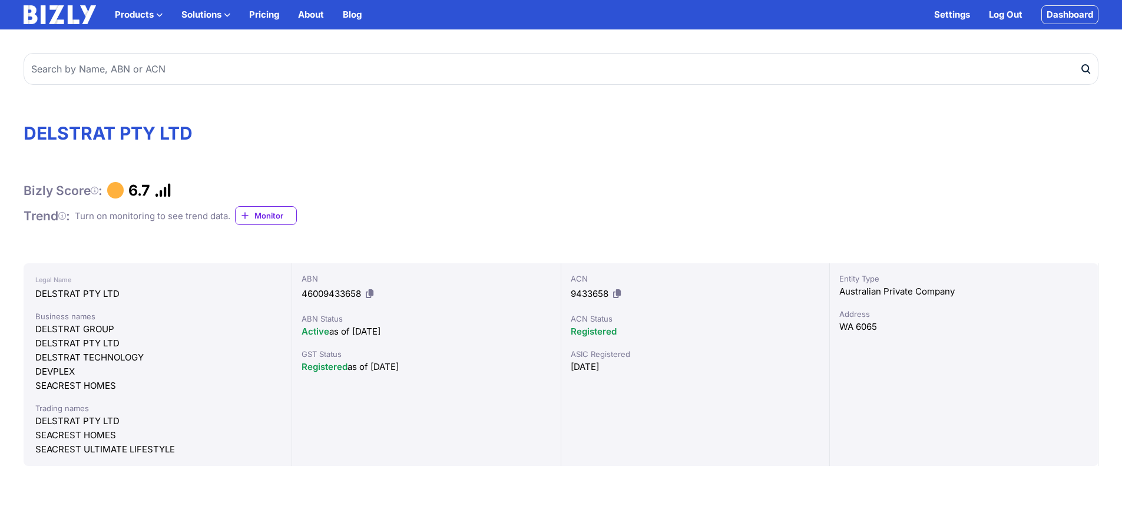
click at [271, 215] on span "Monitor" at bounding box center [275, 216] width 42 height 12
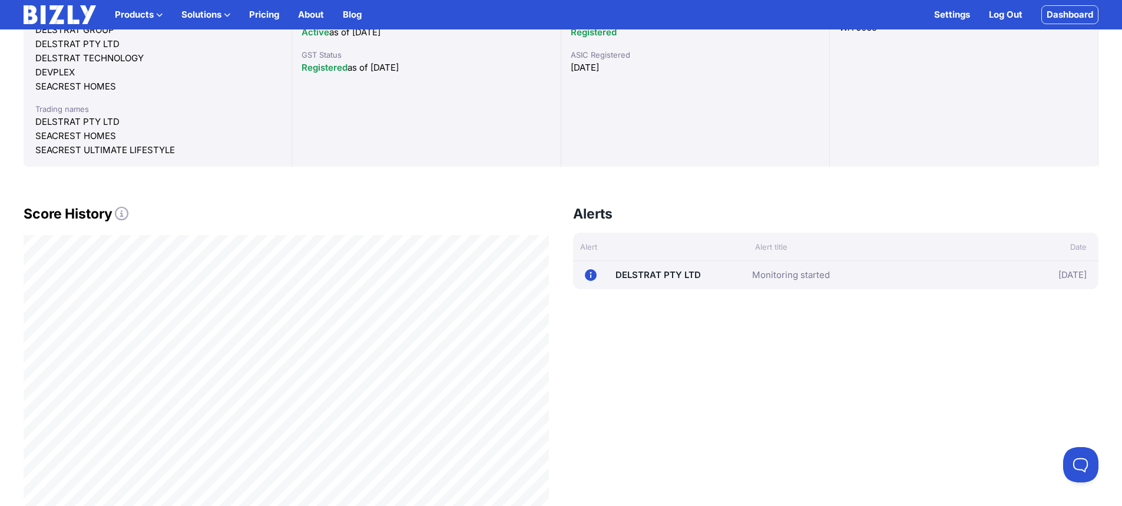
scroll to position [295, 0]
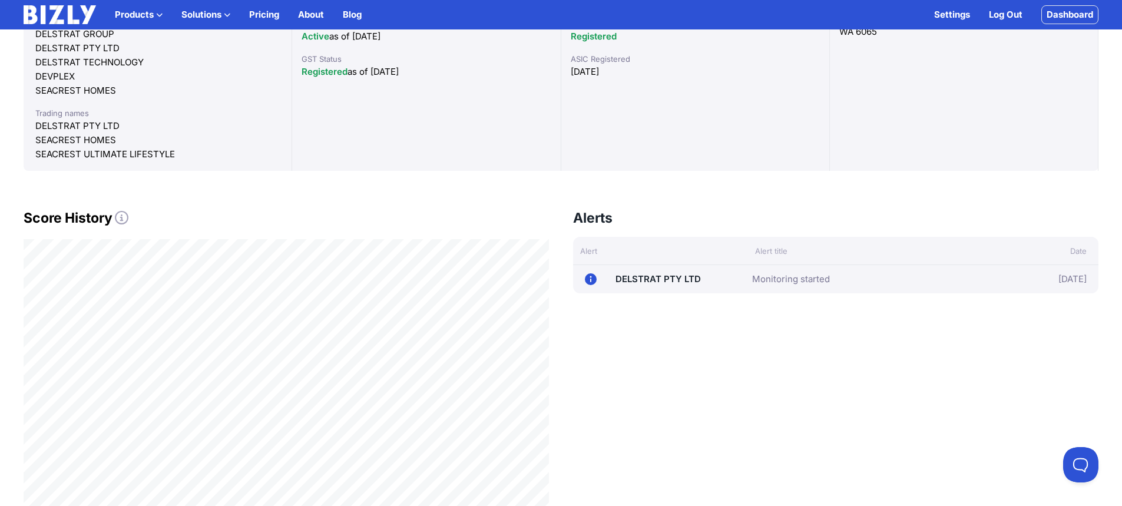
click at [748, 288] on div "08/09/25 DELSTRAT PTY LTD" at bounding box center [668, 279] width 167 height 19
click at [752, 285] on link "Monitoring started" at bounding box center [791, 279] width 78 height 14
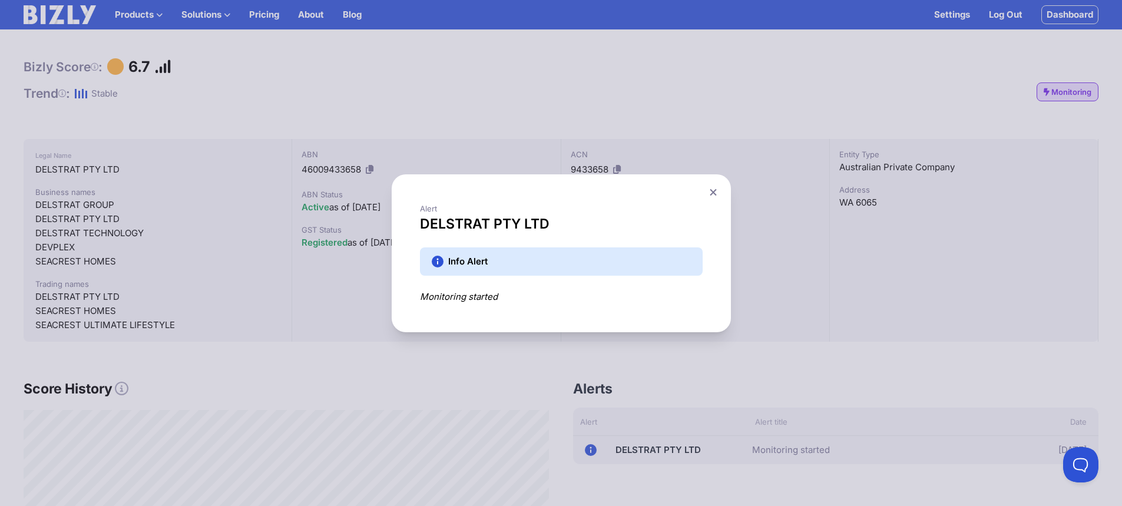
scroll to position [118, 0]
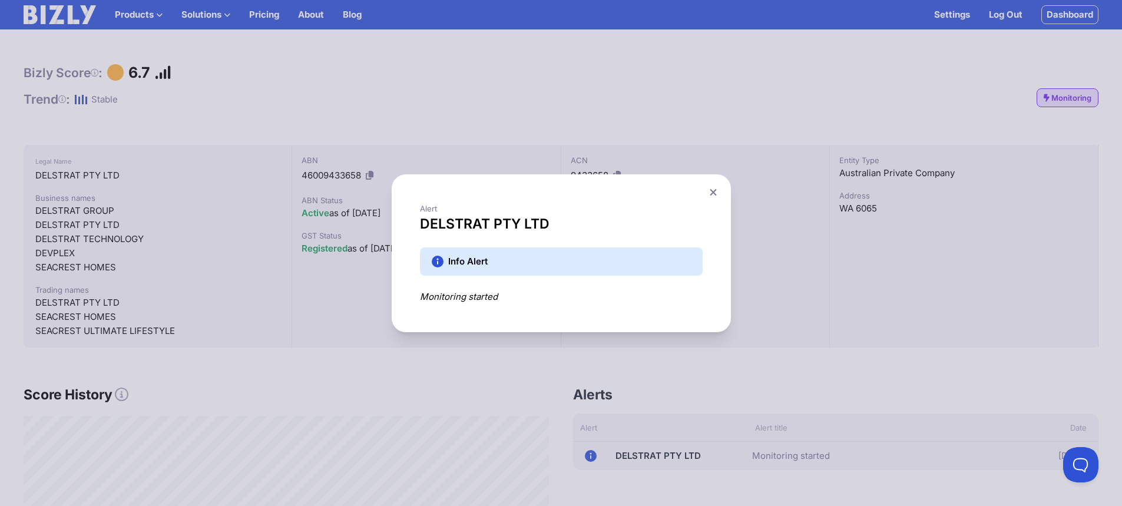
click at [720, 197] on button at bounding box center [713, 192] width 16 height 17
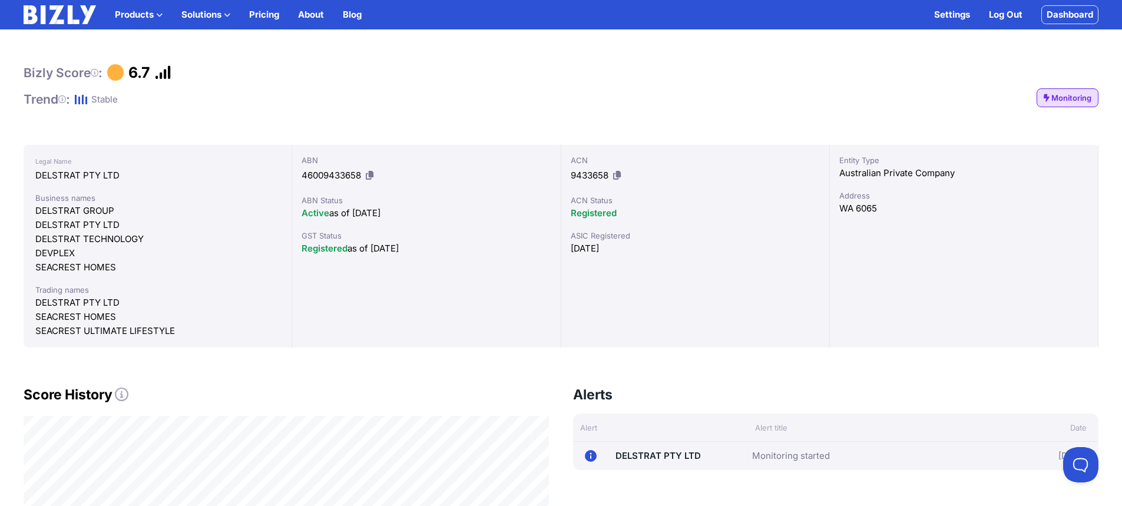
click at [1083, 100] on span "Monitoring" at bounding box center [1071, 98] width 40 height 12
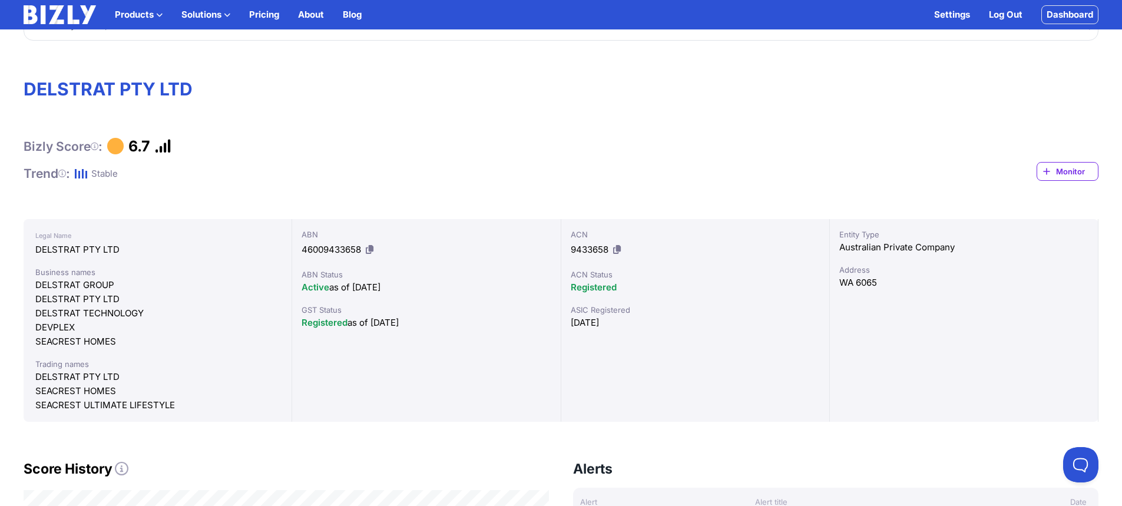
scroll to position [0, 0]
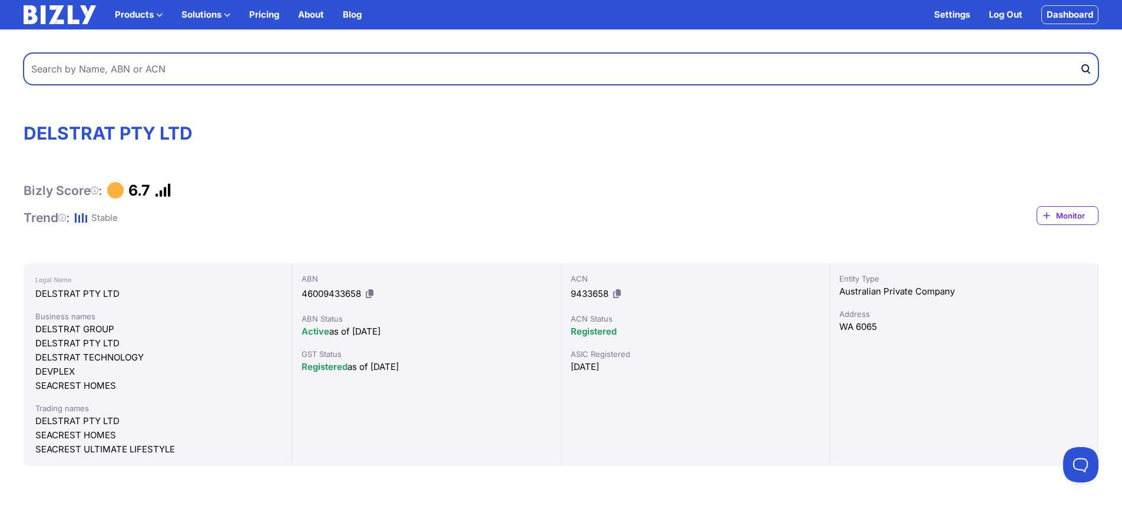
click at [292, 67] on input "text" at bounding box center [561, 69] width 1075 height 32
paste input "67648937339"
type input "67648937339"
click at [1080, 53] on button "submit" at bounding box center [1089, 69] width 19 height 32
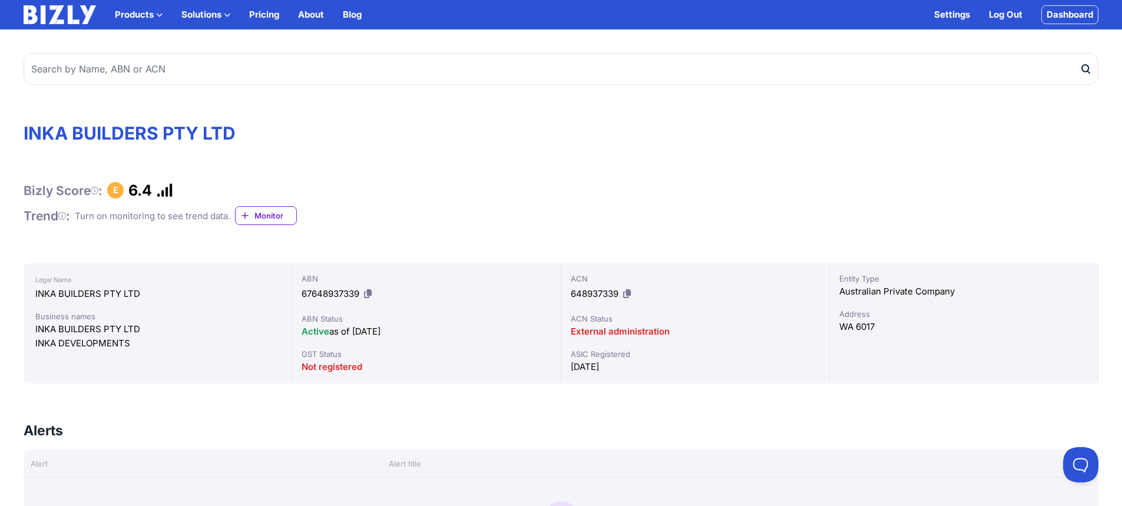
click at [263, 211] on span "Monitor" at bounding box center [275, 216] width 42 height 12
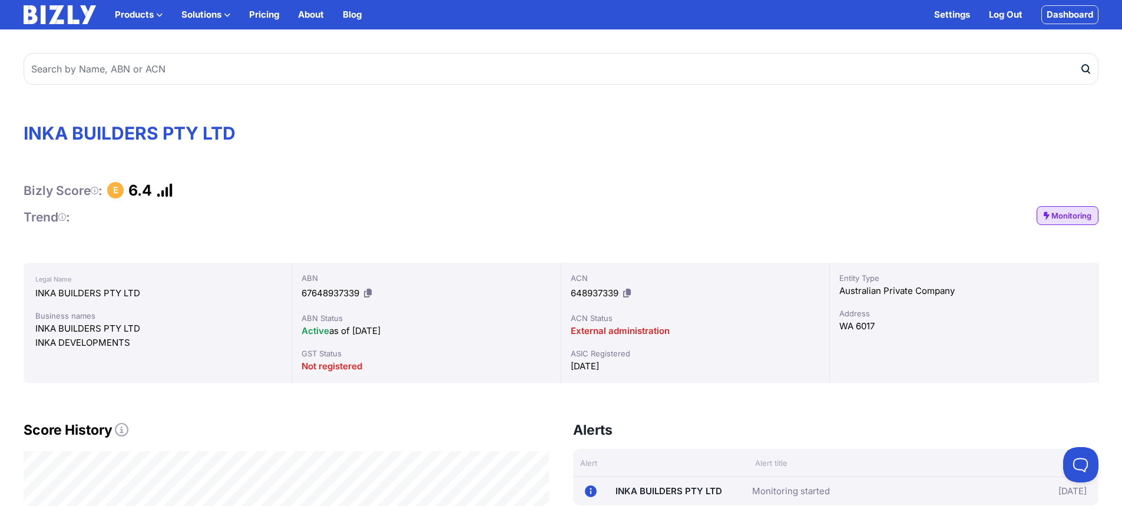
click at [1085, 220] on span "Monitoring" at bounding box center [1071, 216] width 40 height 12
click at [1067, 21] on link "Dashboard" at bounding box center [1069, 14] width 57 height 19
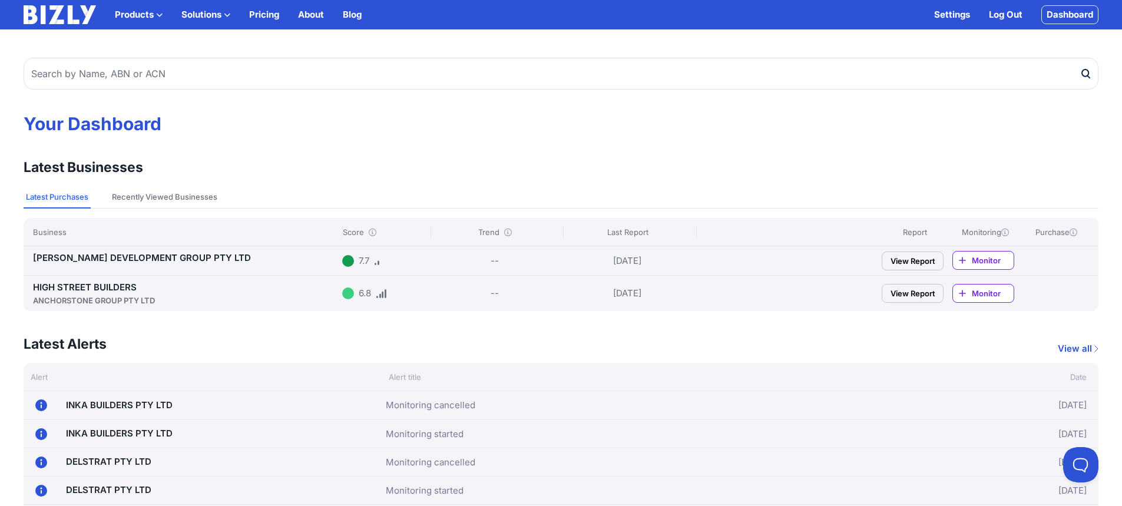
click at [252, 9] on link "Pricing" at bounding box center [264, 15] width 30 height 14
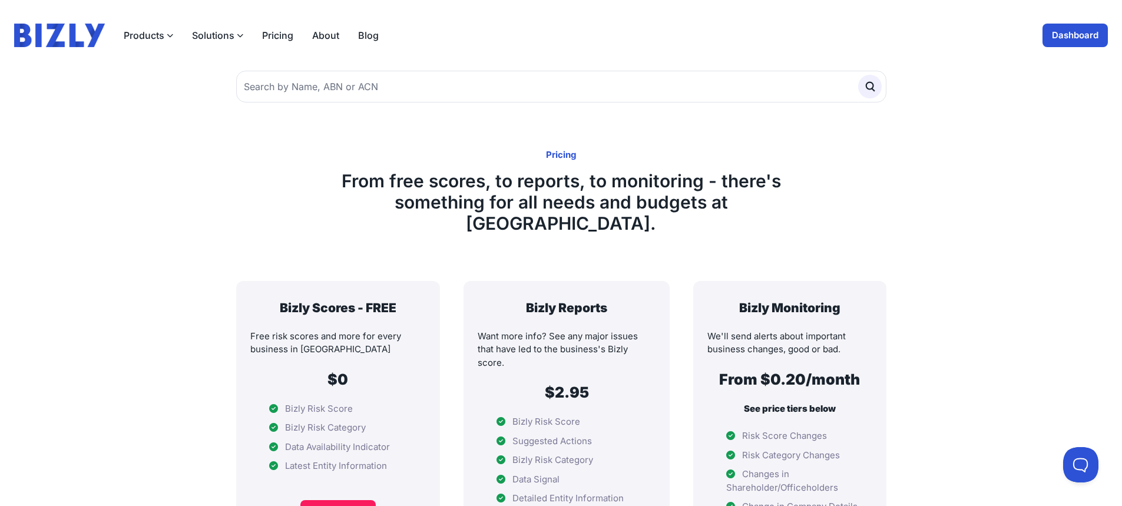
click at [1076, 35] on link "Dashboard" at bounding box center [1075, 36] width 65 height 24
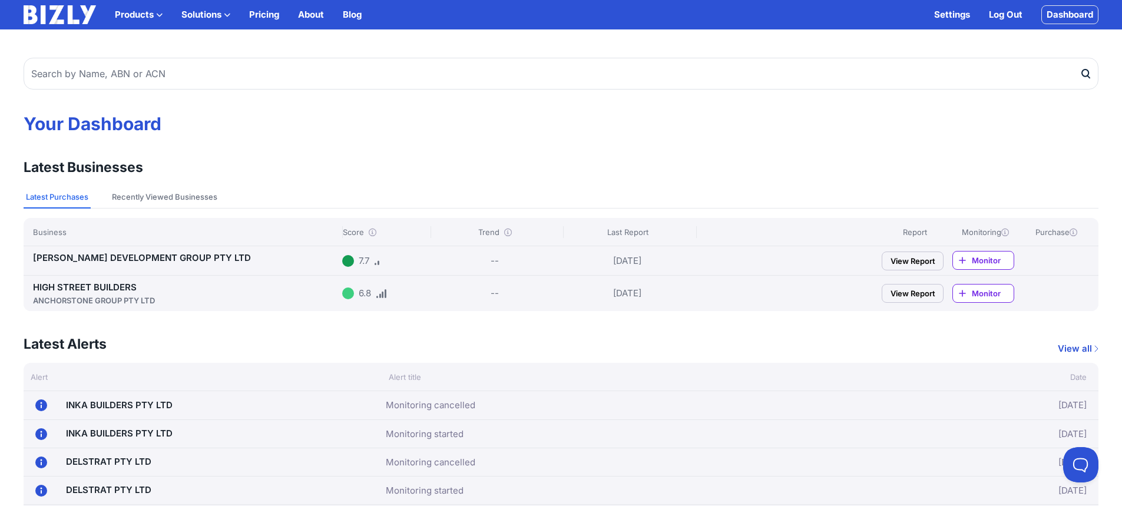
click at [986, 289] on span "Monitor" at bounding box center [993, 293] width 42 height 12
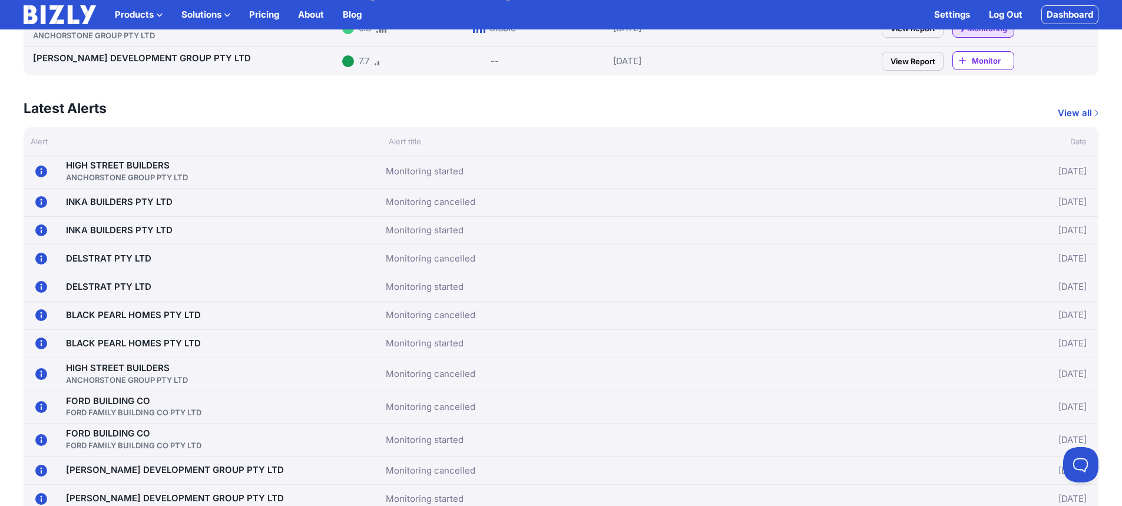
scroll to position [59, 0]
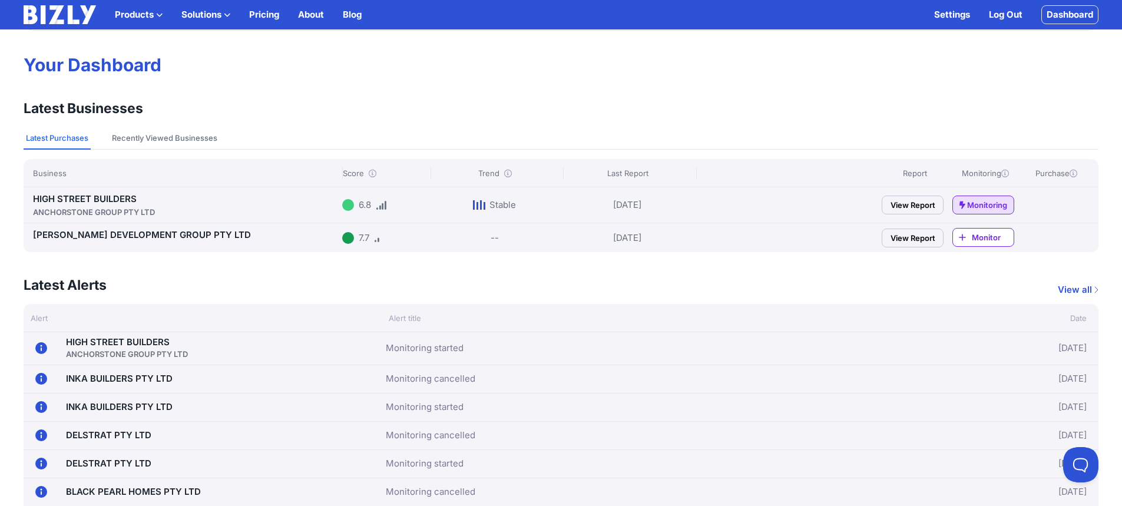
click at [78, 188] on div "HIGH STREET BUILDERS ANCHORSTONE GROUP PTY LTD 6.8 Stable [DATE] View Report Mo…" at bounding box center [561, 204] width 1075 height 35
click at [76, 191] on div "HIGH STREET BUILDERS ANCHORSTONE GROUP PTY LTD 6.8 Stable 25/08/25 View Report …" at bounding box center [561, 204] width 1075 height 35
click at [69, 200] on link "HIGH STREET BUILDERS ANCHORSTONE GROUP PTY LTD" at bounding box center [185, 205] width 305 height 25
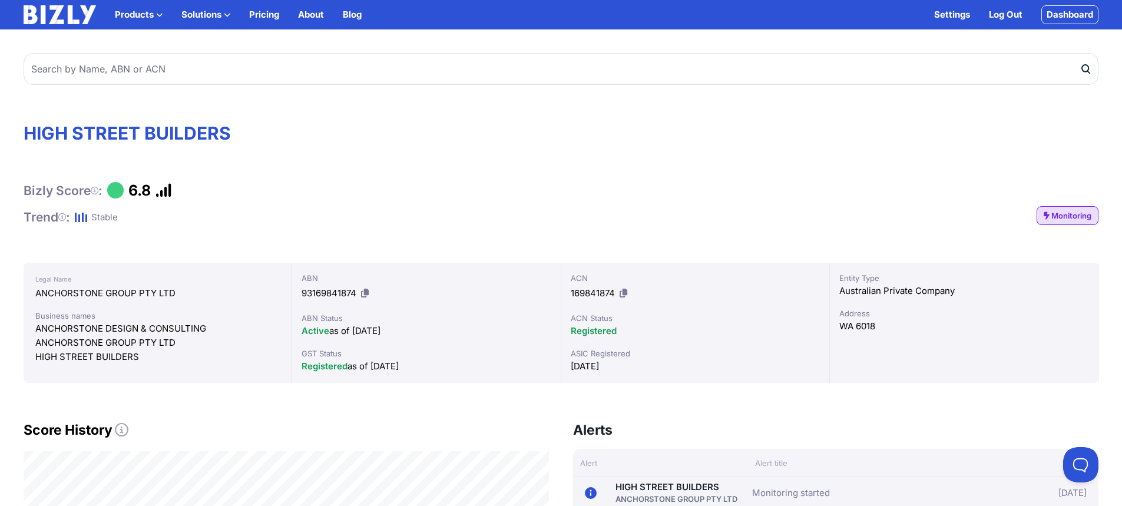
click at [1075, 217] on span "Monitoring" at bounding box center [1071, 216] width 40 height 12
click at [1067, 24] on link "Dashboard" at bounding box center [1069, 14] width 57 height 19
click at [1071, 19] on link "Dashboard" at bounding box center [1069, 14] width 57 height 19
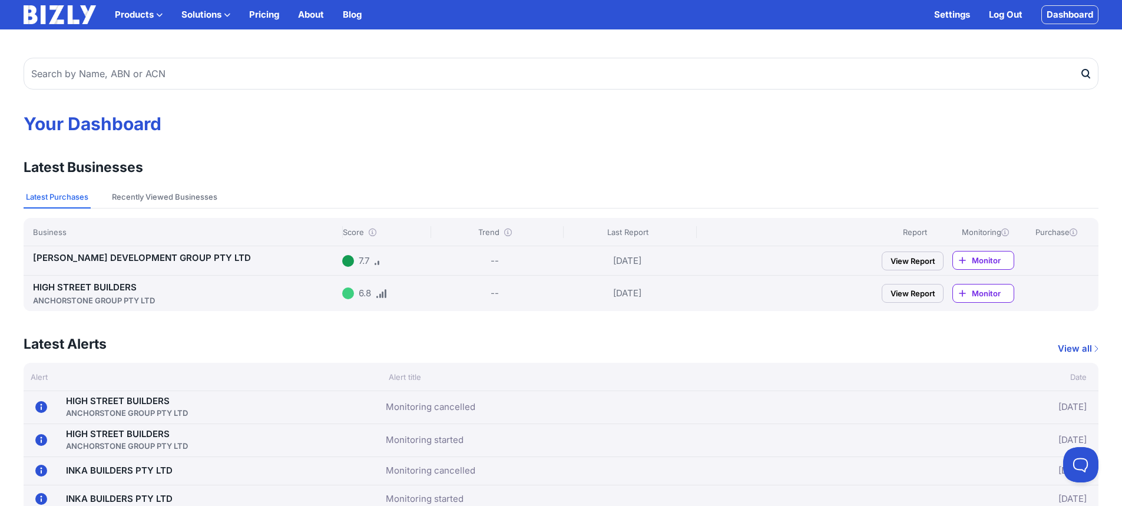
click at [1059, 15] on link "Dashboard" at bounding box center [1069, 14] width 57 height 19
click at [1079, 351] on link "View all" at bounding box center [1078, 349] width 41 height 14
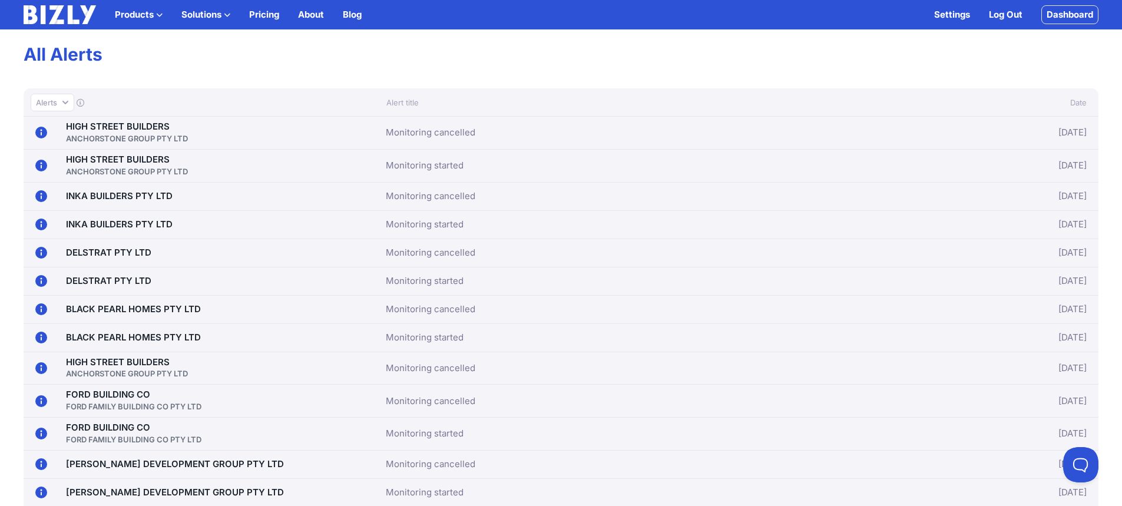
click at [936, 10] on link "Settings" at bounding box center [952, 15] width 36 height 14
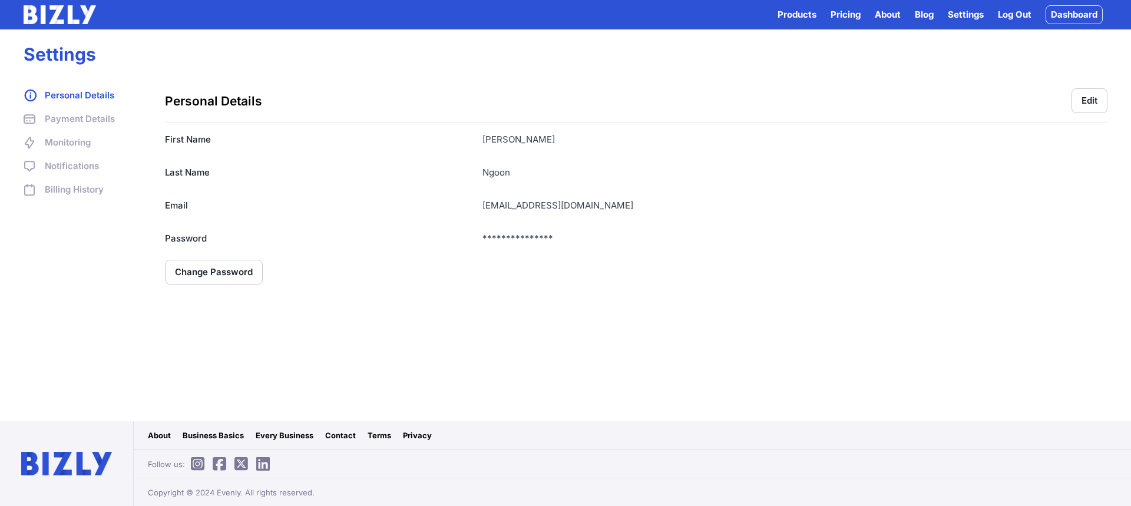
click at [92, 120] on link "Payment Details" at bounding box center [83, 119] width 118 height 14
click at [74, 187] on link "Billing History" at bounding box center [83, 190] width 118 height 14
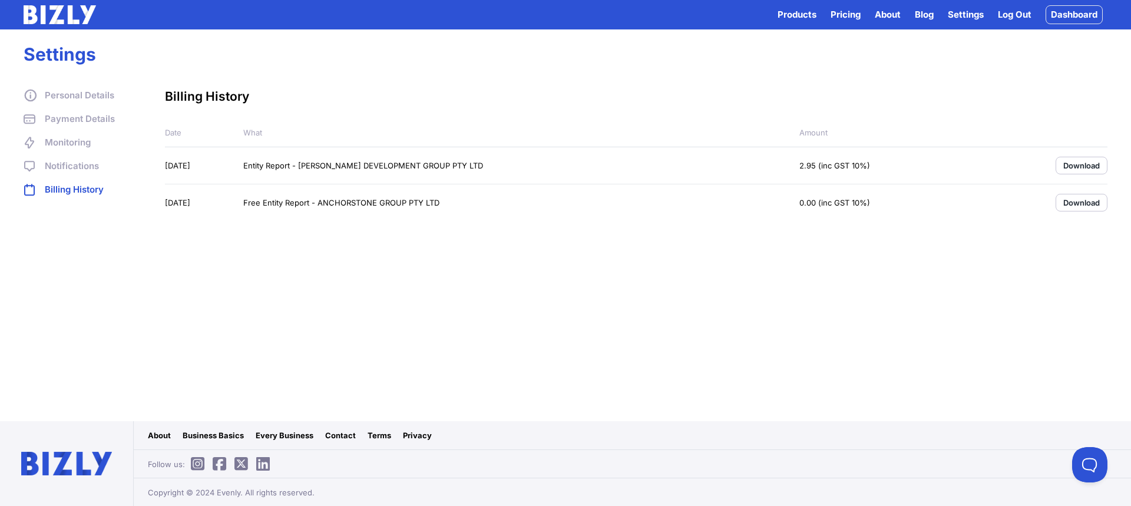
click at [75, 172] on link "Notifications" at bounding box center [83, 166] width 118 height 14
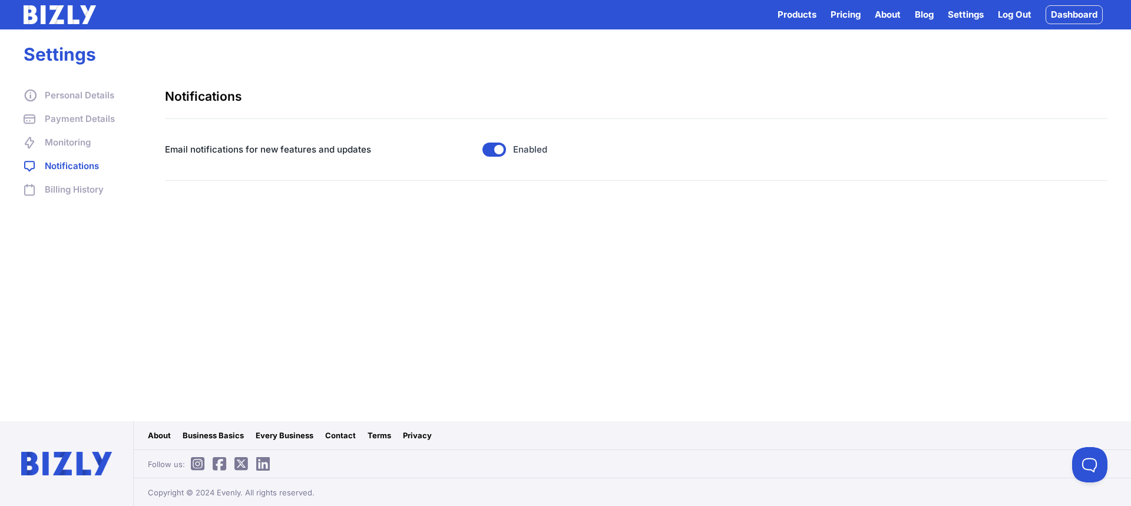
click at [70, 140] on link "Monitoring" at bounding box center [83, 142] width 118 height 14
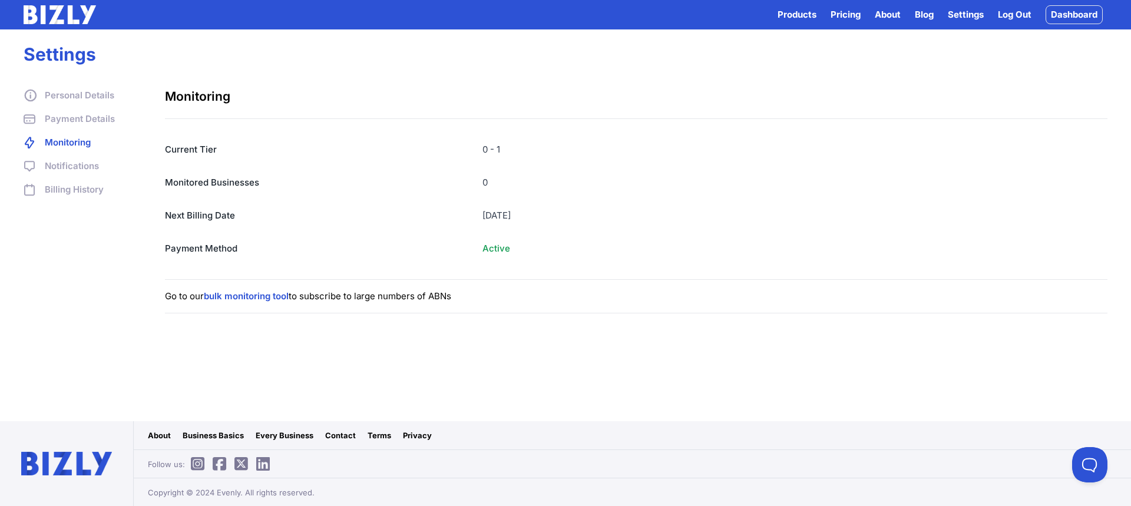
click at [53, 117] on link "Payment Details" at bounding box center [83, 119] width 118 height 14
